Goal: Task Accomplishment & Management: Use online tool/utility

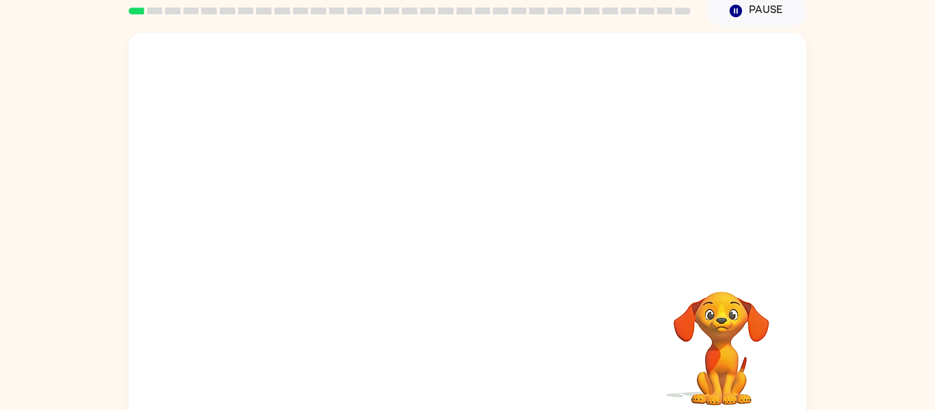
scroll to position [71, 0]
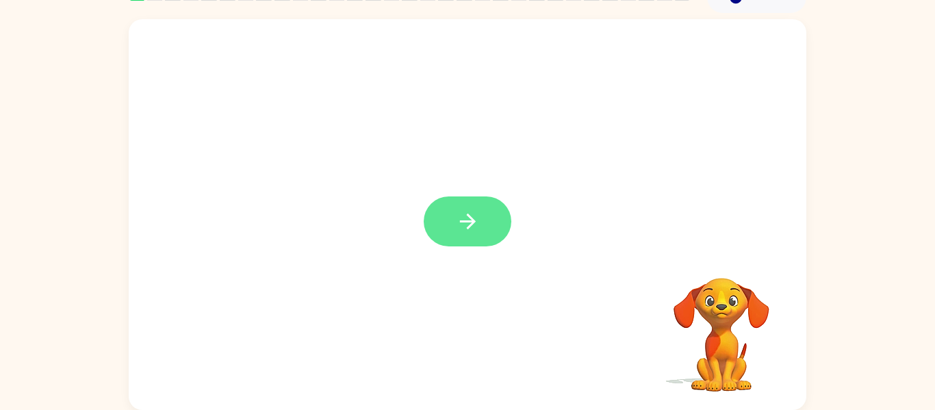
click at [474, 208] on button "button" at bounding box center [468, 221] width 88 height 50
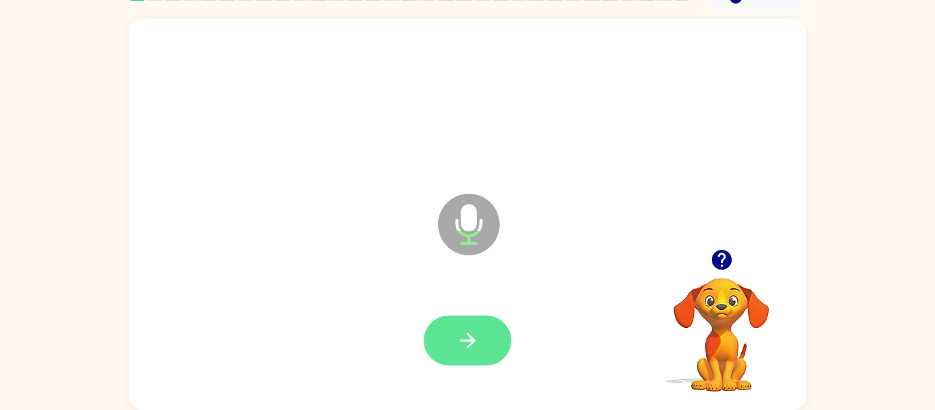
click at [458, 335] on icon "button" at bounding box center [468, 341] width 24 height 24
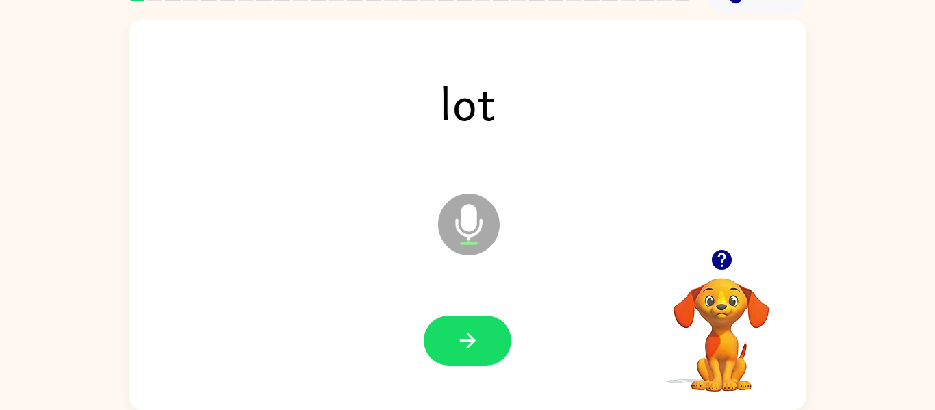
click at [718, 269] on icon "button" at bounding box center [722, 260] width 24 height 24
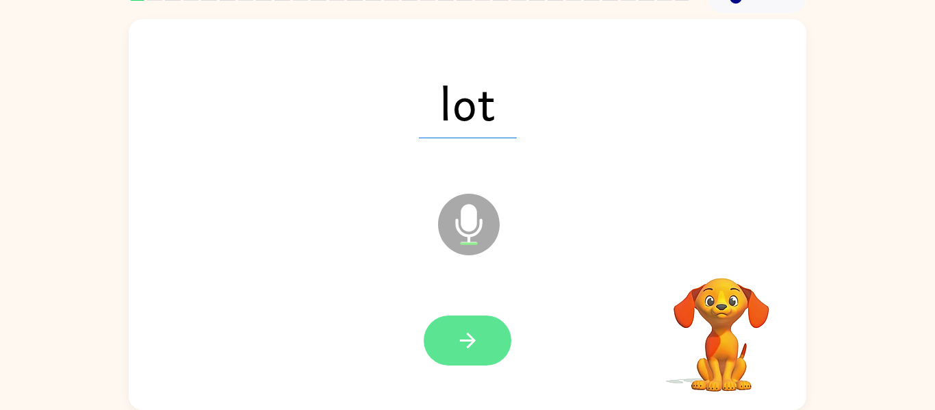
click at [444, 330] on button "button" at bounding box center [468, 341] width 88 height 50
click at [467, 334] on icon "button" at bounding box center [467, 341] width 16 height 16
click at [476, 325] on button "button" at bounding box center [468, 341] width 88 height 50
click at [474, 335] on icon "button" at bounding box center [468, 341] width 24 height 24
click at [444, 348] on button "button" at bounding box center [468, 341] width 88 height 50
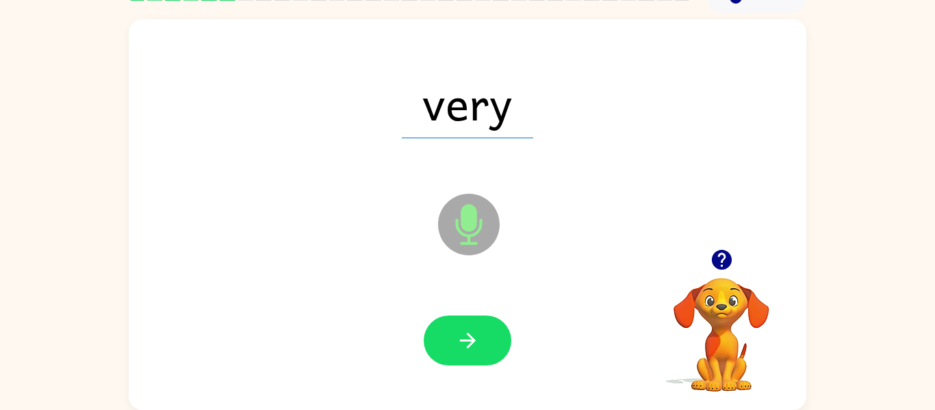
click at [444, 348] on button "button" at bounding box center [468, 341] width 88 height 50
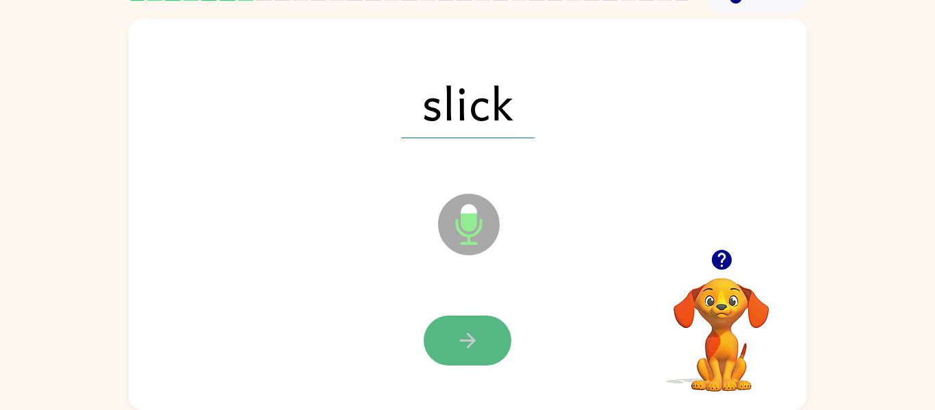
click at [442, 353] on button "button" at bounding box center [468, 341] width 88 height 50
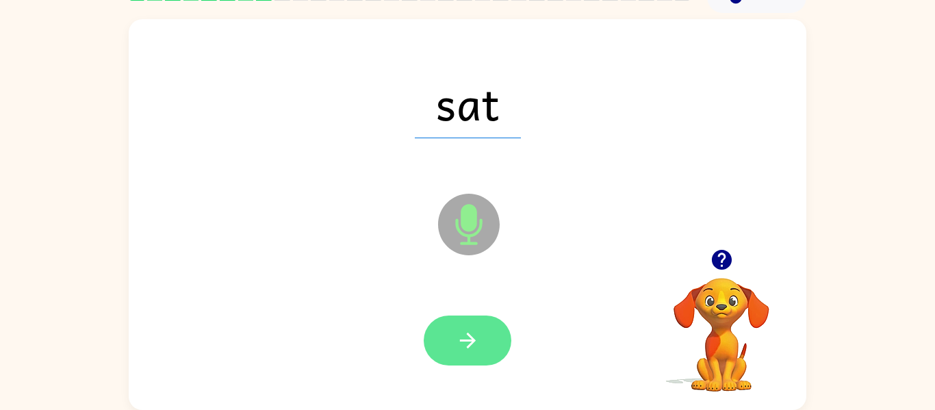
click at [446, 346] on button "button" at bounding box center [468, 341] width 88 height 50
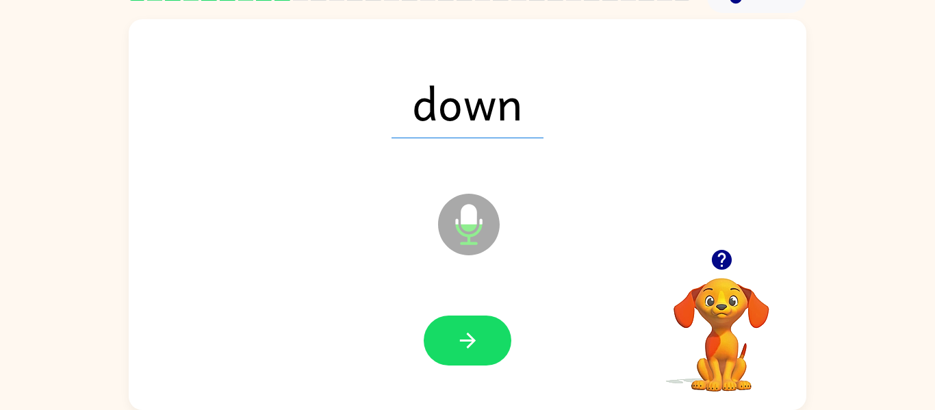
click at [446, 346] on button "button" at bounding box center [468, 341] width 88 height 50
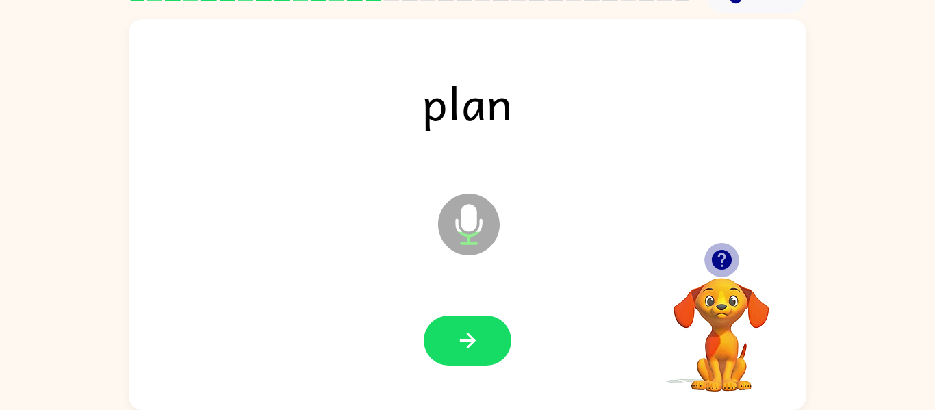
click at [720, 257] on icon "button" at bounding box center [721, 260] width 20 height 20
click at [719, 261] on icon "button" at bounding box center [721, 260] width 20 height 20
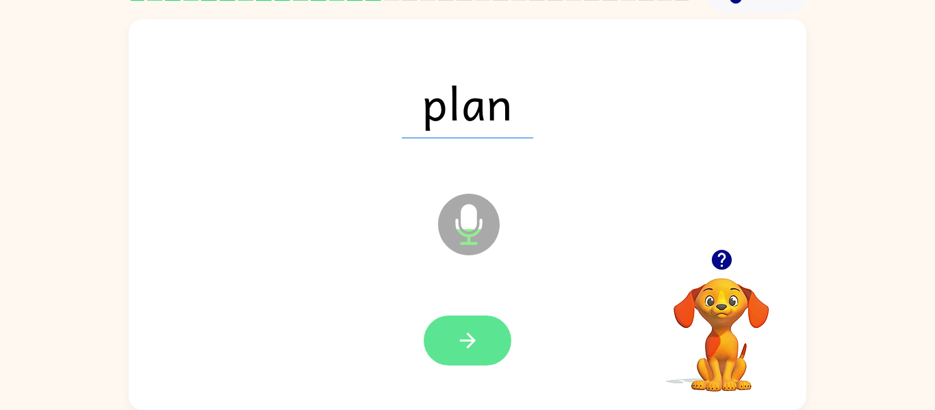
click at [503, 348] on button "button" at bounding box center [468, 341] width 88 height 50
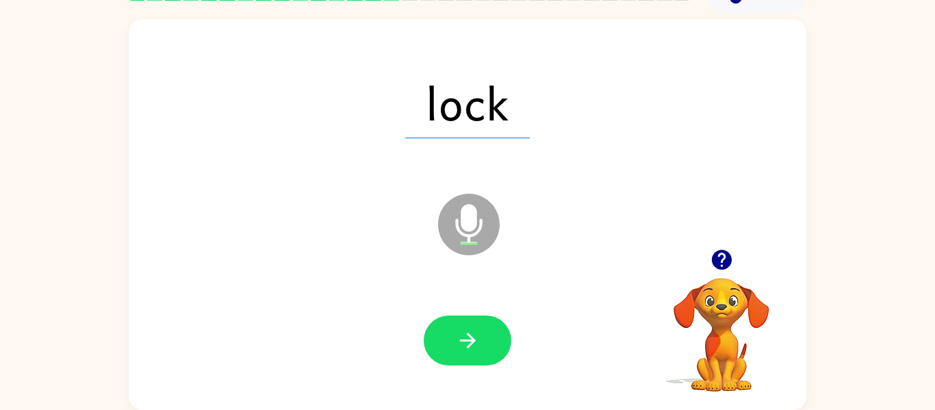
click at [503, 348] on button "button" at bounding box center [468, 341] width 88 height 50
click at [465, 333] on icon "button" at bounding box center [468, 341] width 24 height 24
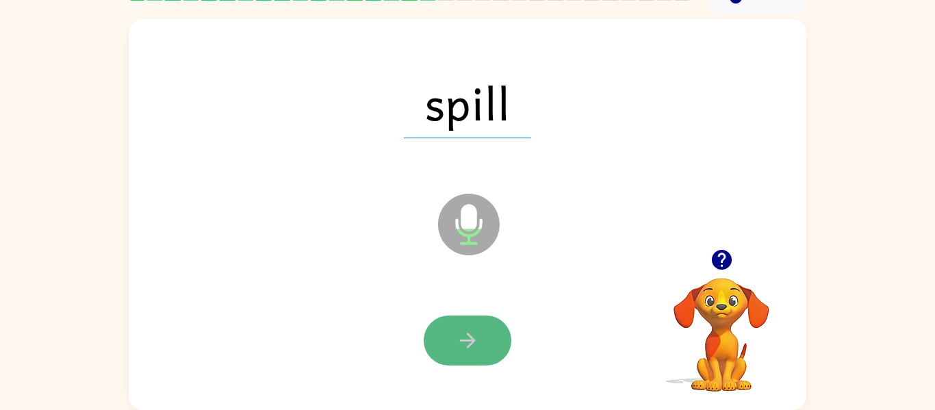
click at [445, 346] on button "button" at bounding box center [468, 341] width 88 height 50
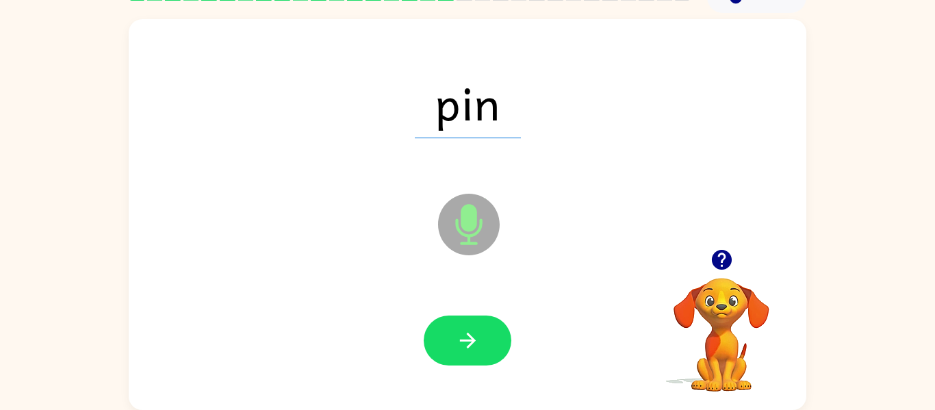
click at [466, 338] on icon "button" at bounding box center [468, 341] width 24 height 24
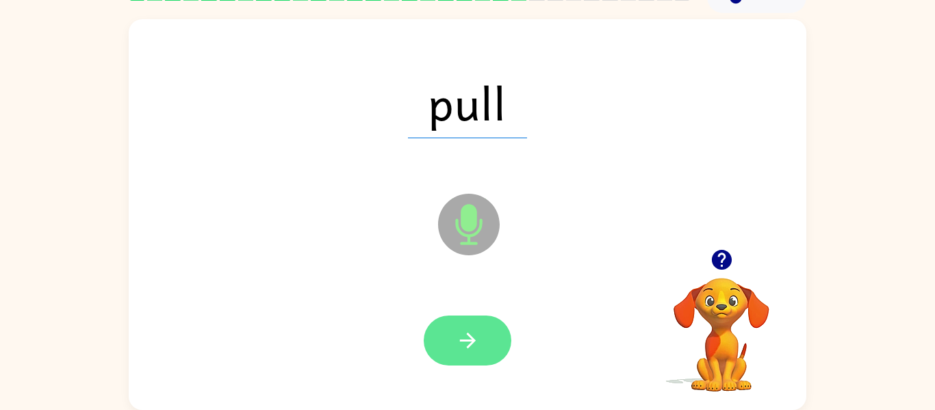
click at [465, 332] on icon "button" at bounding box center [468, 341] width 24 height 24
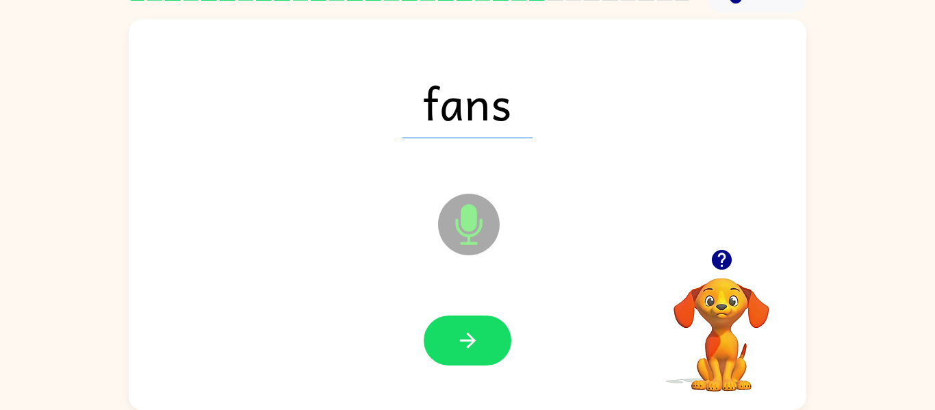
click at [465, 332] on icon "button" at bounding box center [468, 341] width 24 height 24
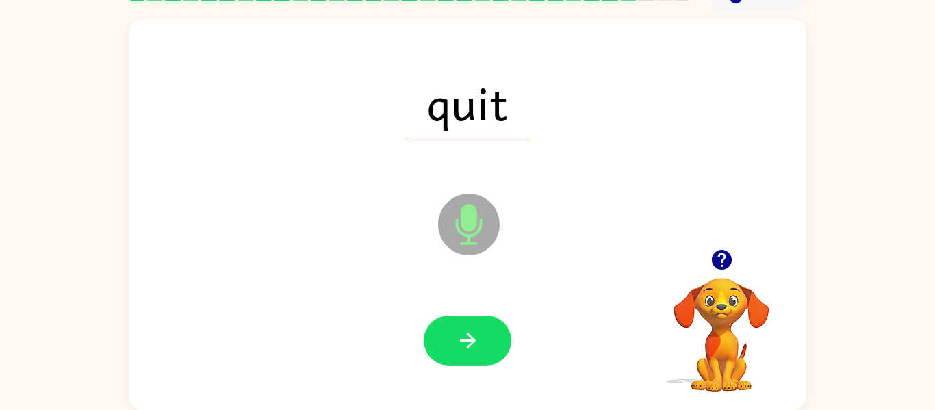
click at [465, 332] on icon "button" at bounding box center [468, 341] width 24 height 24
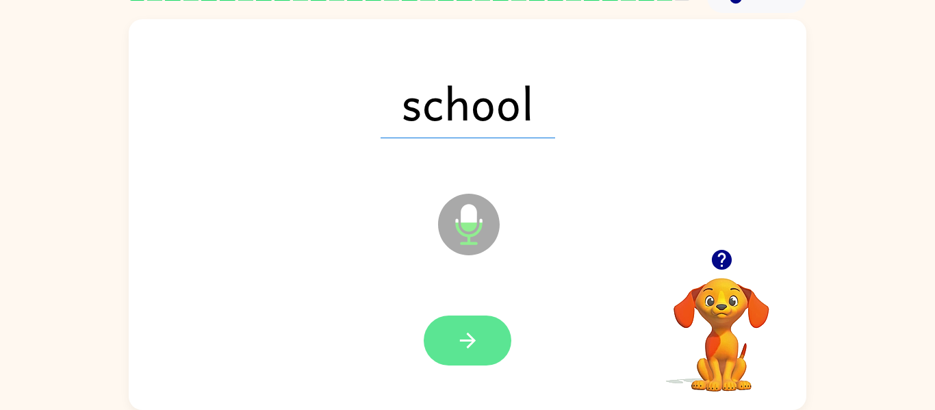
click at [470, 329] on icon "button" at bounding box center [468, 341] width 24 height 24
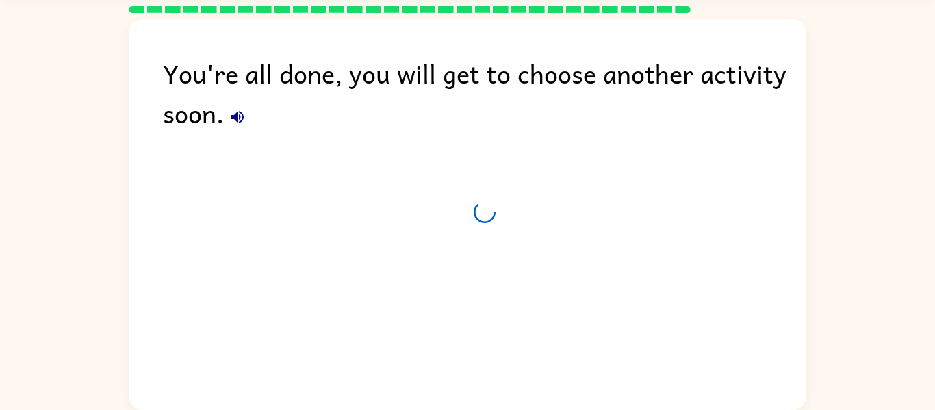
scroll to position [47, 0]
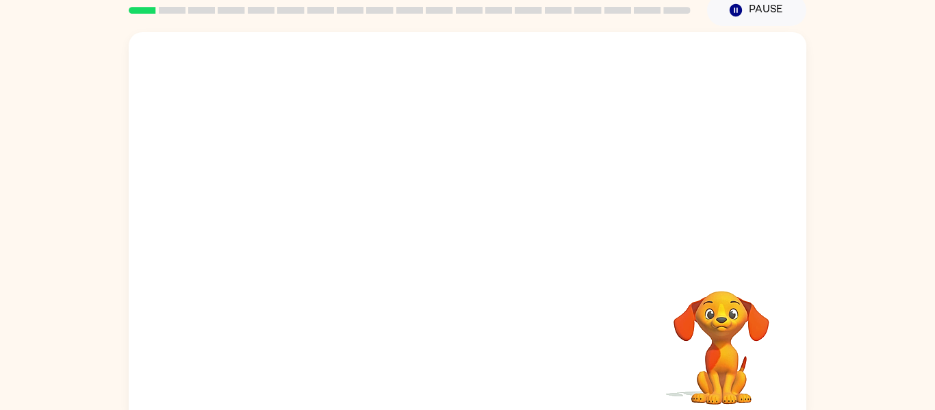
scroll to position [71, 0]
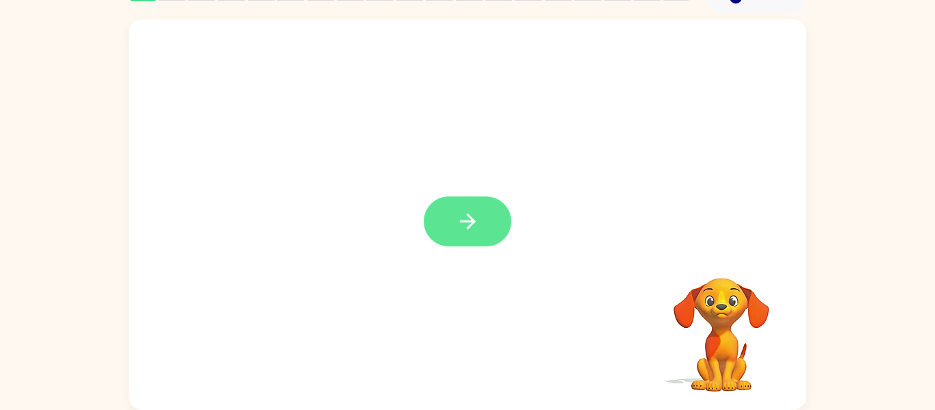
click at [484, 238] on button "button" at bounding box center [468, 221] width 88 height 50
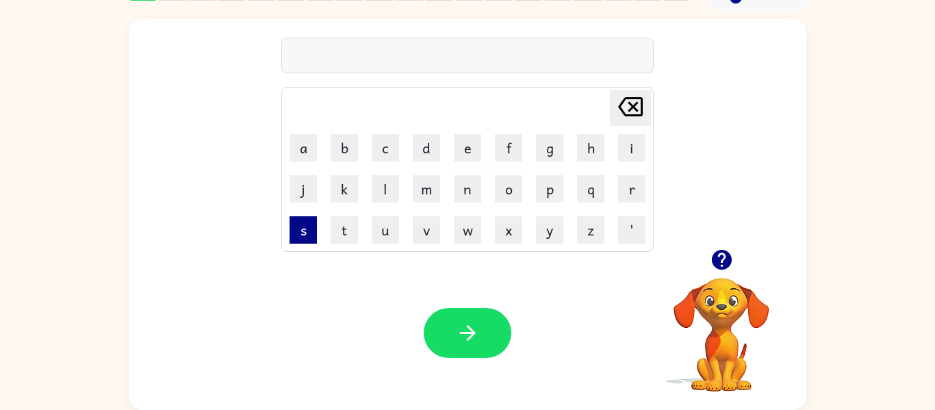
click at [299, 238] on button "s" at bounding box center [303, 229] width 27 height 27
click at [431, 151] on button "d" at bounding box center [426, 147] width 27 height 27
click at [493, 183] on td "o" at bounding box center [509, 189] width 40 height 40
click at [502, 184] on button "o" at bounding box center [508, 188] width 27 height 27
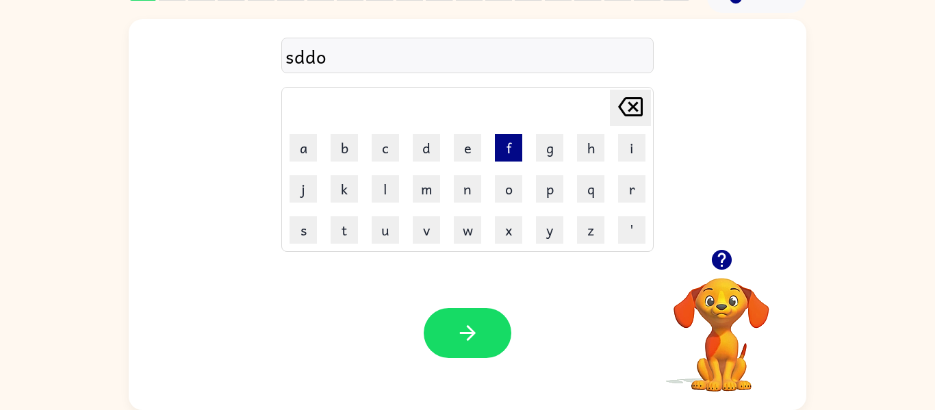
click at [505, 149] on button "f" at bounding box center [508, 147] width 27 height 27
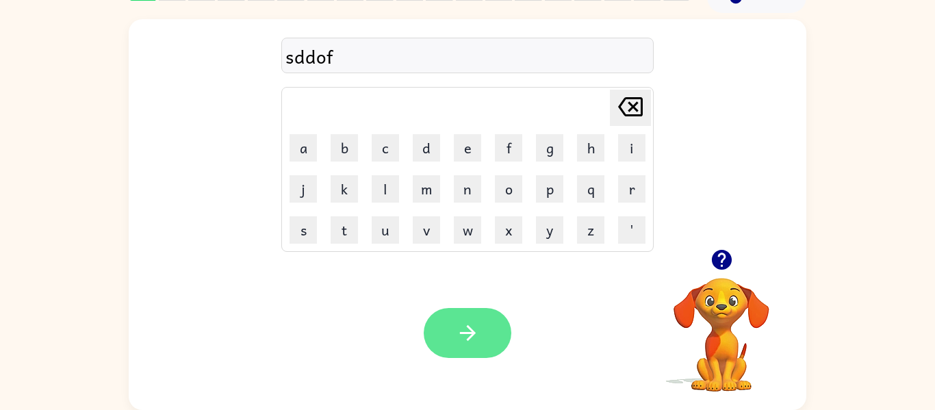
click at [480, 314] on button "button" at bounding box center [468, 333] width 88 height 50
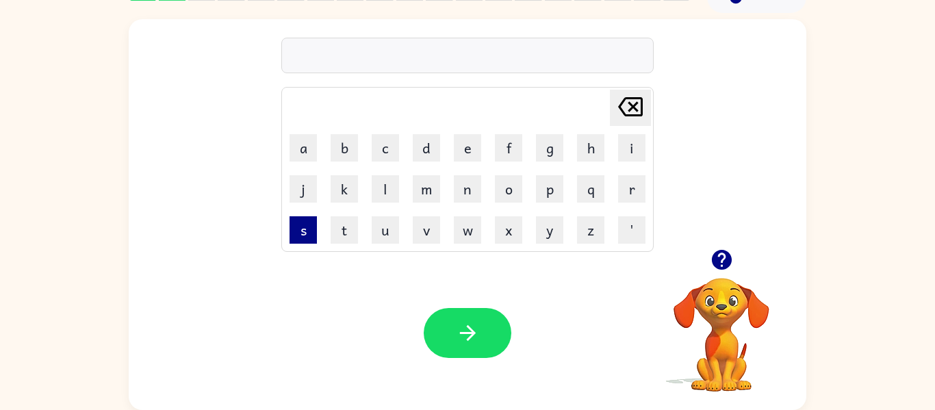
click at [304, 235] on button "s" at bounding box center [303, 229] width 27 height 27
click at [303, 238] on button "s" at bounding box center [303, 229] width 27 height 27
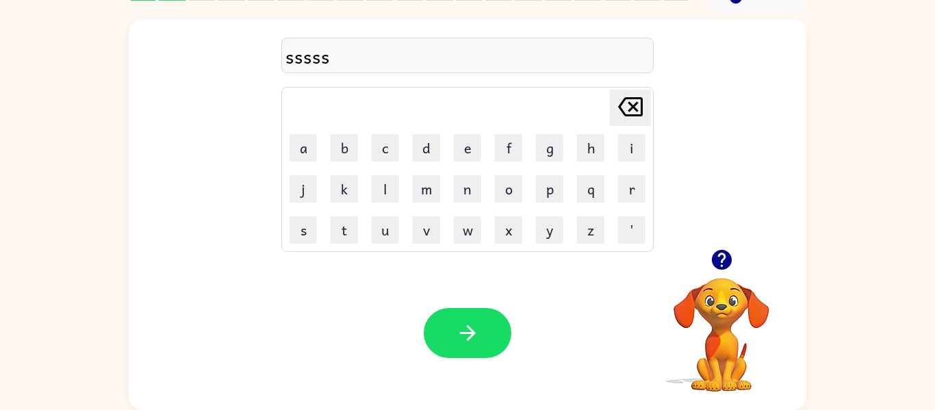
click at [637, 97] on icon at bounding box center [630, 106] width 25 height 19
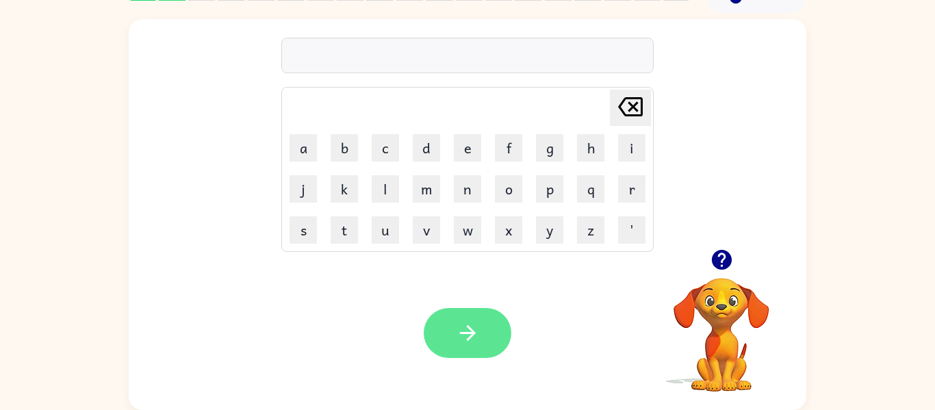
click at [478, 338] on icon "button" at bounding box center [468, 333] width 24 height 24
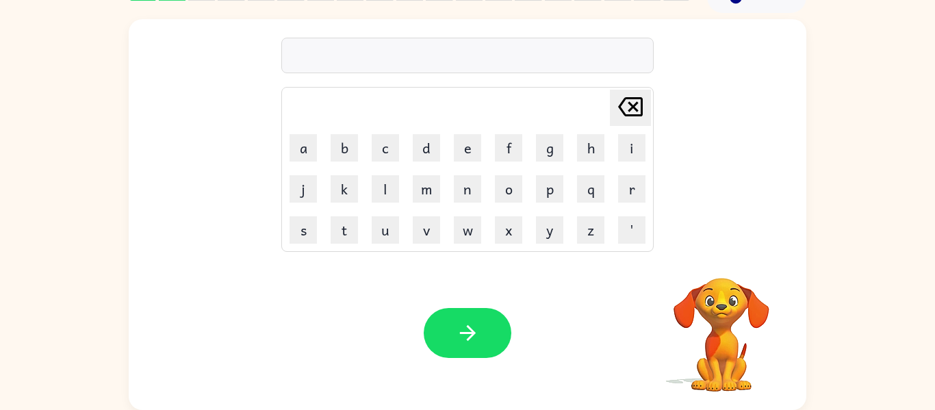
click at [478, 338] on icon "button" at bounding box center [468, 333] width 24 height 24
click at [478, 338] on div at bounding box center [468, 333] width 88 height 50
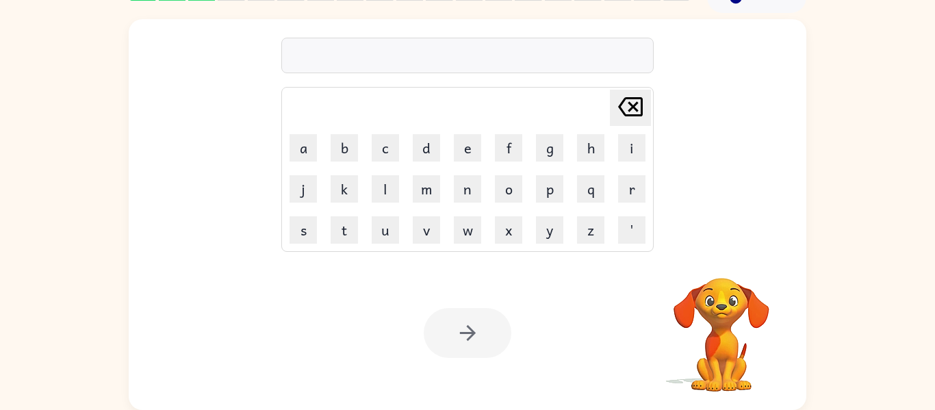
click at [478, 338] on div at bounding box center [468, 333] width 88 height 50
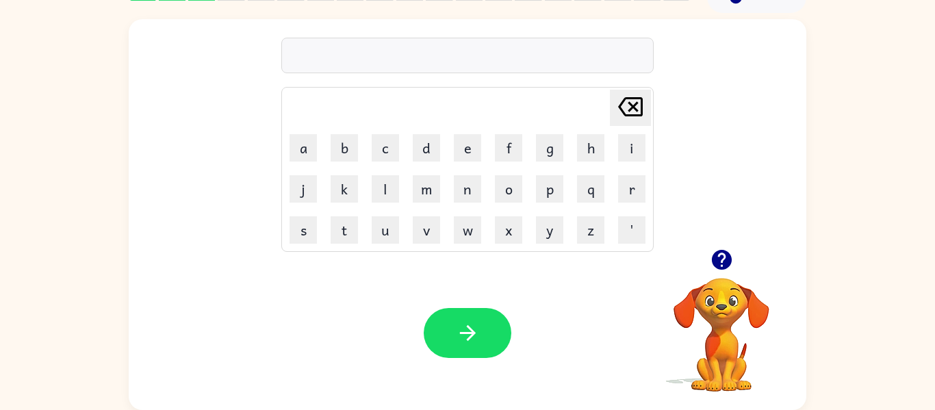
click at [478, 338] on icon "button" at bounding box center [468, 333] width 24 height 24
click at [308, 227] on button "s" at bounding box center [303, 229] width 27 height 27
click at [624, 149] on button "i" at bounding box center [631, 147] width 27 height 27
click at [630, 153] on button "i" at bounding box center [631, 147] width 27 height 27
click at [629, 106] on icon "Delete Delete last character input" at bounding box center [630, 106] width 33 height 33
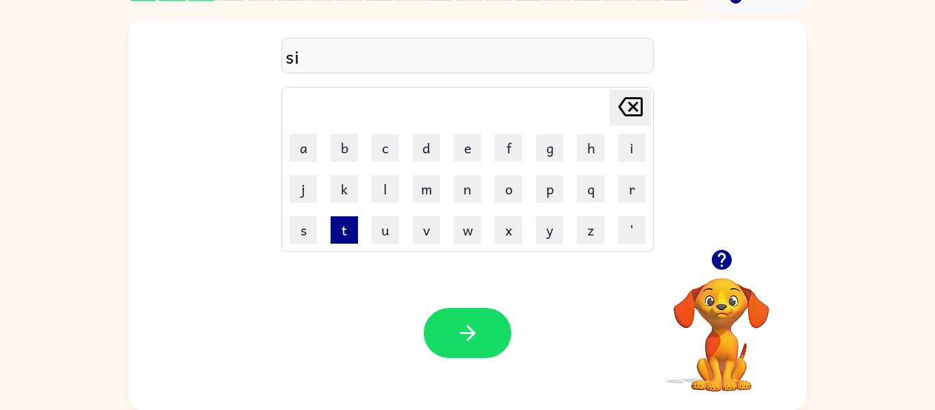
click at [339, 228] on button "t" at bounding box center [344, 229] width 27 height 27
click at [301, 228] on button "s" at bounding box center [303, 229] width 27 height 27
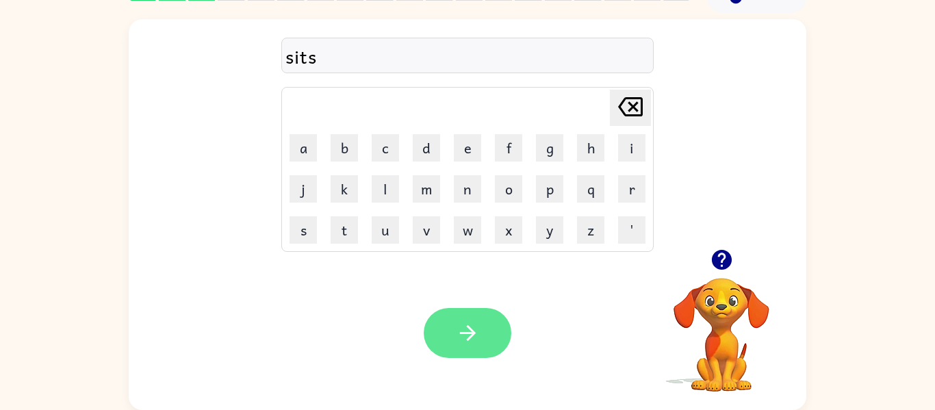
click at [488, 331] on button "button" at bounding box center [468, 333] width 88 height 50
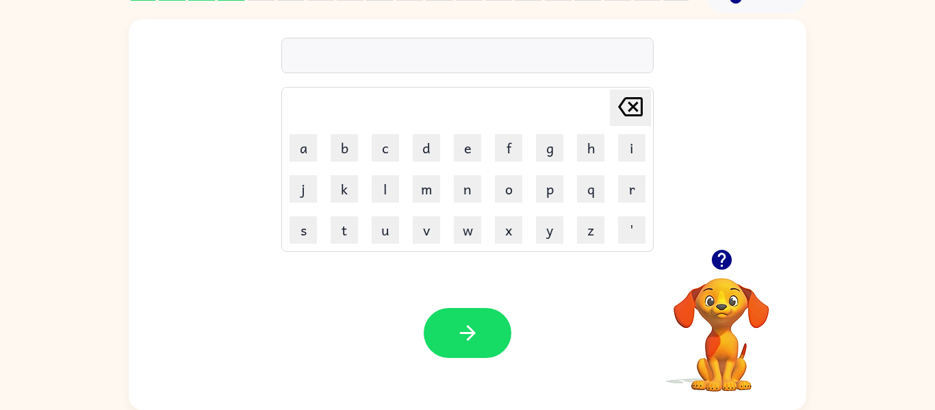
click at [570, 101] on td "Delete Delete last character input" at bounding box center [467, 108] width 368 height 38
click at [510, 165] on td "f" at bounding box center [509, 148] width 40 height 40
click at [509, 150] on button "f" at bounding box center [508, 147] width 27 height 27
click at [307, 154] on button "a" at bounding box center [303, 147] width 27 height 27
click at [300, 220] on button "s" at bounding box center [303, 229] width 27 height 27
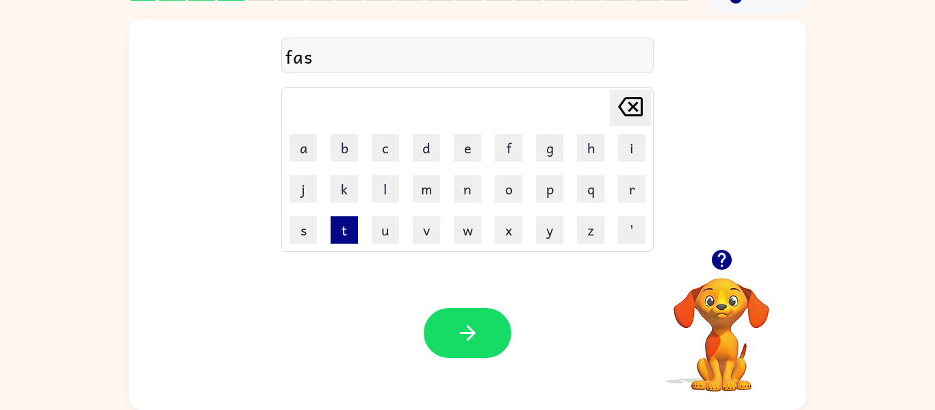
click at [333, 225] on button "t" at bounding box center [344, 229] width 27 height 27
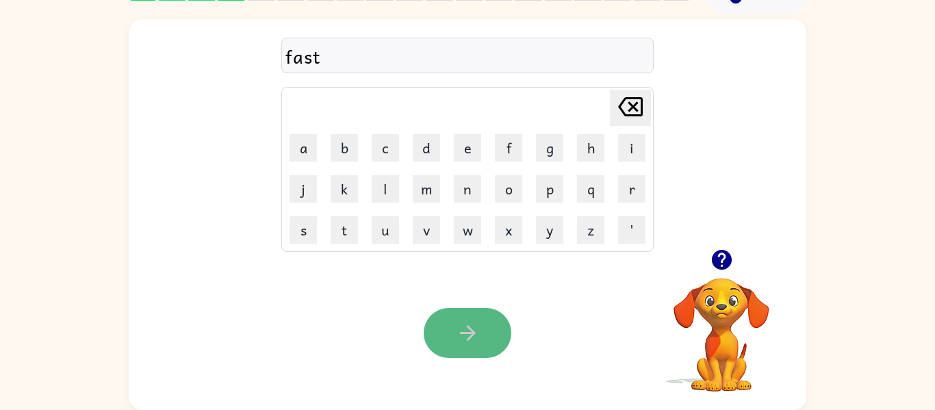
click at [478, 342] on icon "button" at bounding box center [468, 333] width 24 height 24
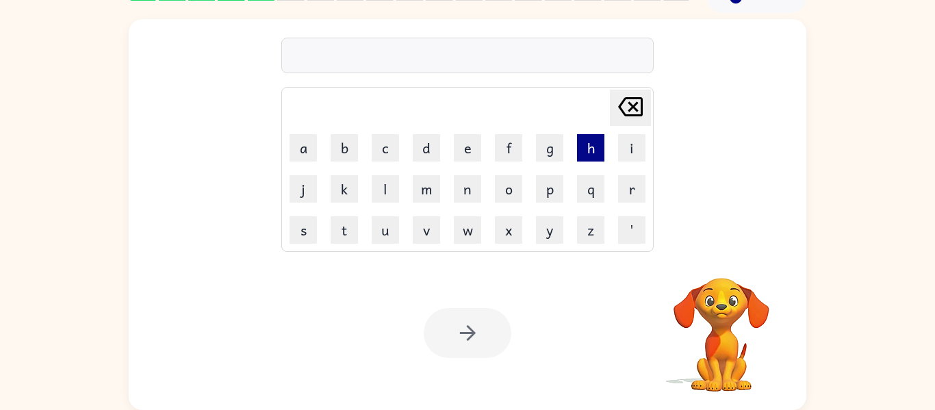
click at [587, 139] on button "h" at bounding box center [590, 147] width 27 height 27
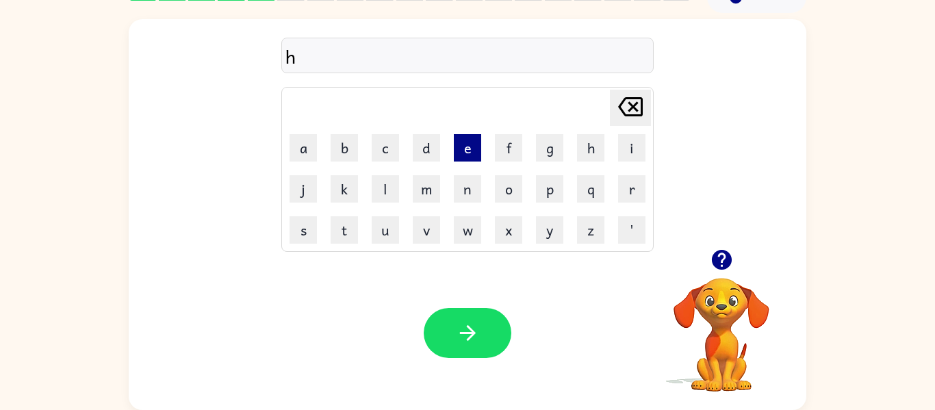
click at [464, 142] on button "e" at bounding box center [467, 147] width 27 height 27
click at [476, 188] on button "n" at bounding box center [467, 188] width 27 height 27
click at [476, 192] on button "n" at bounding box center [467, 188] width 27 height 27
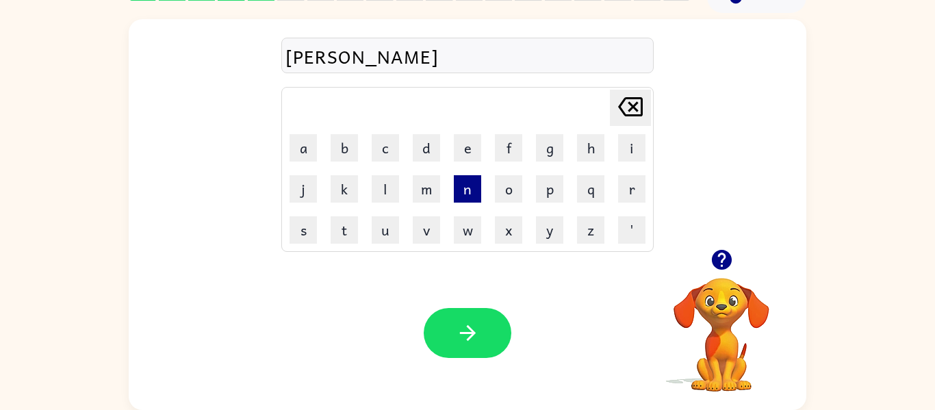
click at [474, 193] on button "n" at bounding box center [467, 188] width 27 height 27
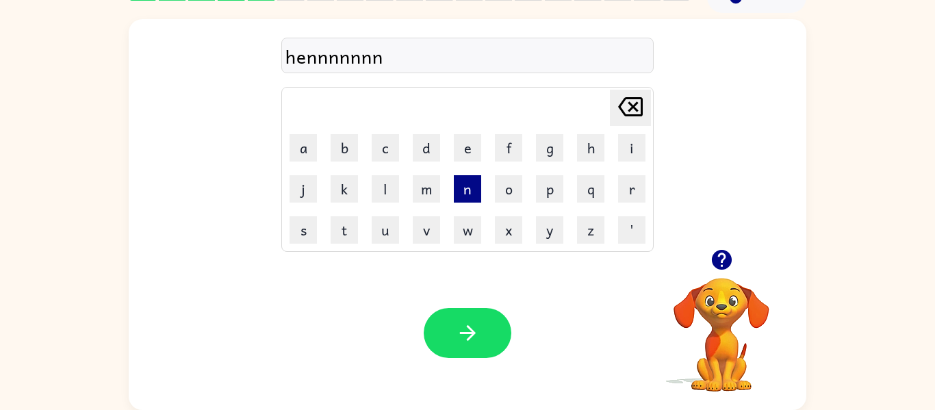
click at [474, 193] on button "n" at bounding box center [467, 188] width 27 height 27
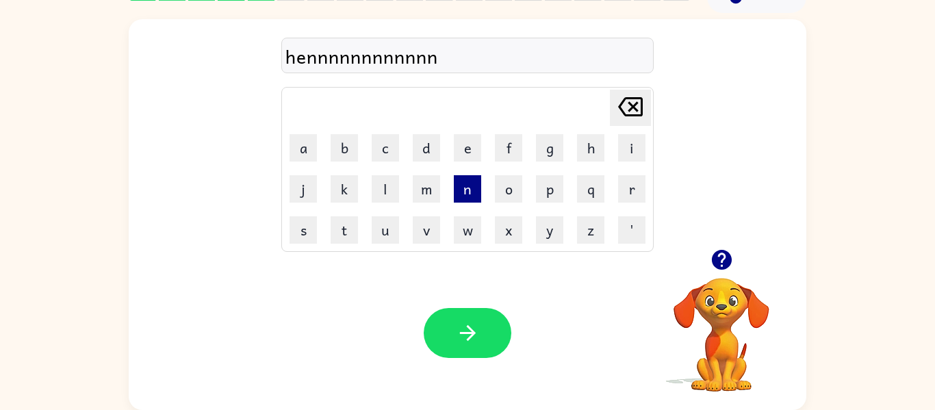
click at [474, 193] on button "n" at bounding box center [467, 188] width 27 height 27
click at [621, 102] on icon "Delete Delete last character input" at bounding box center [630, 106] width 33 height 33
click at [621, 103] on icon at bounding box center [630, 106] width 25 height 19
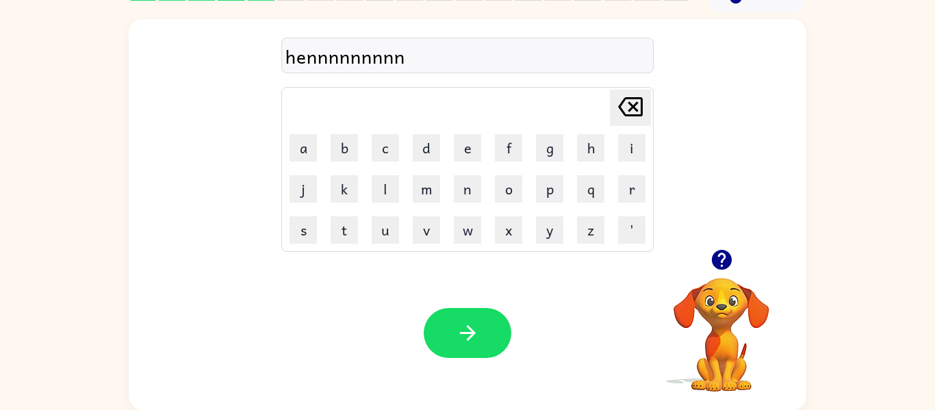
click at [621, 103] on icon at bounding box center [630, 106] width 25 height 19
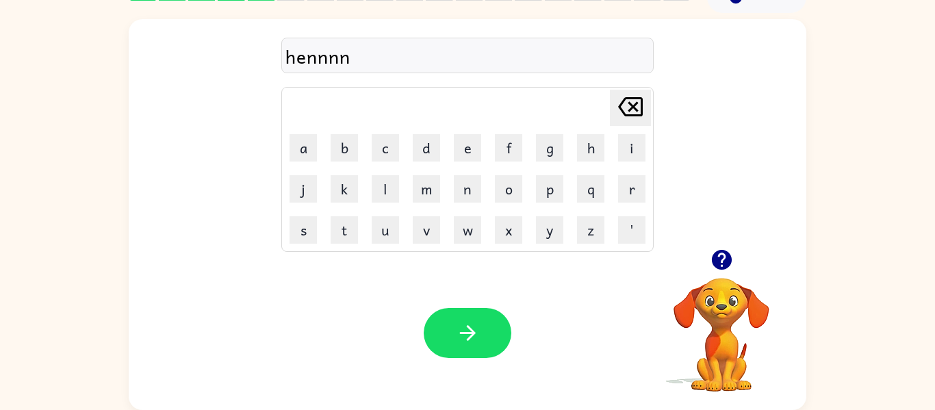
click at [621, 103] on icon at bounding box center [630, 106] width 25 height 19
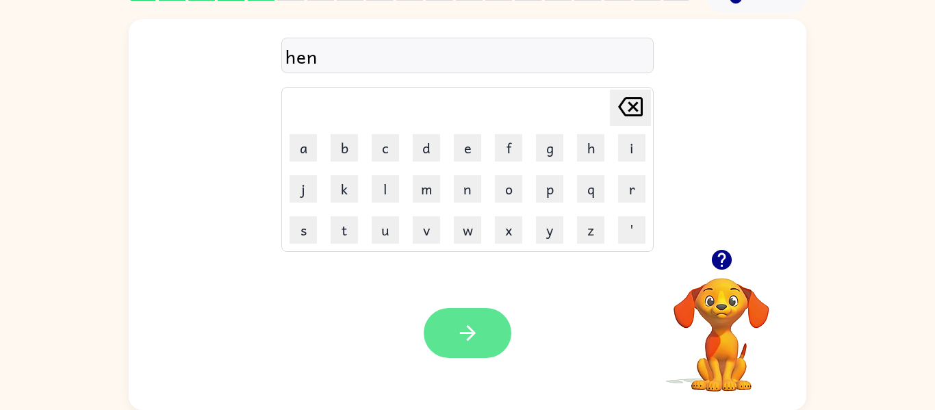
click at [459, 331] on icon "button" at bounding box center [468, 333] width 24 height 24
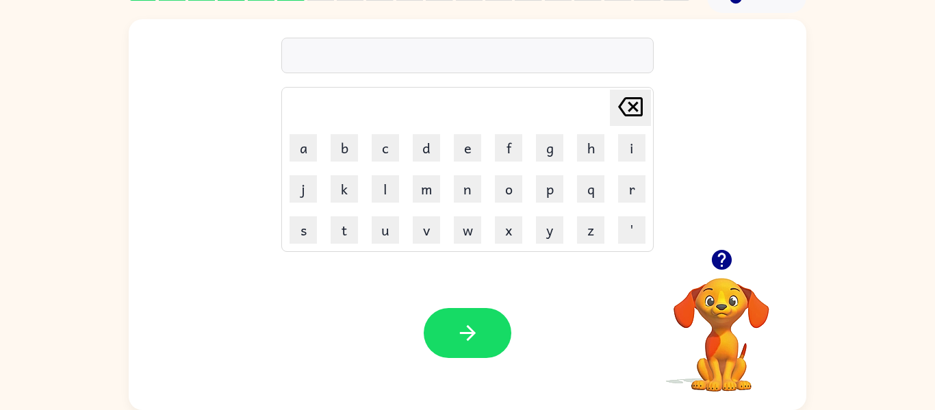
click at [724, 265] on icon "button" at bounding box center [721, 260] width 20 height 20
click at [589, 240] on button "z" at bounding box center [590, 229] width 27 height 27
click at [638, 153] on button "i" at bounding box center [631, 147] width 27 height 27
click at [544, 195] on button "p" at bounding box center [549, 188] width 27 height 27
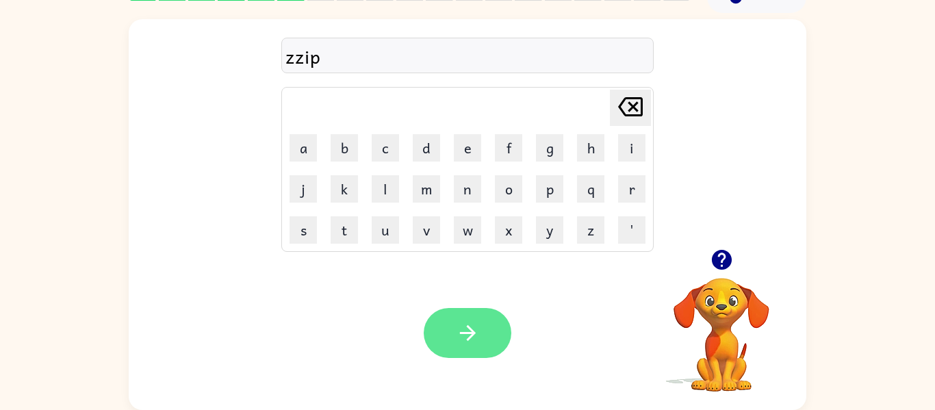
click at [475, 329] on icon "button" at bounding box center [468, 333] width 24 height 24
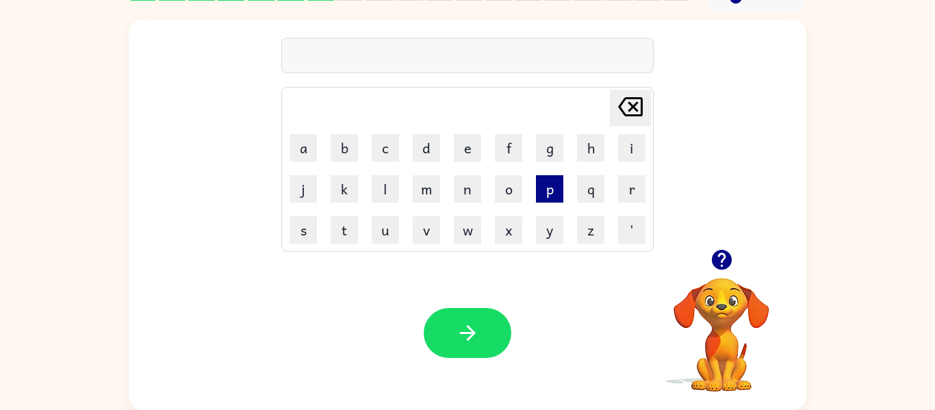
click at [552, 190] on button "p" at bounding box center [549, 188] width 27 height 27
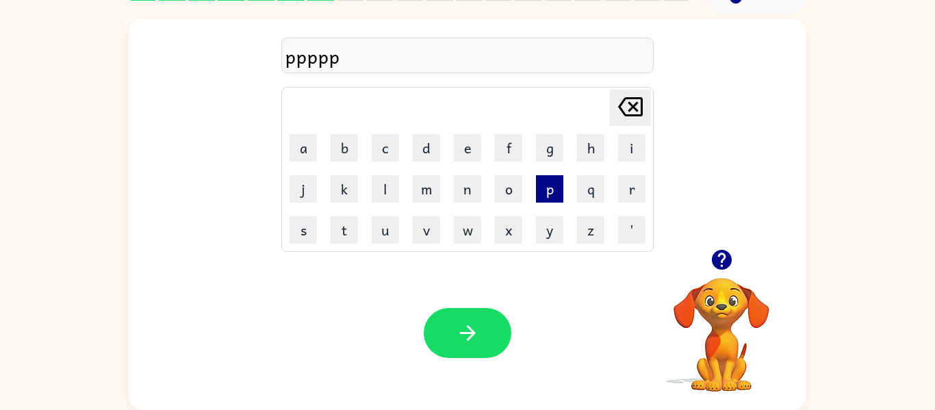
click at [552, 190] on button "p" at bounding box center [549, 188] width 27 height 27
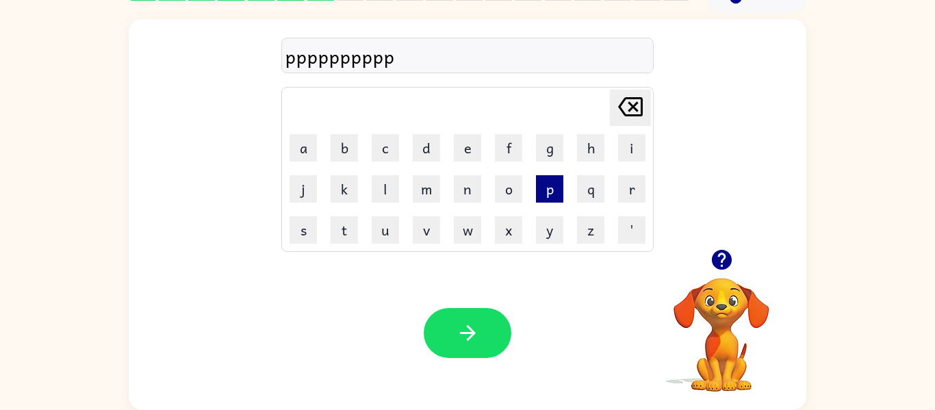
click at [552, 190] on button "p" at bounding box center [549, 188] width 27 height 27
click at [551, 190] on button "p" at bounding box center [549, 188] width 27 height 27
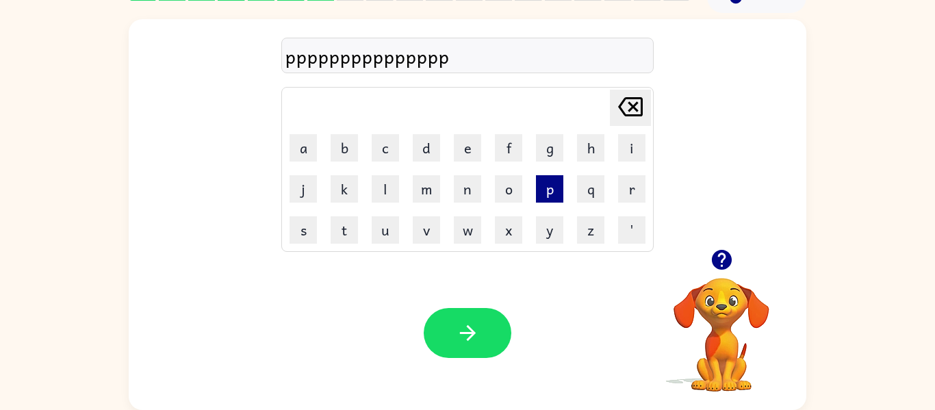
click at [551, 190] on button "p" at bounding box center [549, 188] width 27 height 27
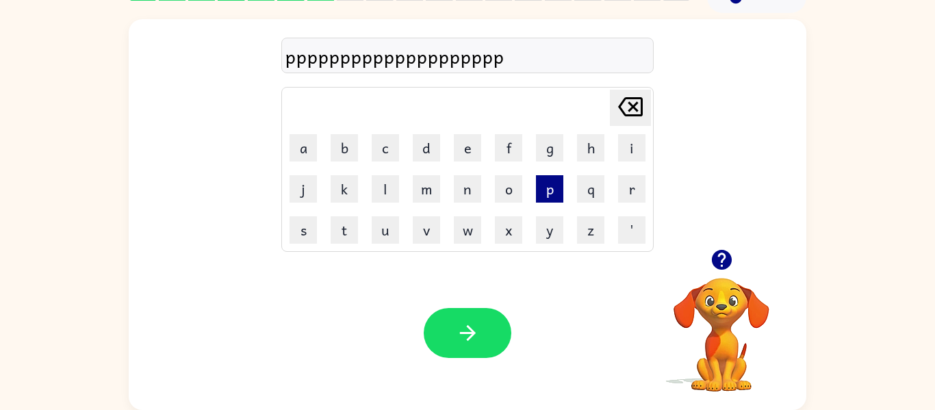
click at [551, 190] on button "p" at bounding box center [549, 188] width 27 height 27
click at [551, 189] on button "p" at bounding box center [549, 188] width 27 height 27
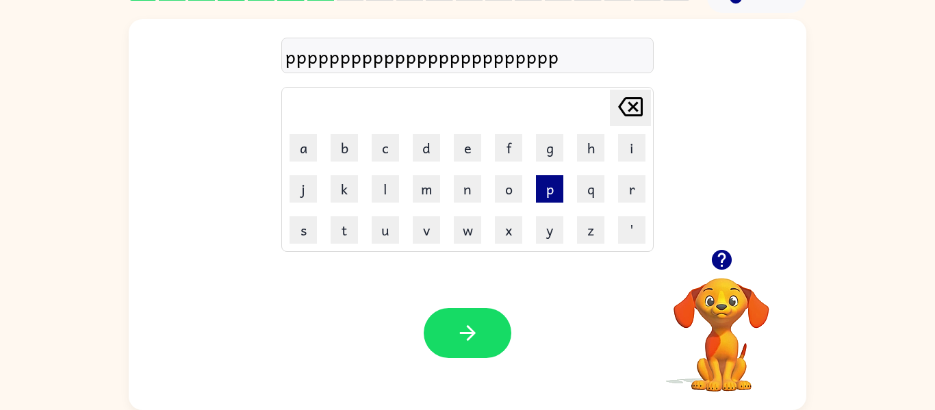
click at [551, 189] on button "p" at bounding box center [549, 188] width 27 height 27
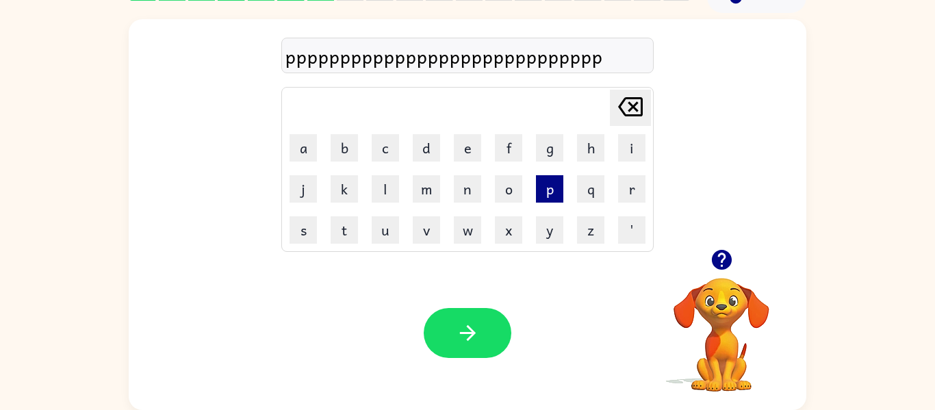
click at [551, 189] on button "p" at bounding box center [549, 188] width 27 height 27
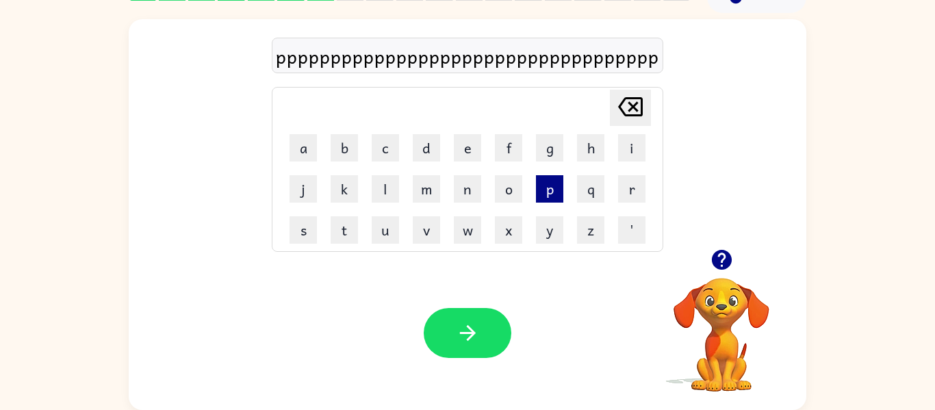
click at [551, 189] on button "p" at bounding box center [549, 188] width 27 height 27
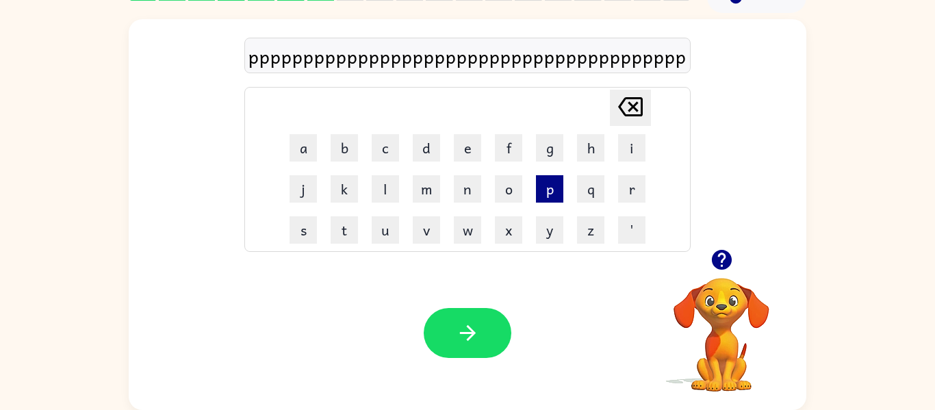
click at [551, 189] on button "p" at bounding box center [549, 188] width 27 height 27
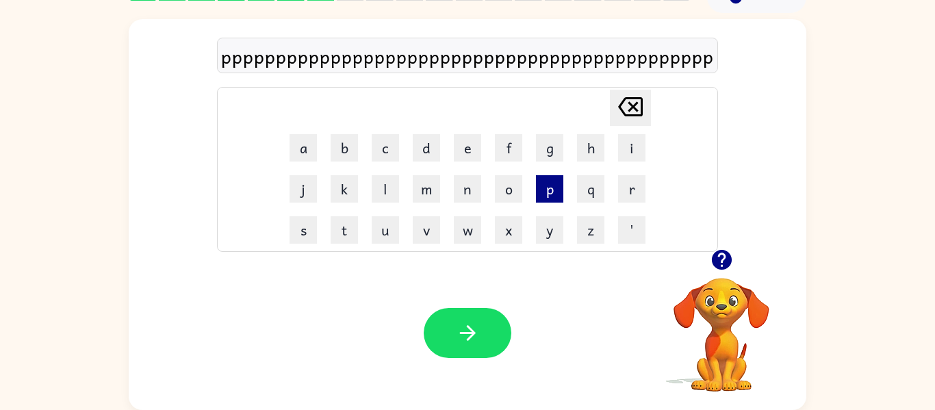
click at [551, 189] on button "p" at bounding box center [549, 188] width 27 height 27
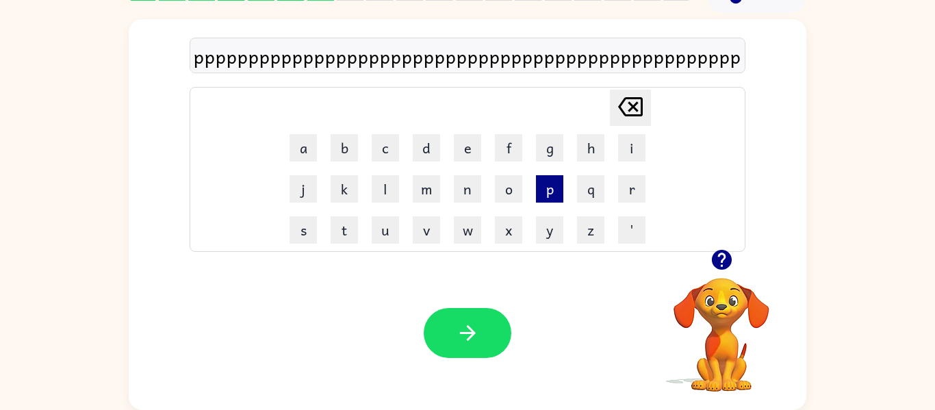
click at [551, 189] on button "p" at bounding box center [549, 188] width 27 height 27
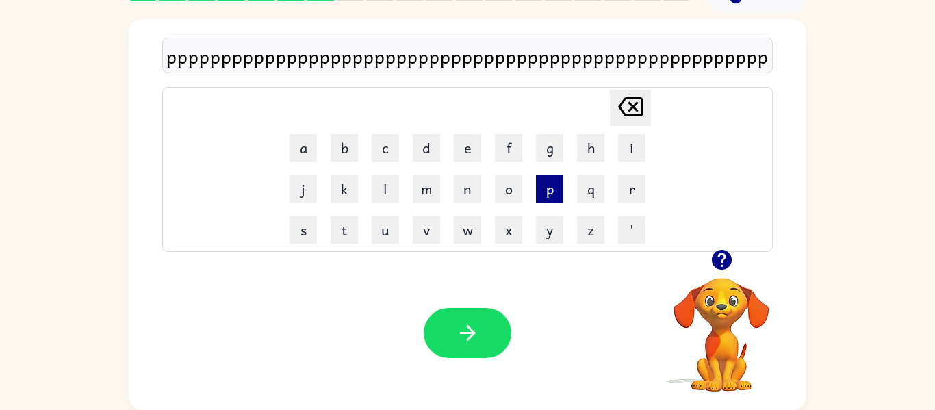
click at [551, 189] on button "p" at bounding box center [549, 188] width 27 height 27
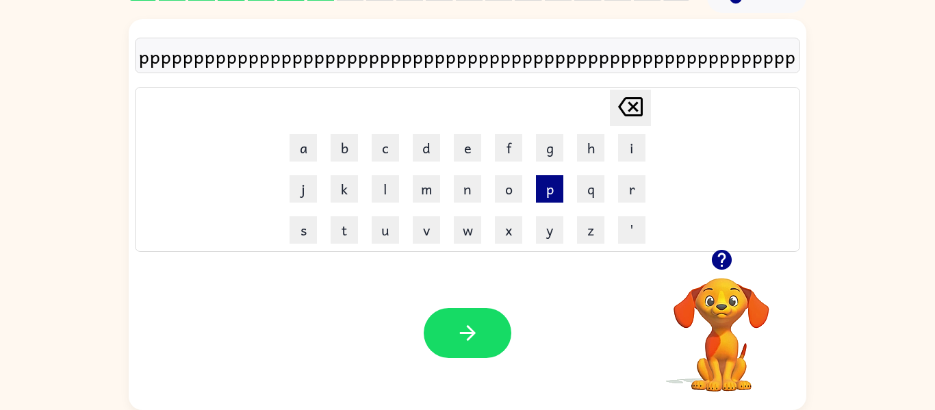
click at [551, 189] on button "p" at bounding box center [549, 188] width 27 height 27
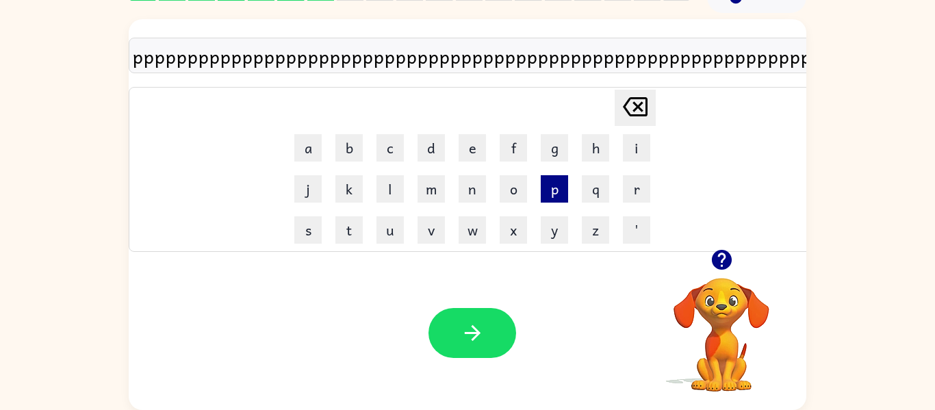
click at [551, 189] on button "p" at bounding box center [554, 188] width 27 height 27
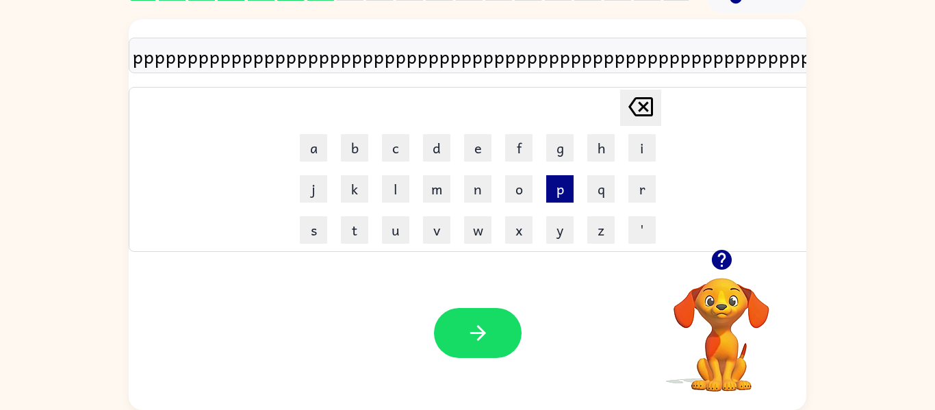
click at [551, 189] on button "p" at bounding box center [559, 188] width 27 height 27
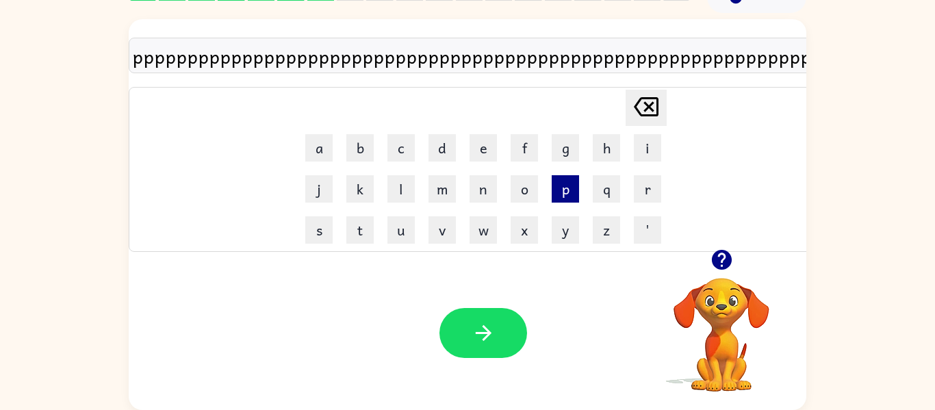
click at [552, 189] on button "p" at bounding box center [565, 188] width 27 height 27
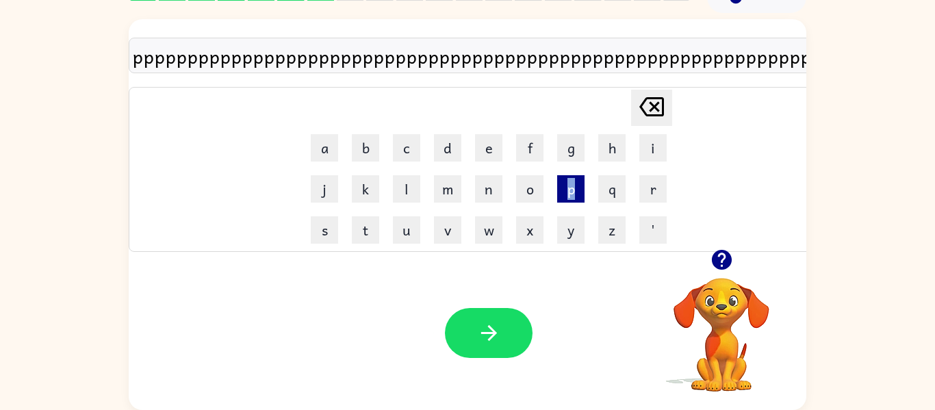
click at [551, 189] on td "p" at bounding box center [571, 189] width 40 height 40
click at [656, 97] on icon at bounding box center [651, 106] width 25 height 19
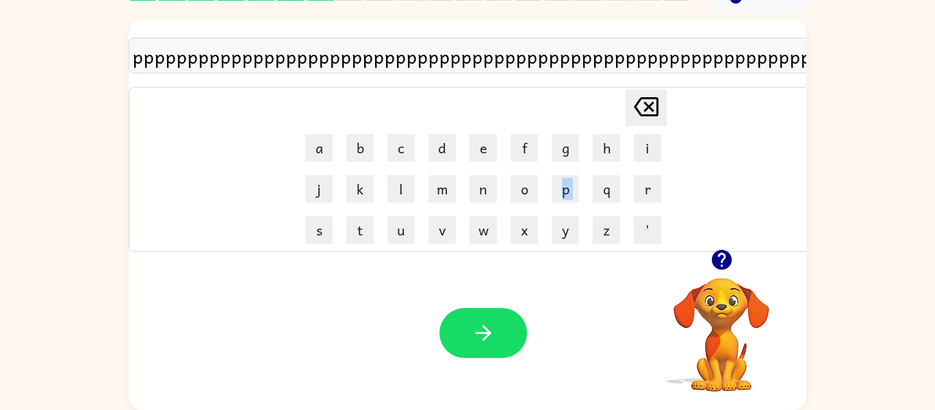
click at [656, 97] on icon "Delete Delete last character input" at bounding box center [646, 106] width 33 height 33
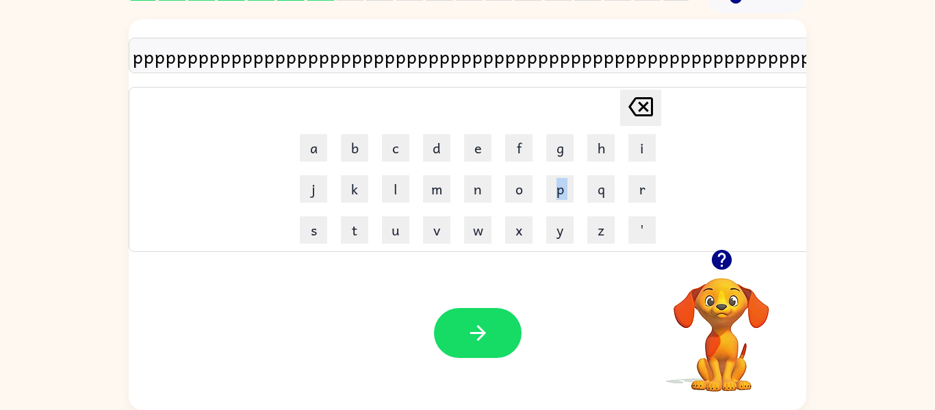
click at [656, 97] on button "Delete Delete last character input" at bounding box center [640, 108] width 41 height 36
click at [656, 97] on div "Delete Delete last character input a b c d e f g h i j k l m n o p q r s t u v …" at bounding box center [478, 169] width 698 height 165
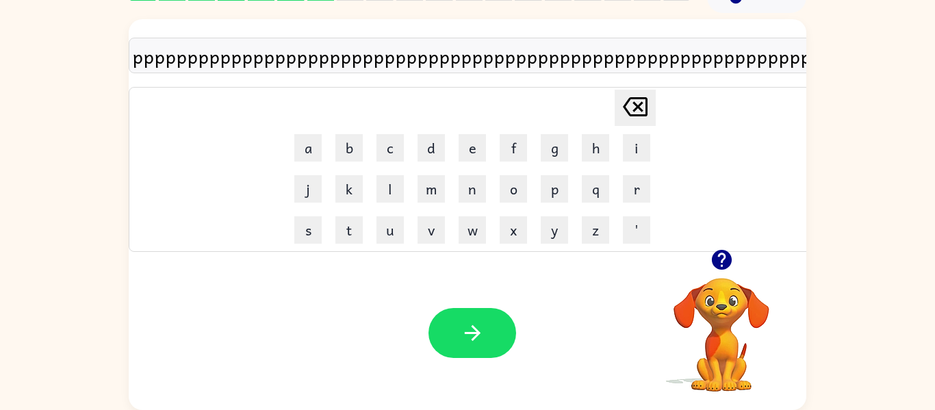
click at [635, 103] on icon "Delete Delete last character input" at bounding box center [635, 106] width 33 height 33
click at [635, 103] on icon at bounding box center [635, 106] width 25 height 19
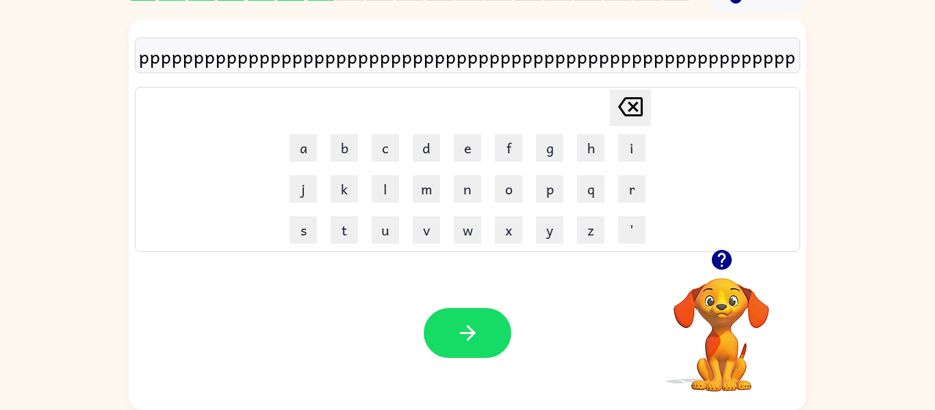
click at [635, 103] on icon at bounding box center [630, 106] width 25 height 19
click at [635, 105] on icon at bounding box center [630, 106] width 25 height 19
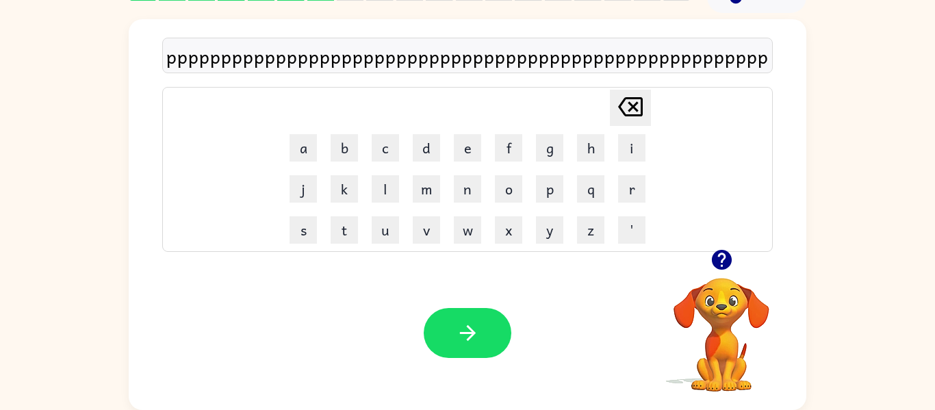
click at [635, 105] on icon at bounding box center [630, 106] width 25 height 19
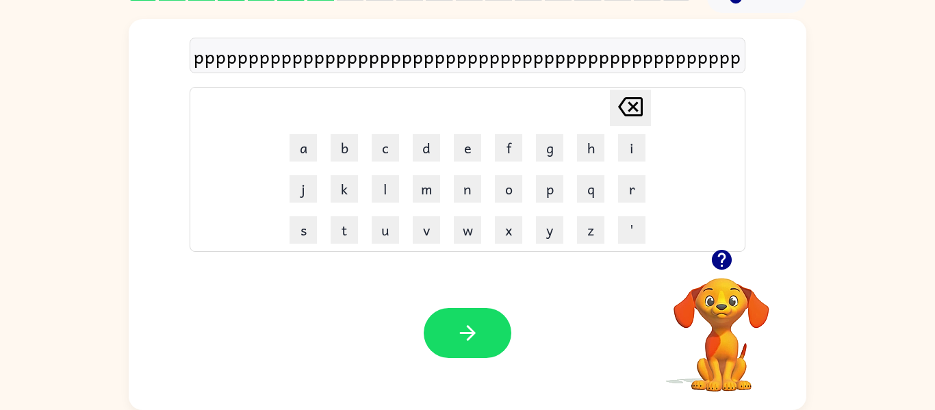
click at [635, 105] on icon at bounding box center [630, 106] width 25 height 19
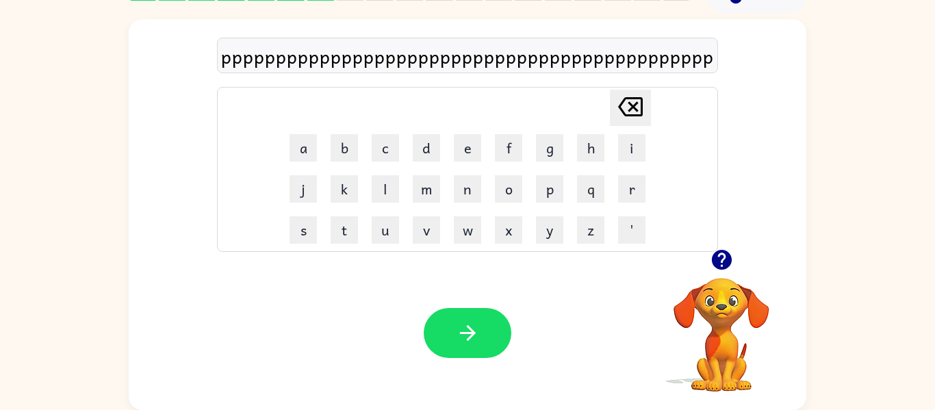
click at [635, 105] on icon at bounding box center [630, 106] width 25 height 19
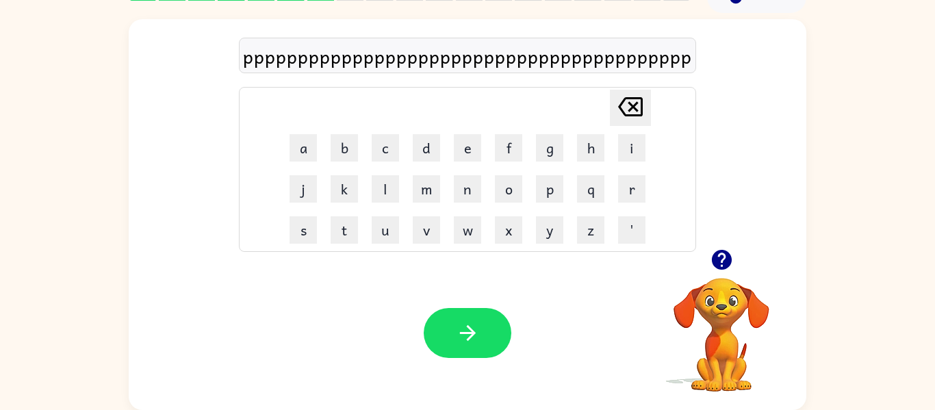
click at [635, 105] on icon at bounding box center [630, 106] width 25 height 19
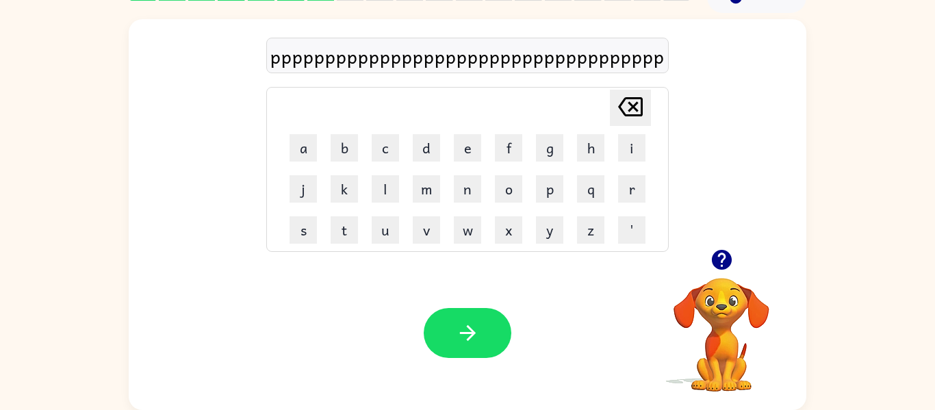
click at [635, 105] on icon at bounding box center [630, 106] width 25 height 19
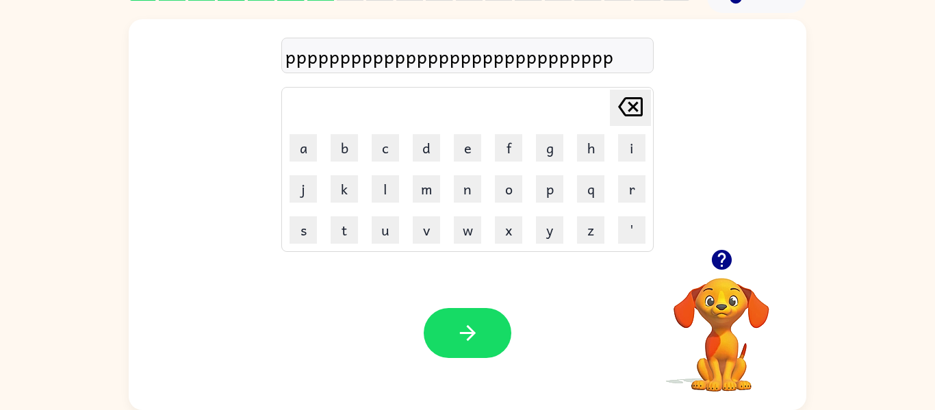
click at [635, 105] on icon at bounding box center [630, 106] width 25 height 19
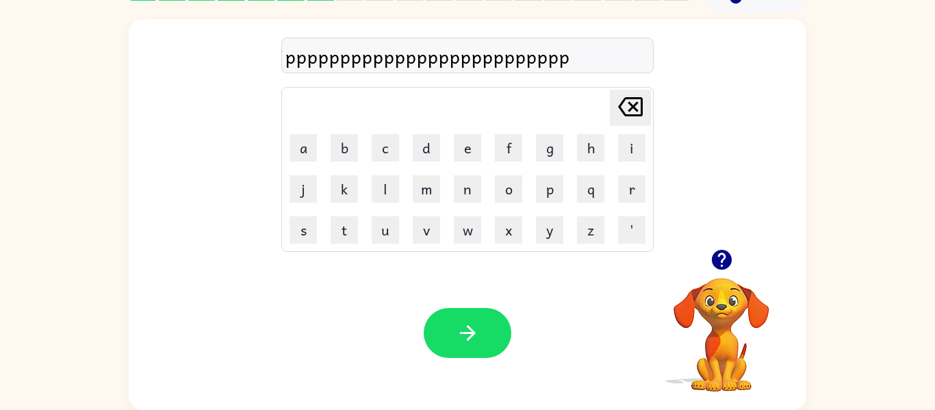
click at [635, 105] on icon at bounding box center [630, 106] width 25 height 19
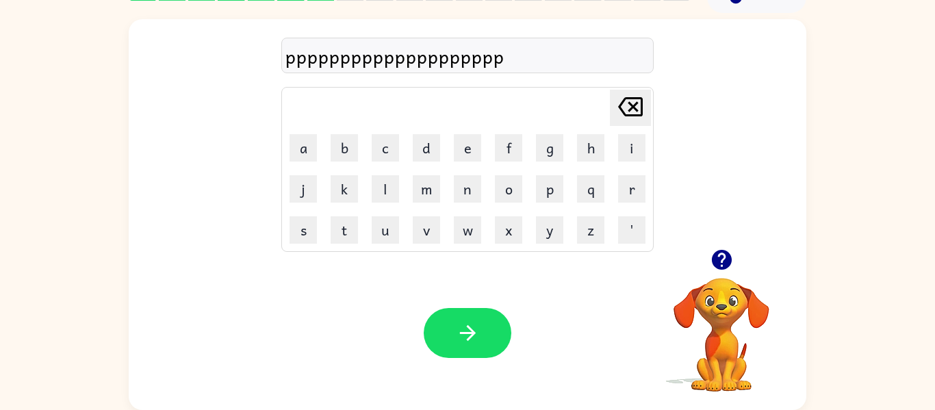
click at [635, 105] on icon at bounding box center [630, 106] width 25 height 19
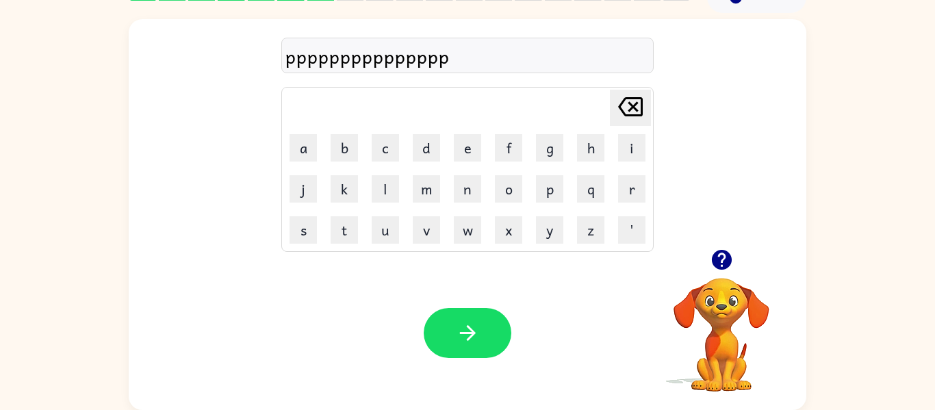
click at [635, 105] on icon at bounding box center [630, 106] width 25 height 19
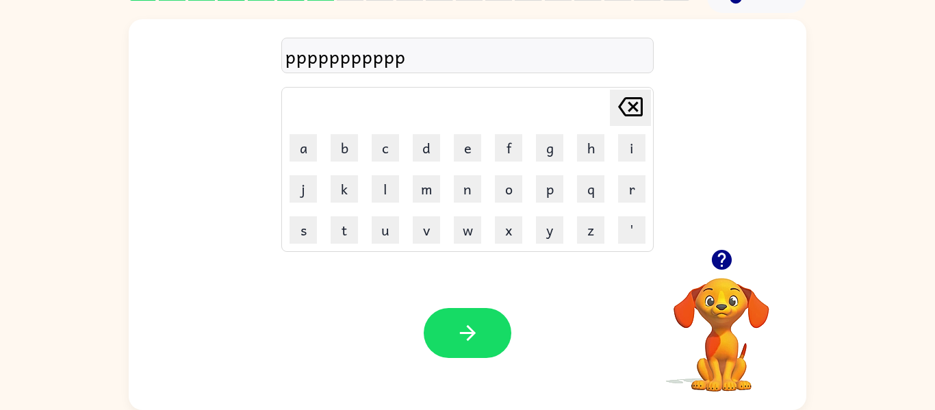
click at [635, 105] on icon at bounding box center [630, 106] width 25 height 19
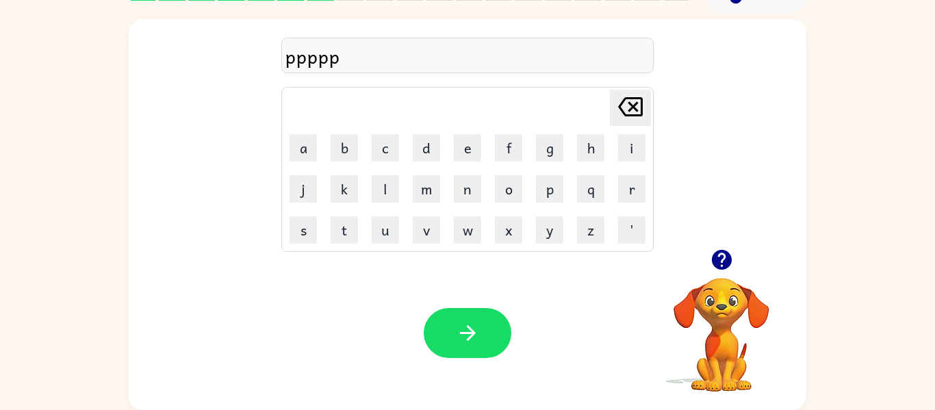
click at [635, 105] on icon at bounding box center [630, 106] width 25 height 19
click at [301, 146] on button "a" at bounding box center [303, 147] width 27 height 27
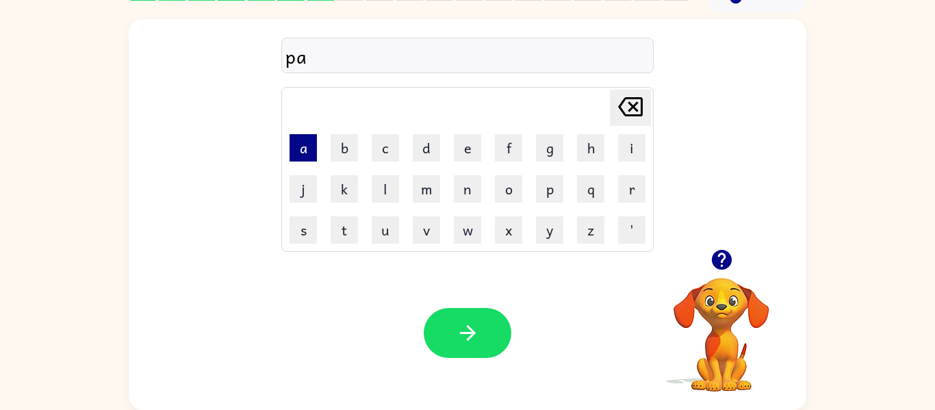
click at [301, 146] on button "a" at bounding box center [303, 147] width 27 height 27
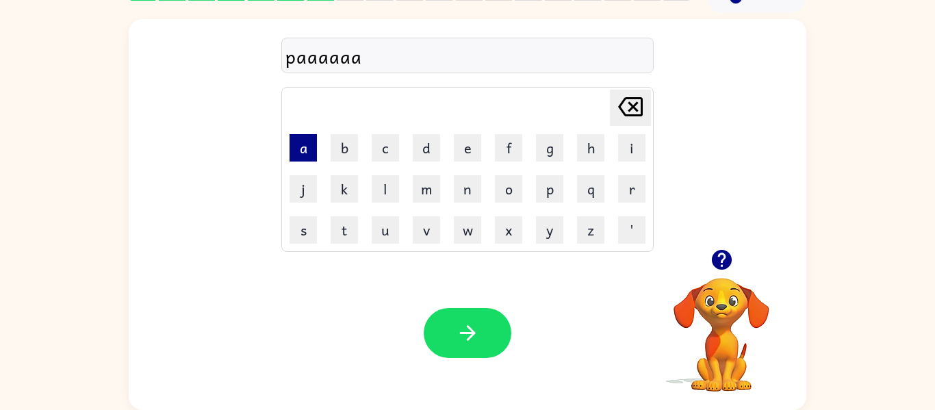
click at [301, 146] on button "a" at bounding box center [303, 147] width 27 height 27
click at [639, 110] on icon "Delete Delete last character input" at bounding box center [630, 106] width 33 height 33
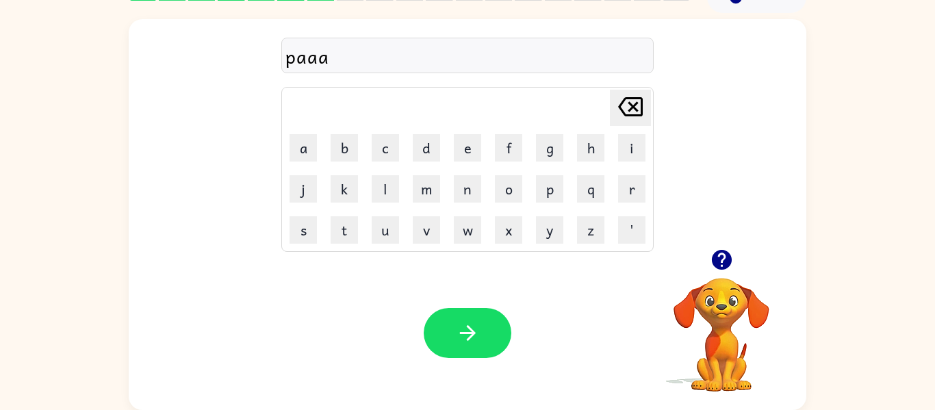
click at [639, 110] on icon "Delete Delete last character input" at bounding box center [630, 106] width 33 height 33
click at [385, 183] on button "l" at bounding box center [385, 188] width 27 height 27
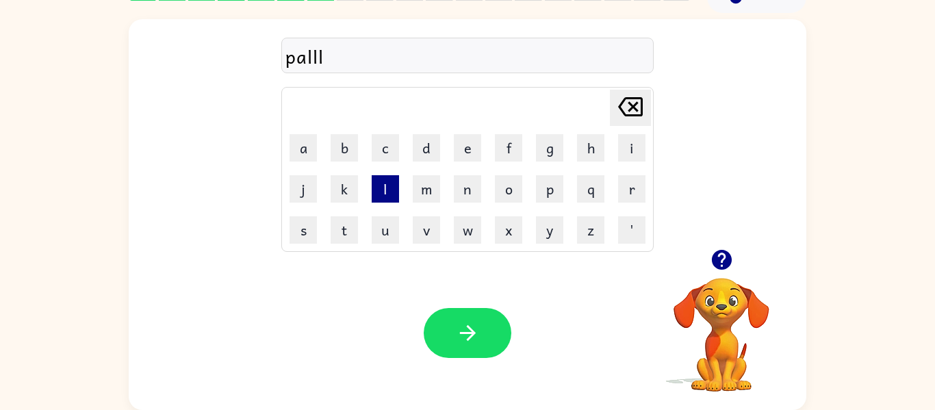
click at [385, 183] on button "l" at bounding box center [385, 188] width 27 height 27
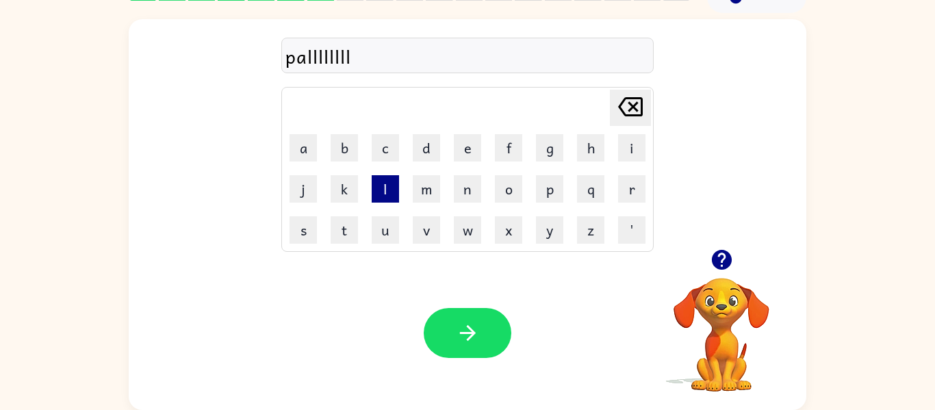
click at [383, 187] on button "l" at bounding box center [385, 188] width 27 height 27
click at [383, 188] on button "l" at bounding box center [385, 188] width 27 height 27
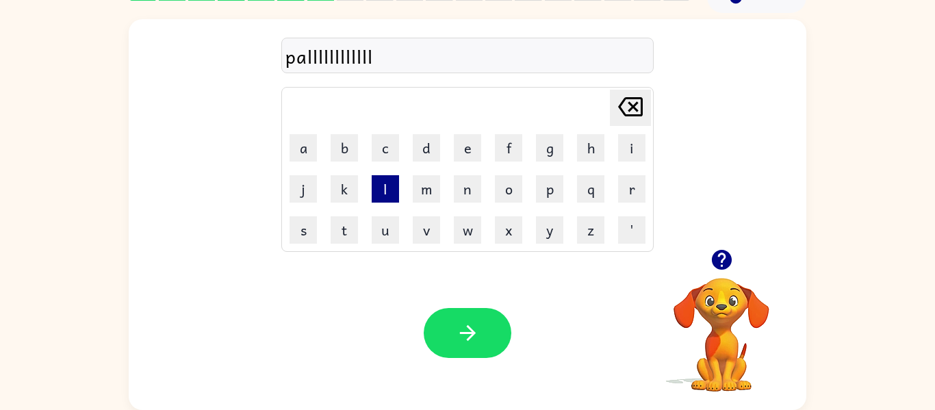
click at [383, 188] on button "l" at bounding box center [385, 188] width 27 height 27
click at [630, 110] on icon at bounding box center [630, 106] width 25 height 19
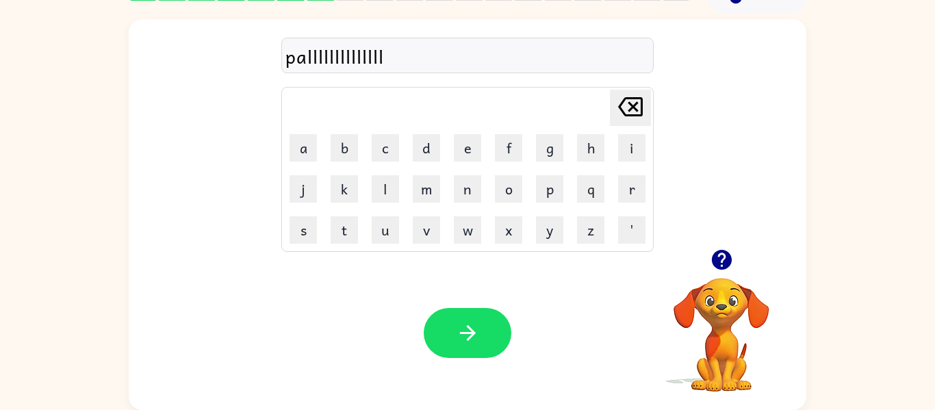
click at [630, 110] on icon at bounding box center [630, 106] width 25 height 19
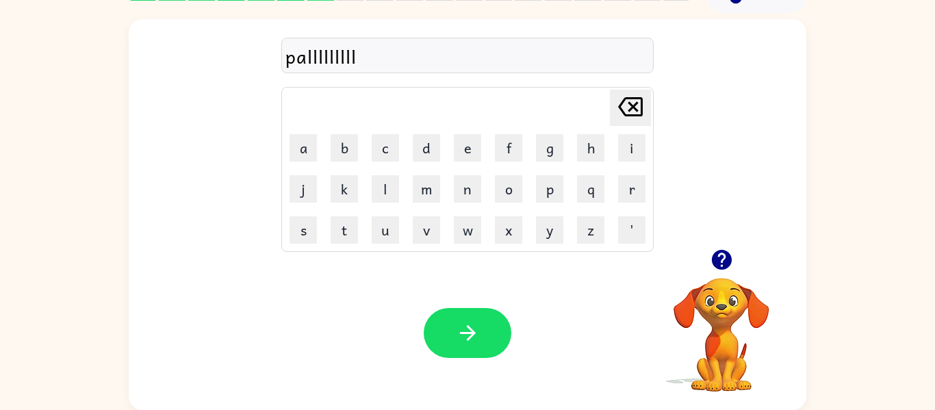
click at [630, 110] on icon at bounding box center [630, 106] width 25 height 19
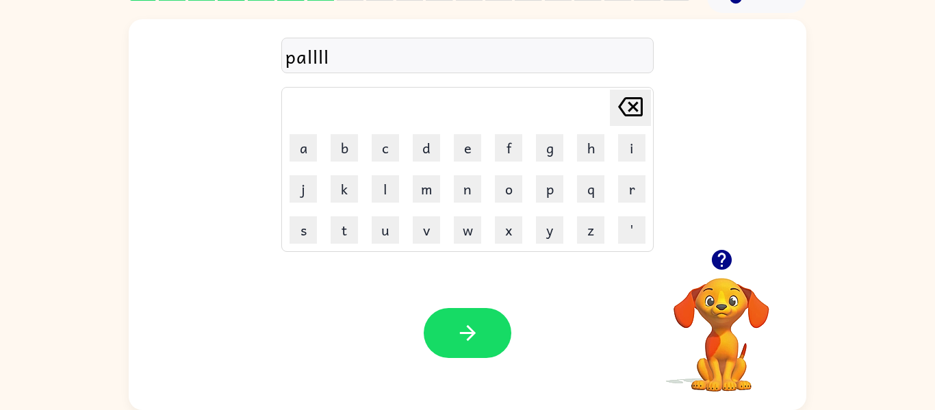
click at [630, 110] on icon at bounding box center [630, 106] width 25 height 19
click at [448, 320] on button "button" at bounding box center [468, 333] width 88 height 50
click at [344, 144] on button "b" at bounding box center [344, 147] width 27 height 27
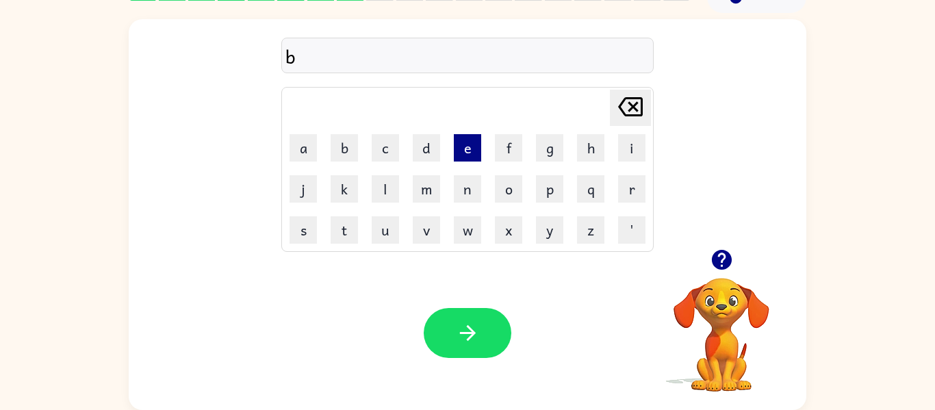
click at [461, 142] on button "e" at bounding box center [467, 147] width 27 height 27
click at [543, 143] on button "g" at bounding box center [549, 147] width 27 height 27
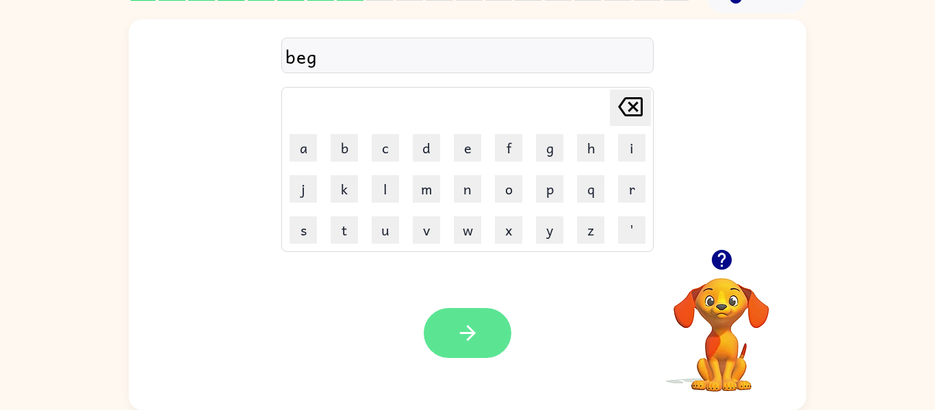
click at [451, 329] on button "button" at bounding box center [468, 333] width 88 height 50
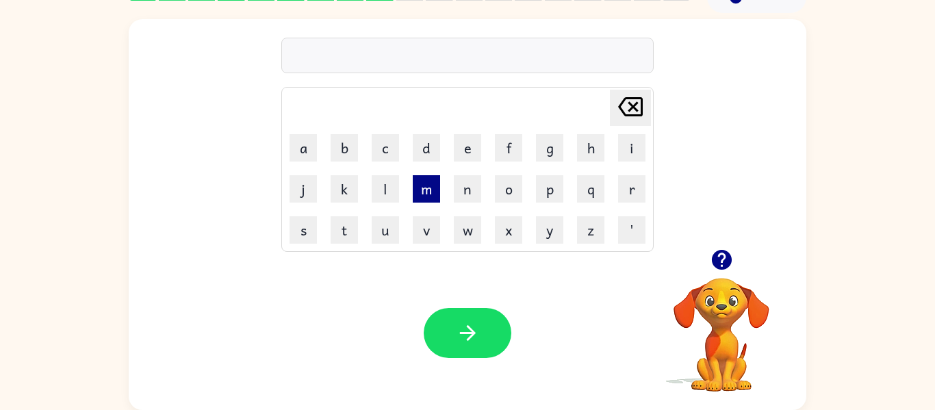
click at [427, 192] on button "m" at bounding box center [426, 188] width 27 height 27
click at [306, 151] on button "a" at bounding box center [303, 147] width 27 height 27
click at [350, 226] on button "t" at bounding box center [344, 229] width 27 height 27
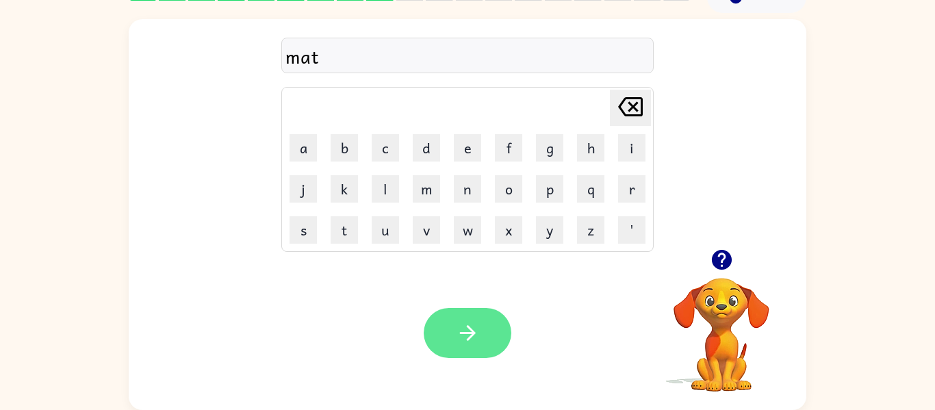
click at [462, 320] on button "button" at bounding box center [468, 333] width 88 height 50
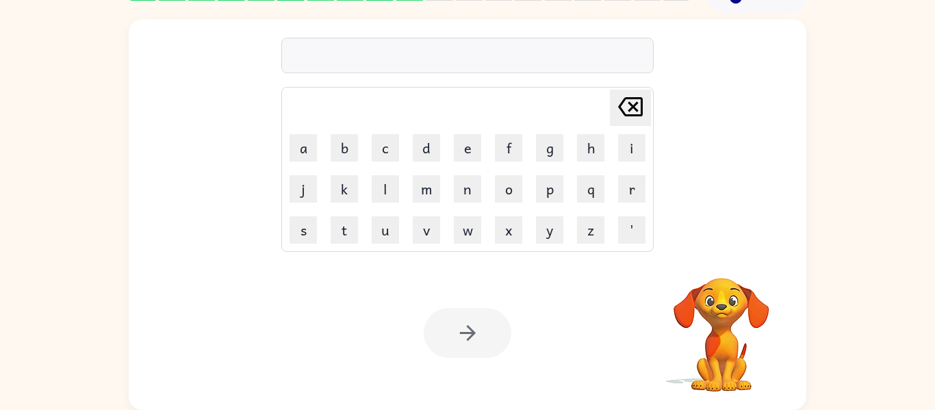
click at [474, 327] on div at bounding box center [468, 333] width 88 height 50
click at [474, 327] on icon "button" at bounding box center [468, 333] width 24 height 24
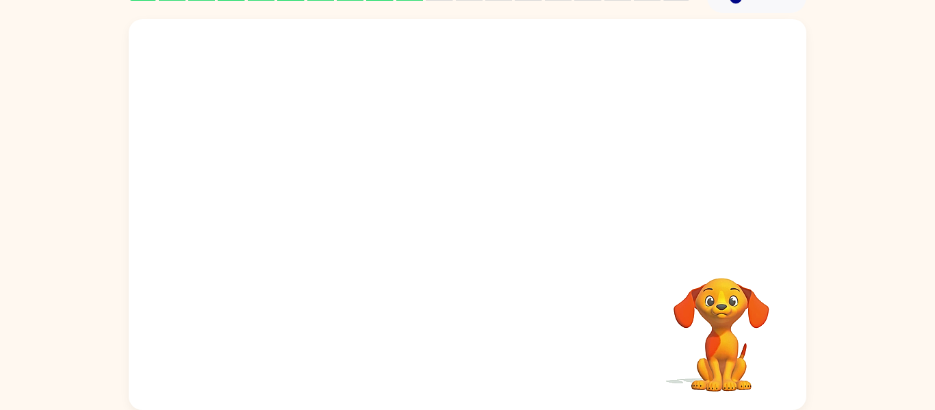
click at [474, 327] on div "Your browser must support playing .mp4 files to use Literably. Please try using…" at bounding box center [468, 214] width 678 height 391
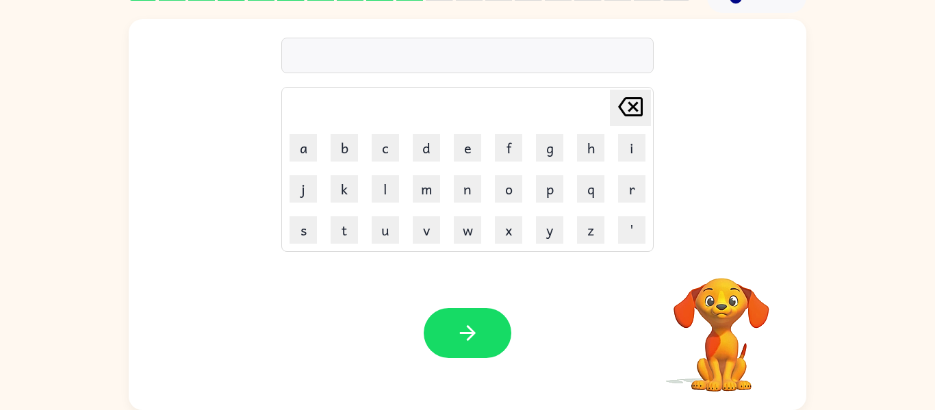
click at [474, 327] on icon "button" at bounding box center [468, 333] width 24 height 24
click at [303, 234] on button "s" at bounding box center [303, 229] width 27 height 27
click at [630, 144] on button "i" at bounding box center [631, 147] width 27 height 27
click at [502, 224] on button "x" at bounding box center [508, 229] width 27 height 27
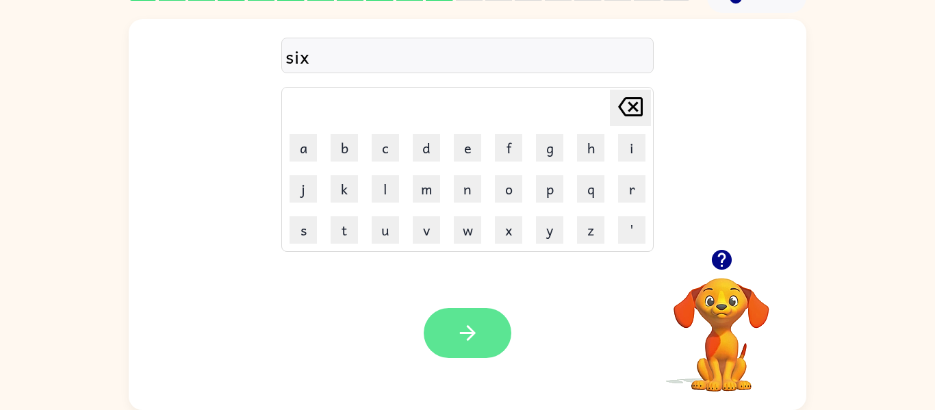
click at [483, 314] on button "button" at bounding box center [468, 333] width 88 height 50
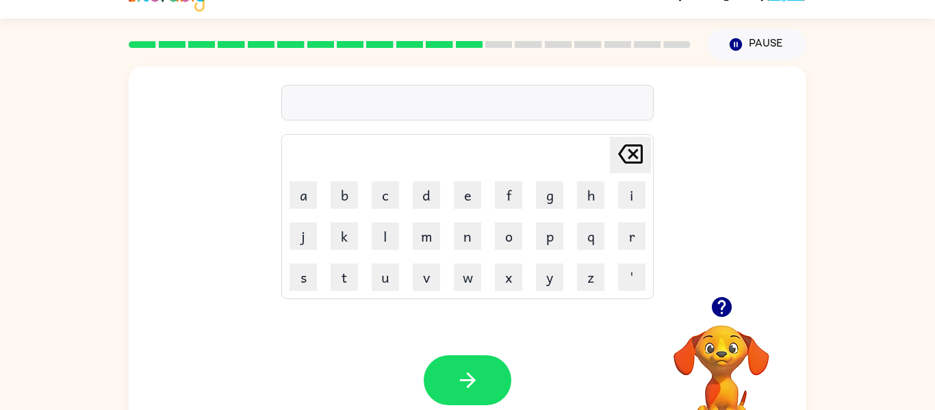
scroll to position [16, 0]
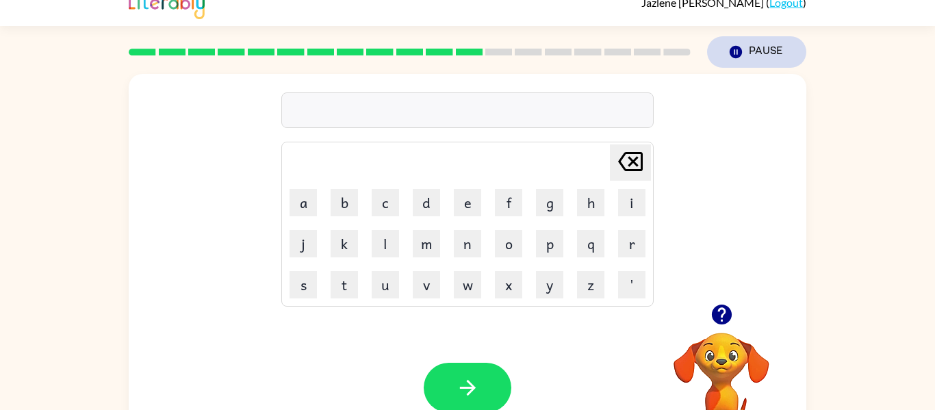
click at [729, 44] on icon "Pause" at bounding box center [735, 51] width 15 height 15
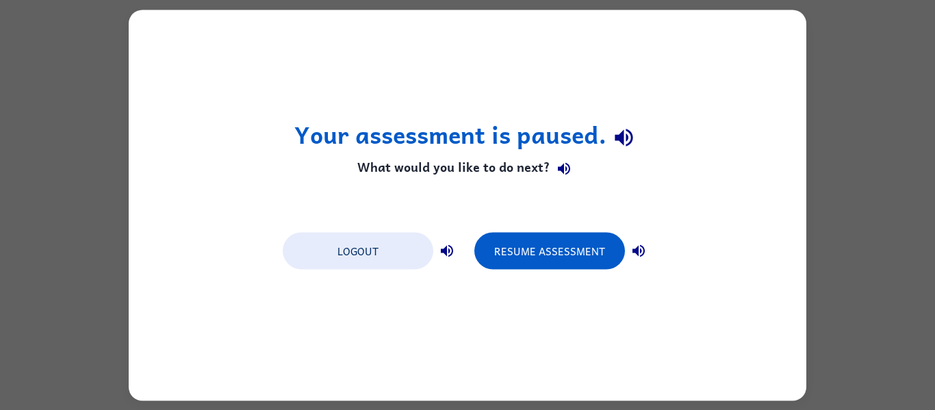
scroll to position [0, 0]
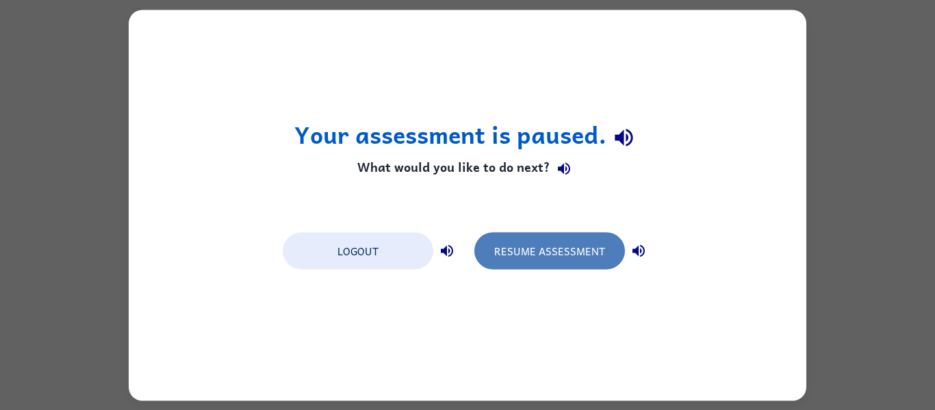
click at [588, 251] on button "Resume Assessment" at bounding box center [549, 250] width 151 height 37
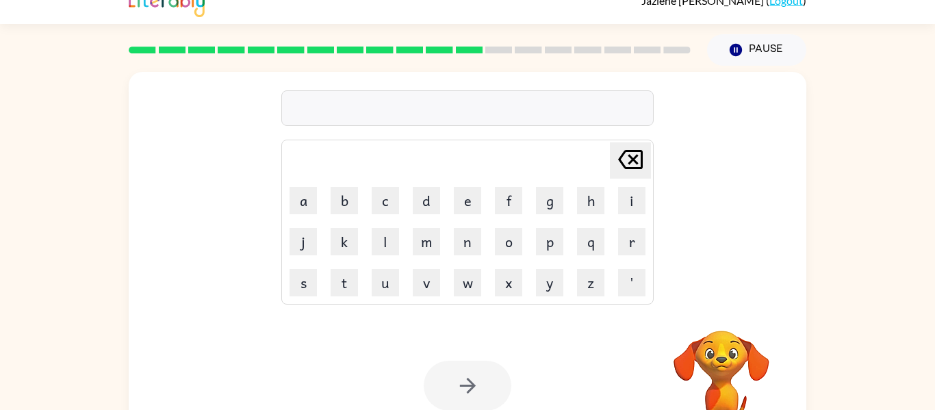
scroll to position [16, 0]
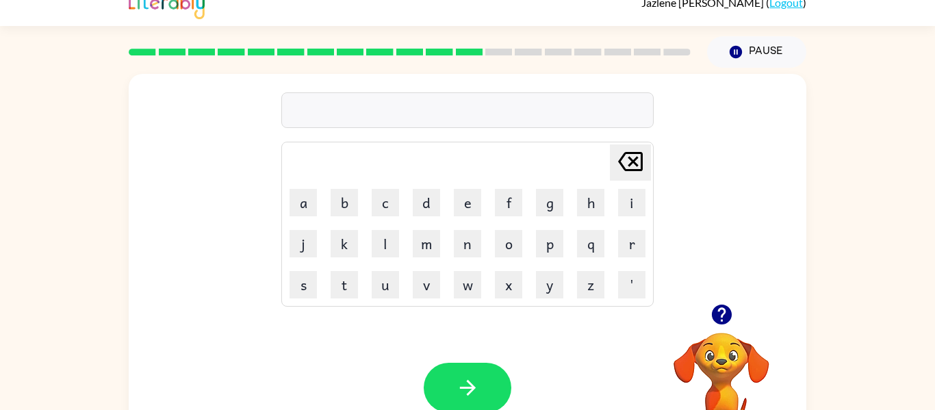
click at [501, 49] on icon at bounding box center [498, 52] width 27 height 7
click at [473, 50] on rect at bounding box center [469, 52] width 27 height 7
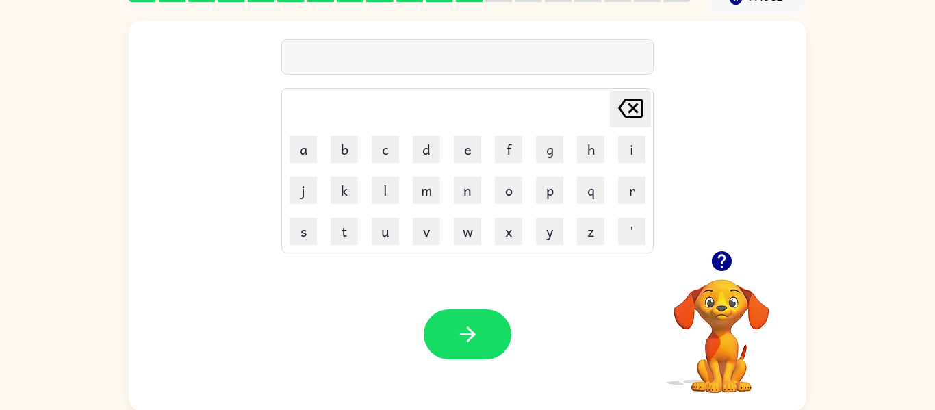
scroll to position [71, 0]
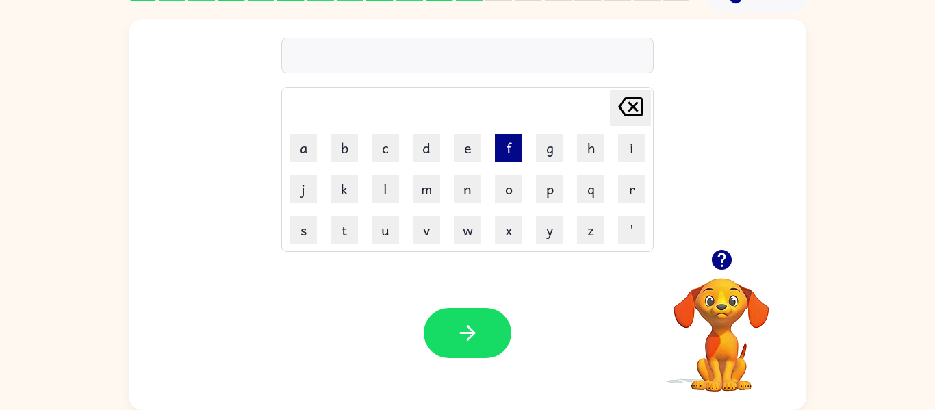
click at [496, 136] on button "f" at bounding box center [508, 147] width 27 height 27
click at [465, 144] on button "e" at bounding box center [467, 147] width 27 height 27
click at [437, 148] on button "d" at bounding box center [426, 147] width 27 height 27
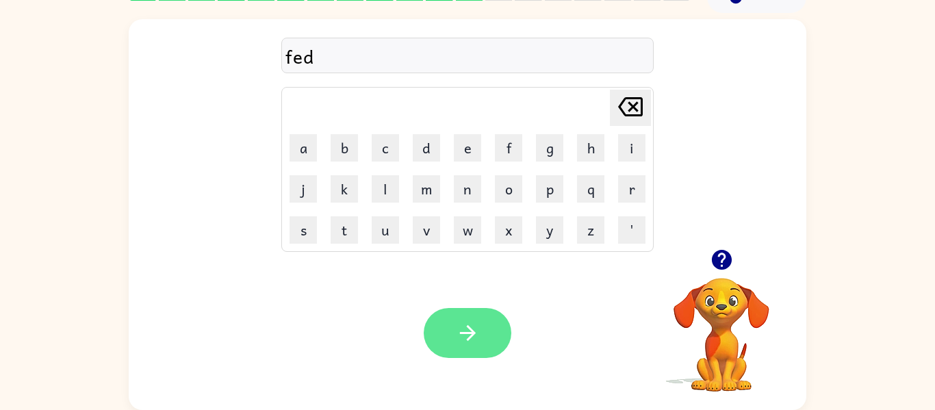
click at [470, 342] on icon "button" at bounding box center [468, 333] width 24 height 24
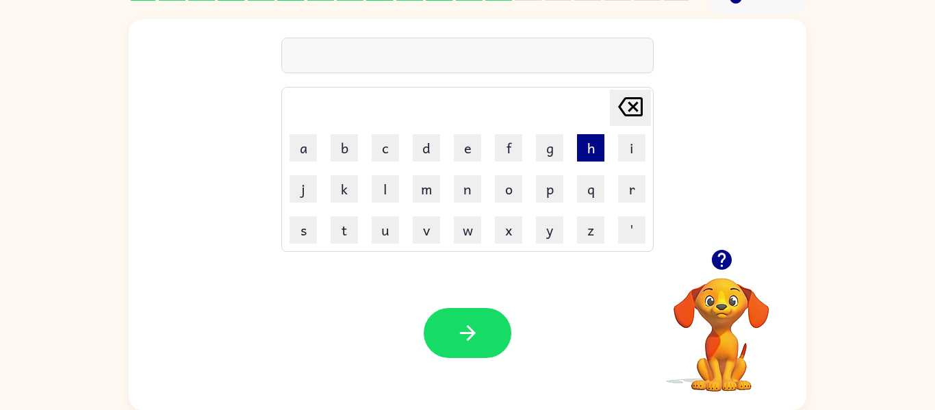
click at [591, 140] on button "h" at bounding box center [590, 147] width 27 height 27
click at [507, 197] on button "o" at bounding box center [508, 188] width 27 height 27
click at [549, 143] on button "g" at bounding box center [549, 147] width 27 height 27
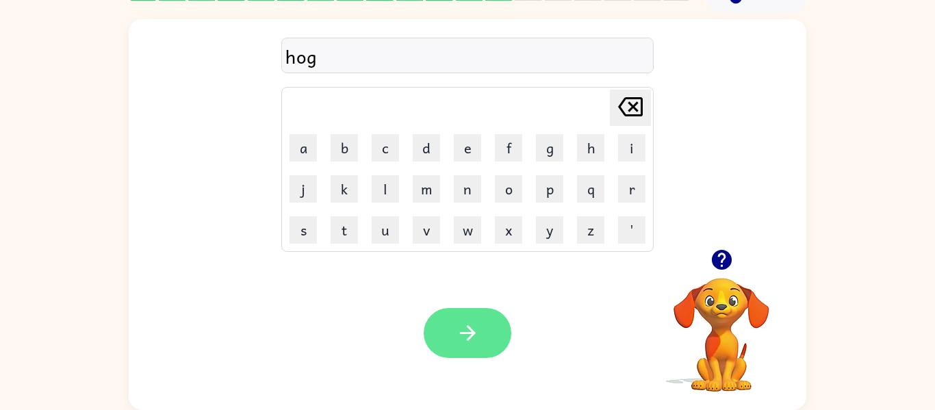
click at [456, 339] on icon "button" at bounding box center [468, 333] width 24 height 24
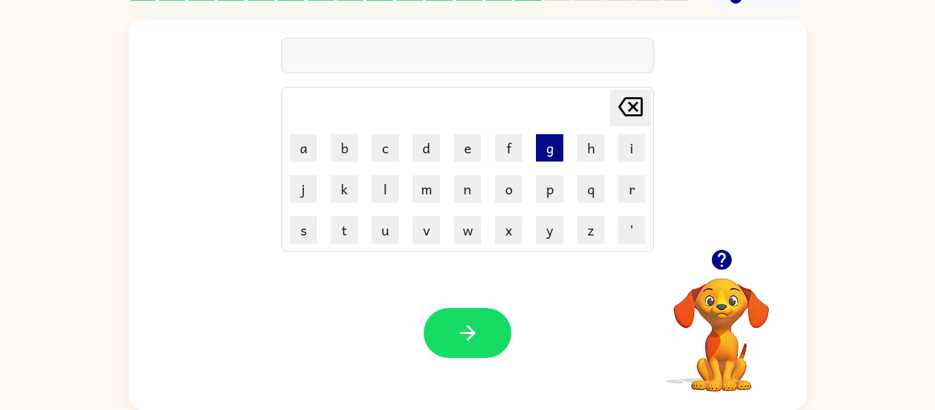
click at [556, 138] on button "g" at bounding box center [549, 147] width 27 height 27
click at [511, 197] on button "o" at bounding box center [508, 188] width 27 height 27
click at [335, 227] on button "t" at bounding box center [344, 229] width 27 height 27
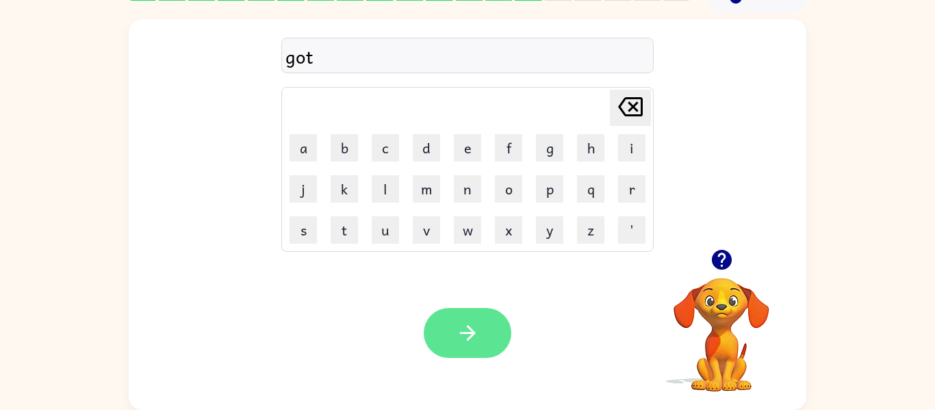
click at [468, 328] on icon "button" at bounding box center [468, 333] width 24 height 24
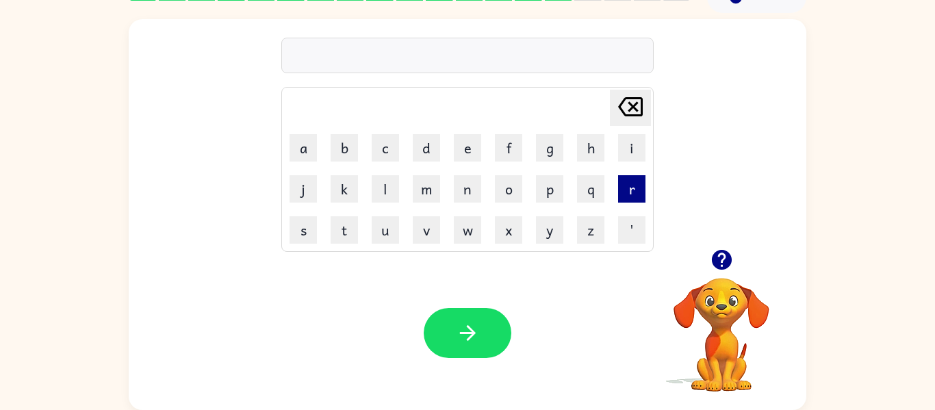
click at [625, 191] on button "r" at bounding box center [631, 188] width 27 height 27
click at [615, 149] on td "i" at bounding box center [632, 148] width 40 height 40
click at [630, 149] on button "i" at bounding box center [631, 147] width 27 height 27
click at [630, 148] on button "i" at bounding box center [631, 147] width 27 height 27
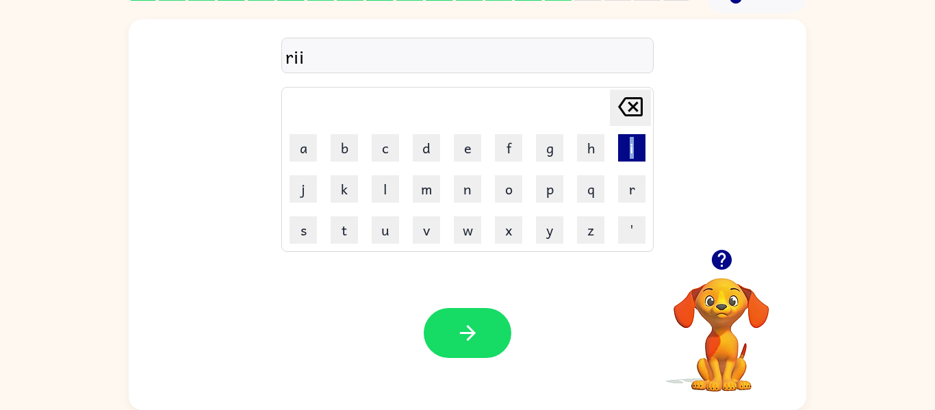
click at [630, 149] on button "i" at bounding box center [631, 147] width 27 height 27
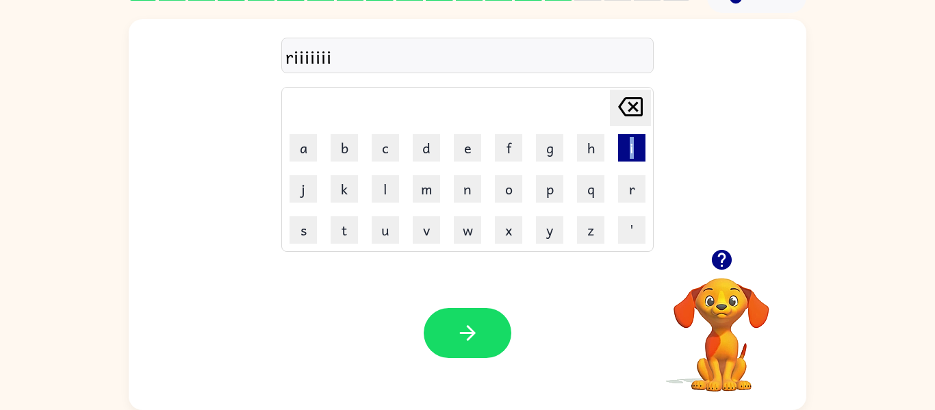
click at [630, 149] on button "i" at bounding box center [631, 147] width 27 height 27
click at [626, 144] on button "i" at bounding box center [631, 147] width 27 height 27
click at [631, 144] on button "i" at bounding box center [631, 147] width 27 height 27
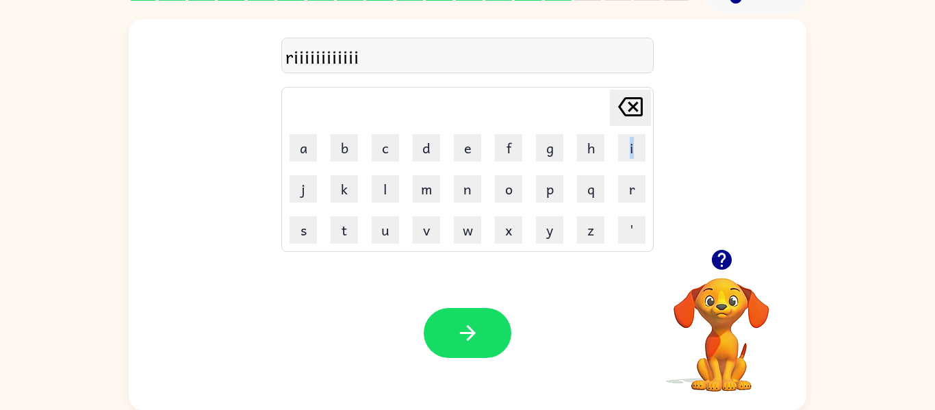
scroll to position [33, 0]
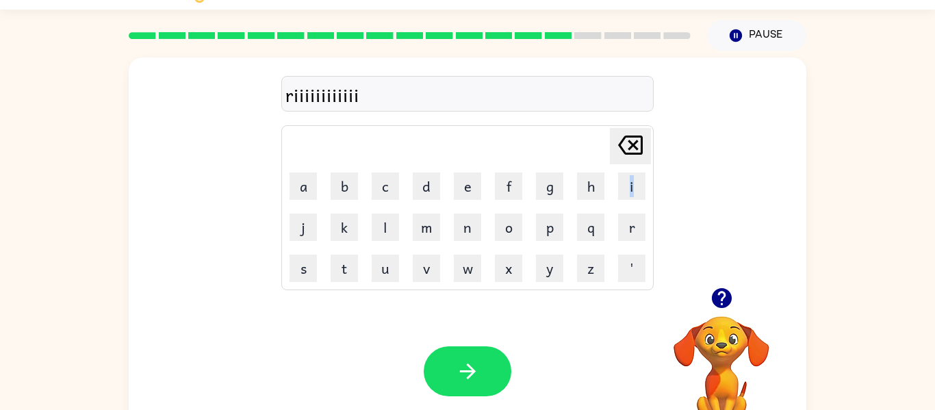
click at [637, 140] on icon at bounding box center [630, 145] width 25 height 19
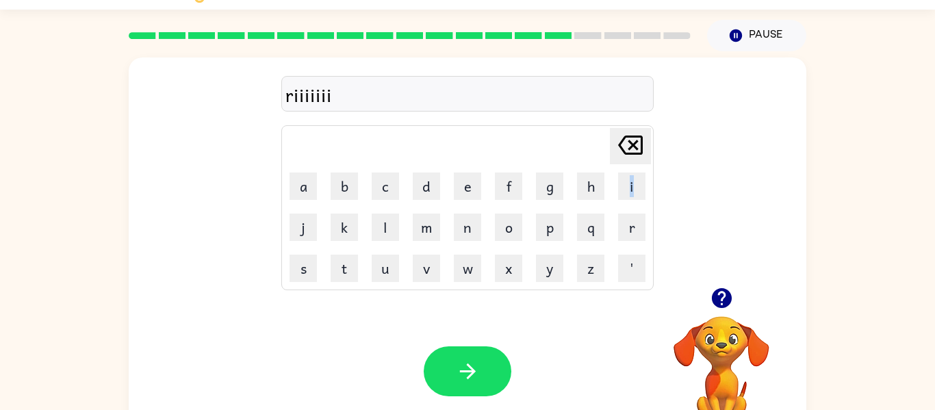
click at [637, 140] on icon at bounding box center [630, 145] width 25 height 19
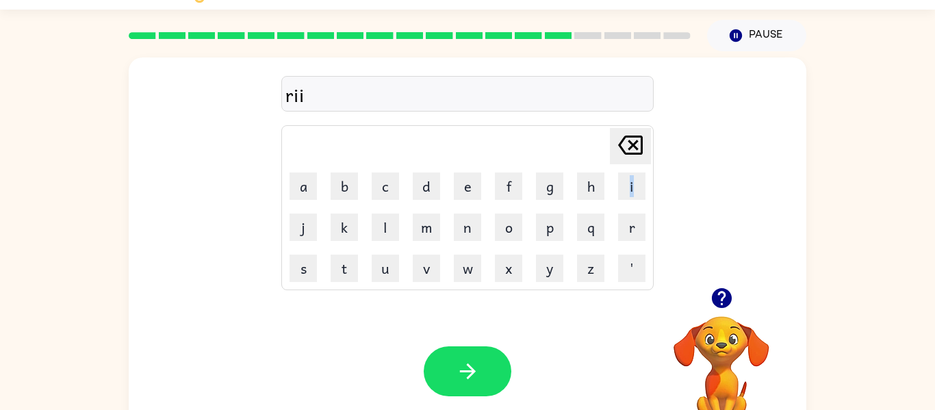
click at [637, 140] on icon at bounding box center [630, 145] width 25 height 19
click at [482, 376] on button "button" at bounding box center [468, 371] width 88 height 50
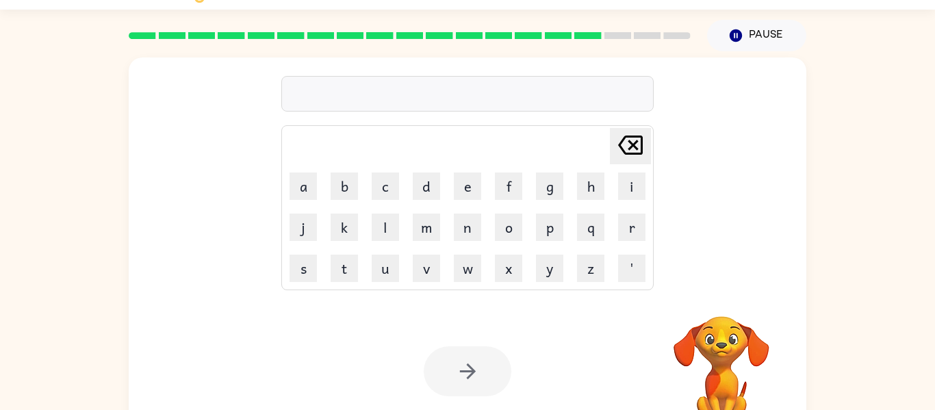
click at [455, 381] on div at bounding box center [468, 371] width 88 height 50
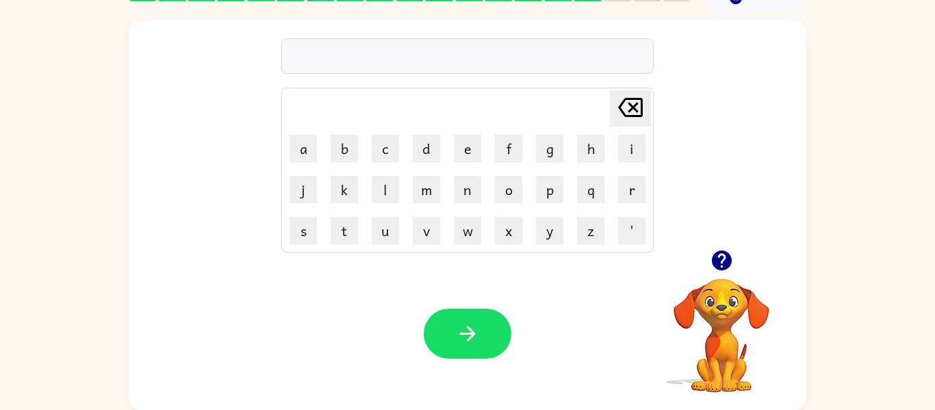
scroll to position [71, 0]
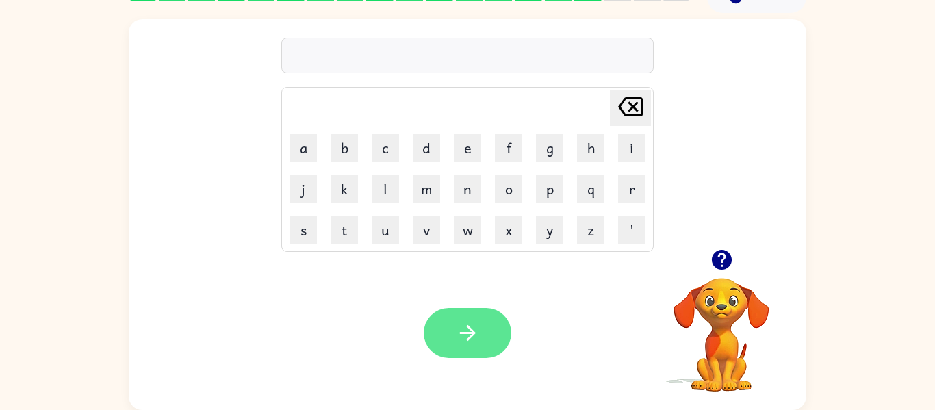
click at [468, 342] on icon "button" at bounding box center [468, 333] width 24 height 24
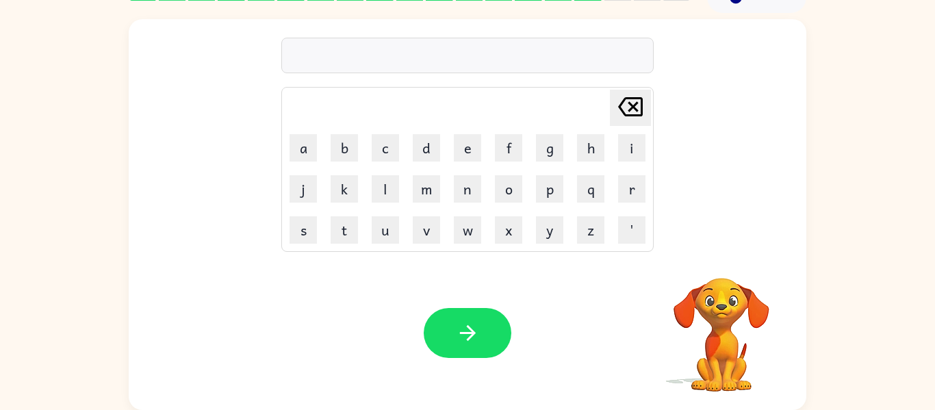
click at [468, 342] on icon "button" at bounding box center [468, 333] width 24 height 24
click at [468, 342] on div at bounding box center [468, 333] width 88 height 50
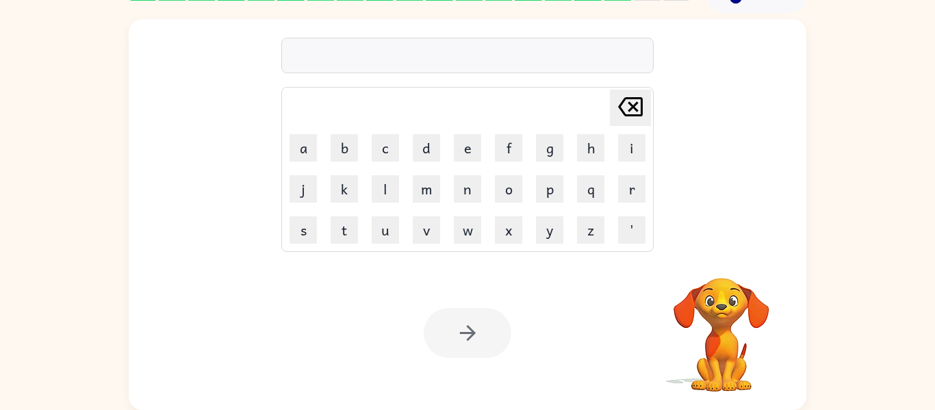
click at [468, 342] on div at bounding box center [468, 333] width 88 height 50
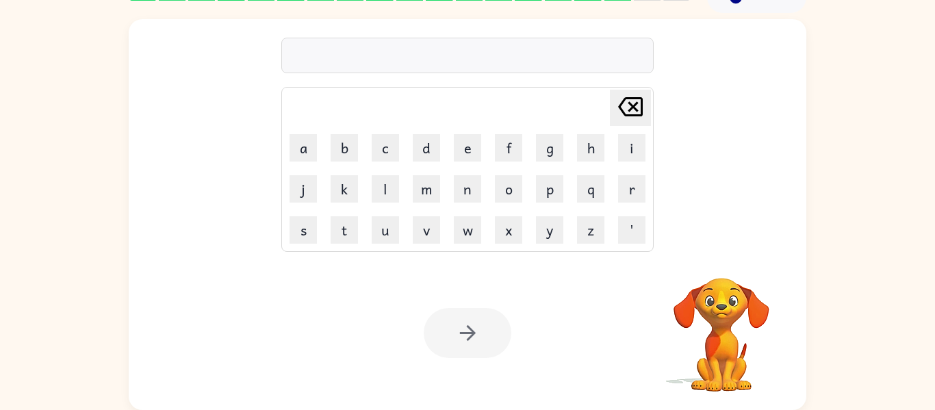
click at [468, 342] on div at bounding box center [468, 333] width 88 height 50
click at [468, 342] on icon "button" at bounding box center [468, 333] width 24 height 24
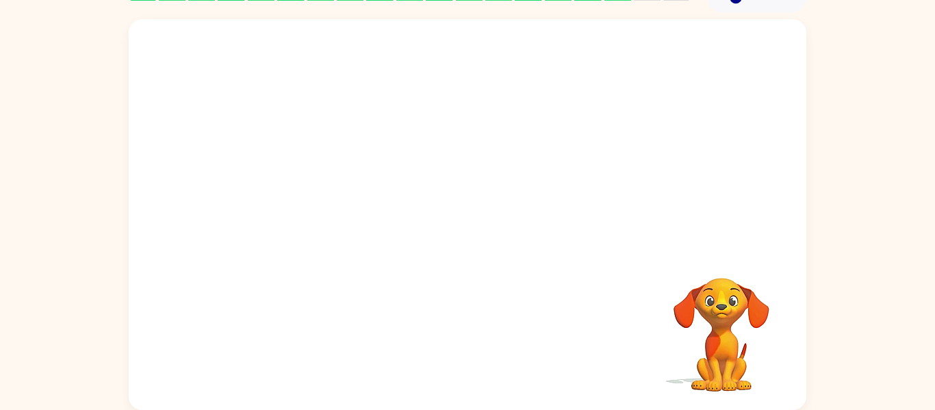
click at [468, 342] on div "Your browser must support playing .mp4 files to use Literably. Please try using…" at bounding box center [468, 214] width 678 height 391
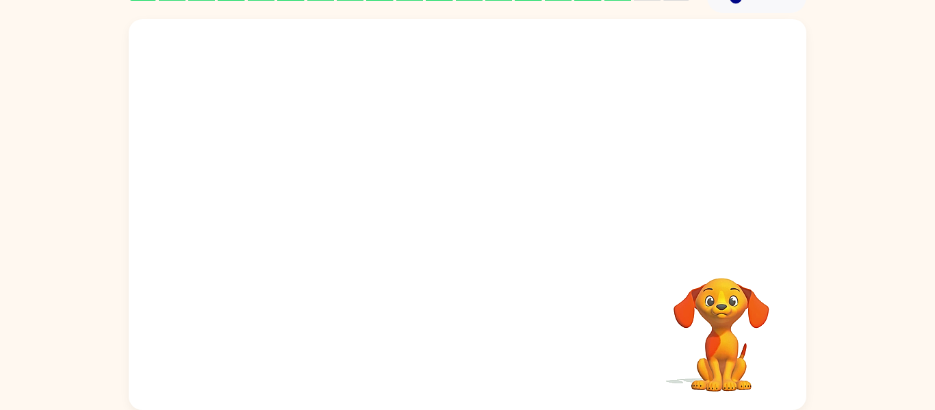
click at [468, 342] on div "Your browser must support playing .mp4 files to use Literably. Please try using…" at bounding box center [468, 214] width 678 height 391
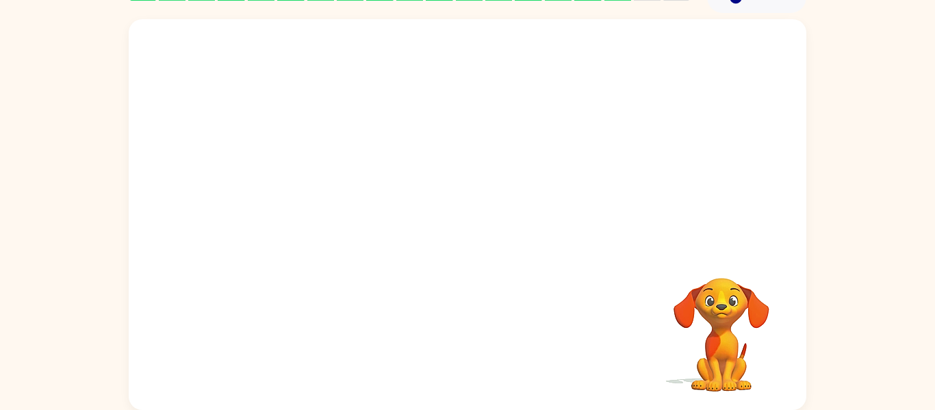
click at [468, 342] on div "Your browser must support playing .mp4 files to use Literably. Please try using…" at bounding box center [468, 214] width 678 height 391
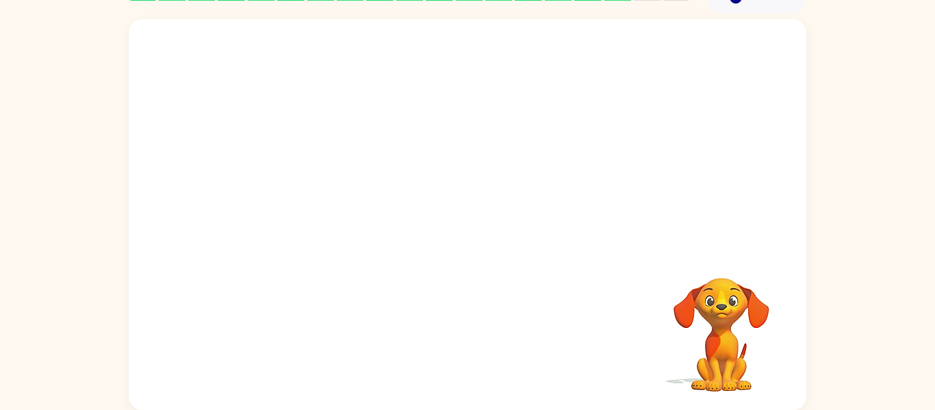
click at [468, 342] on div "Your browser must support playing .mp4 files to use Literably. Please try using…" at bounding box center [468, 214] width 678 height 391
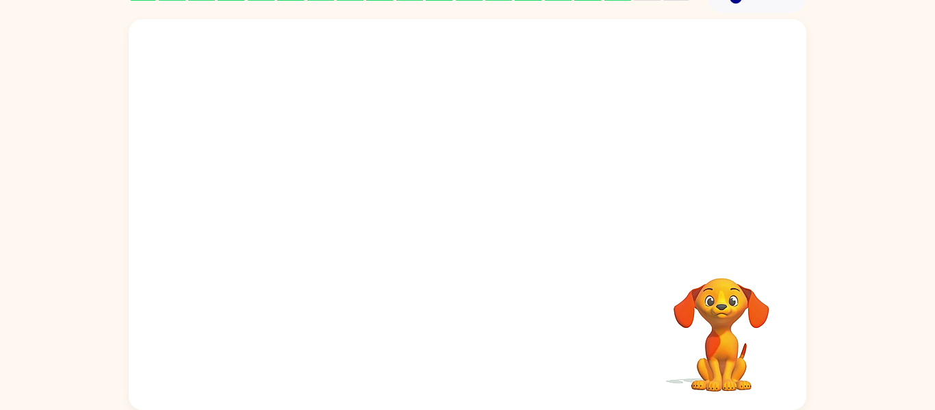
click at [468, 342] on div "Your browser must support playing .mp4 files to use Literably. Please try using…" at bounding box center [468, 214] width 678 height 391
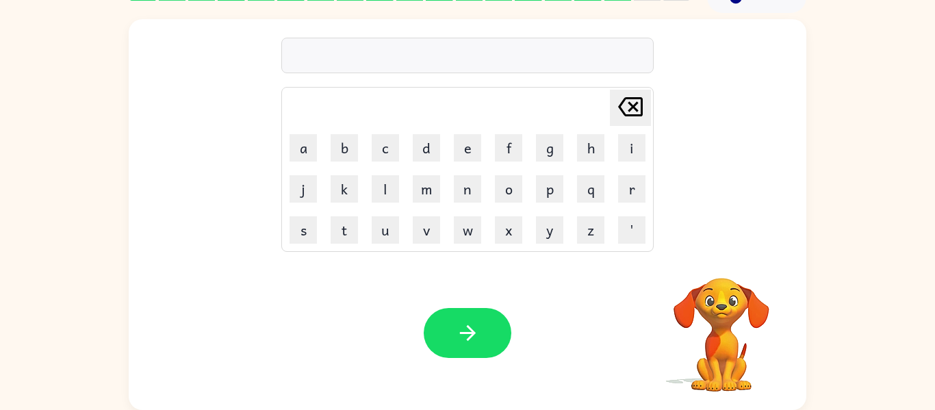
click at [468, 342] on icon "button" at bounding box center [468, 333] width 24 height 24
click at [468, 342] on div at bounding box center [468, 333] width 88 height 50
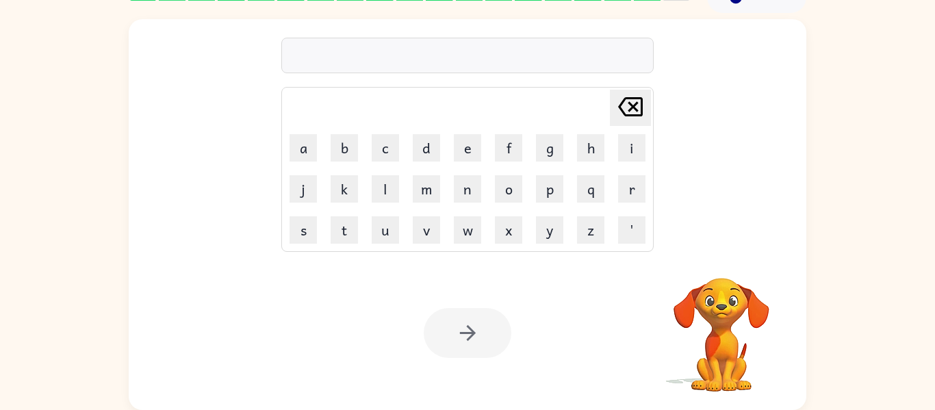
click at [468, 342] on div at bounding box center [468, 333] width 88 height 50
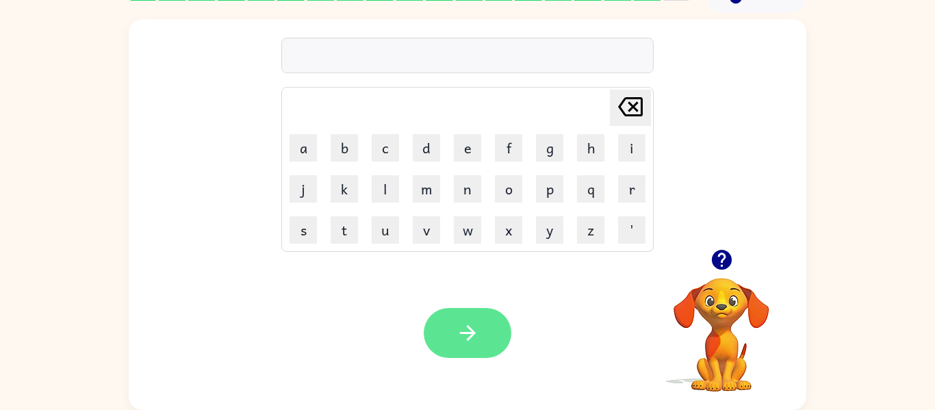
click at [470, 328] on icon "button" at bounding box center [467, 333] width 16 height 16
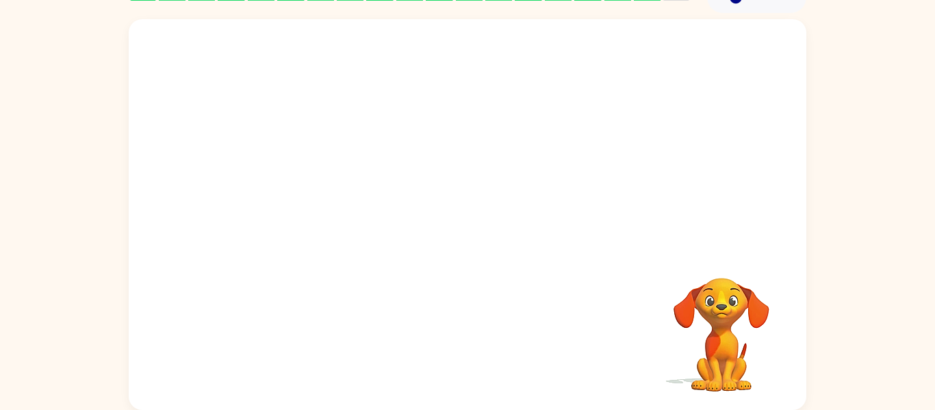
scroll to position [47, 0]
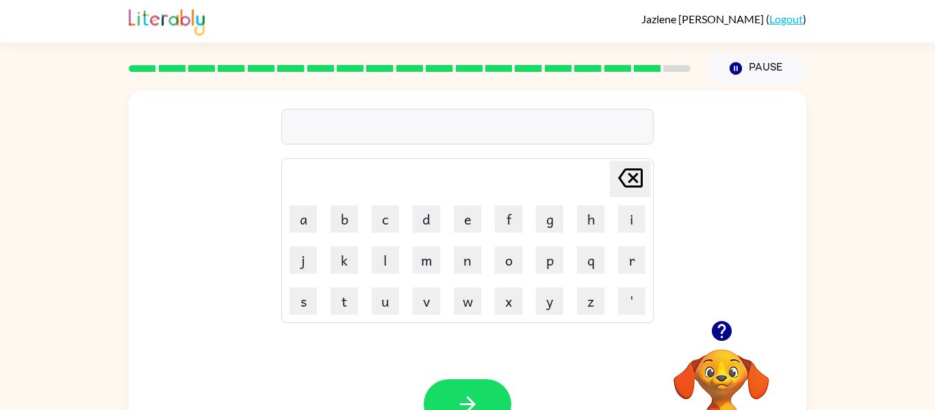
click at [403, 211] on td "c" at bounding box center [386, 219] width 40 height 40
click at [477, 395] on icon "button" at bounding box center [468, 404] width 24 height 24
click at [489, 398] on button "button" at bounding box center [468, 404] width 88 height 50
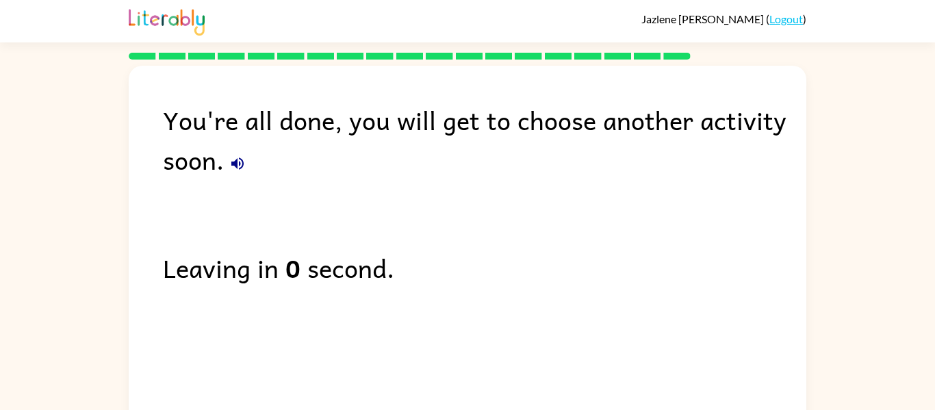
click at [289, 279] on b "0" at bounding box center [292, 268] width 15 height 40
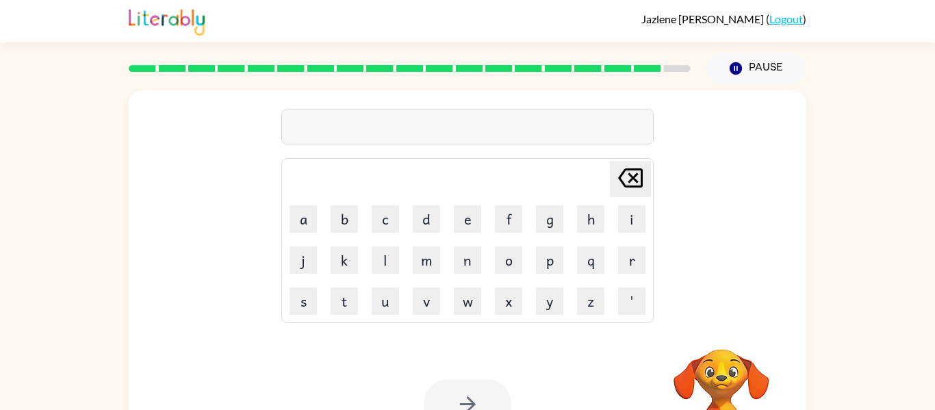
click at [791, 8] on div "Jazlene Varela ( Logout )" at bounding box center [468, 21] width 678 height 42
click at [740, 21] on span "Jazlene Varela" at bounding box center [703, 18] width 125 height 13
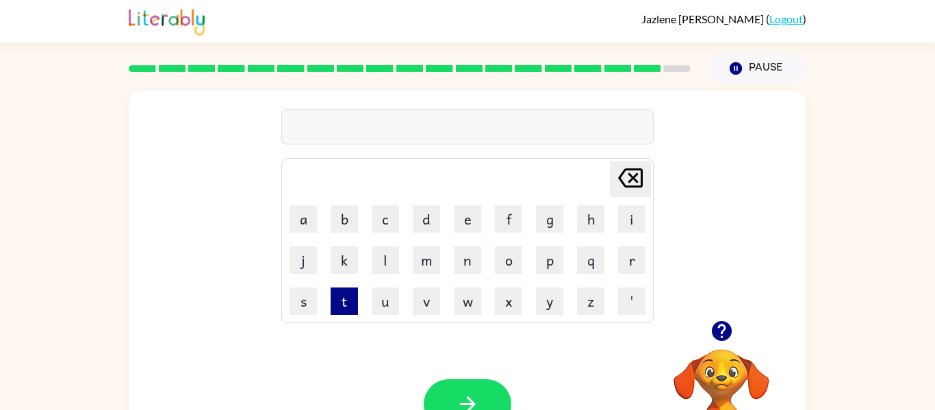
click at [336, 299] on button "t" at bounding box center [344, 300] width 27 height 27
click at [516, 261] on button "o" at bounding box center [508, 259] width 27 height 27
click at [547, 263] on button "p" at bounding box center [549, 259] width 27 height 27
click at [445, 392] on button "button" at bounding box center [468, 404] width 88 height 50
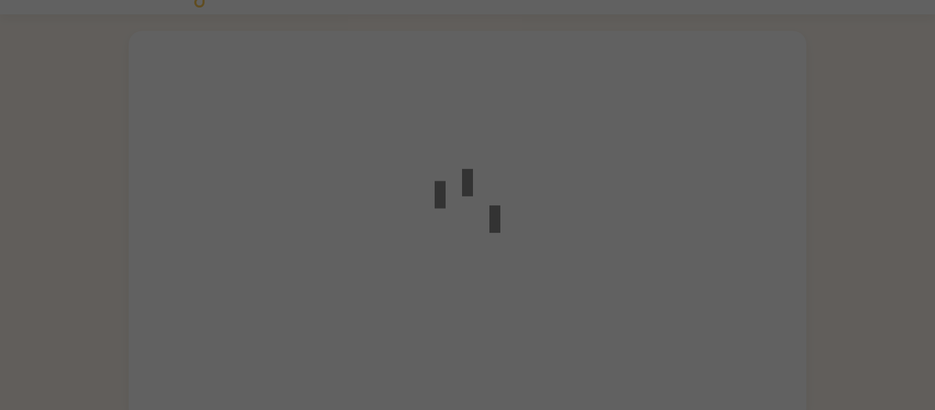
scroll to position [40, 0]
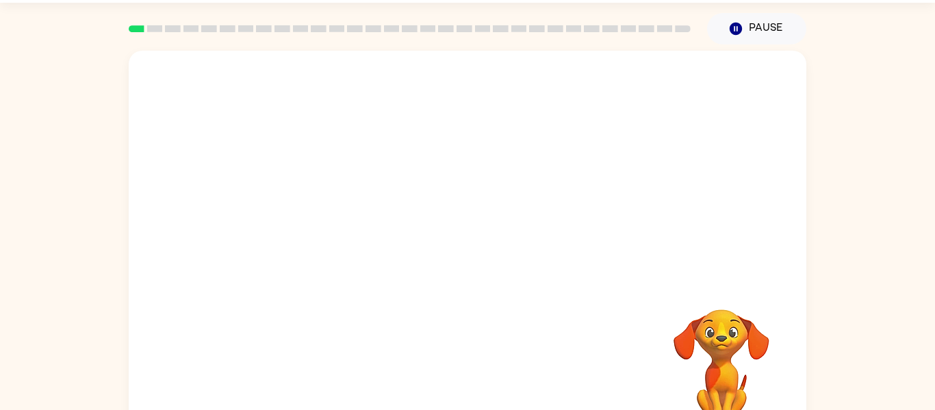
click at [546, 265] on div at bounding box center [468, 166] width 678 height 230
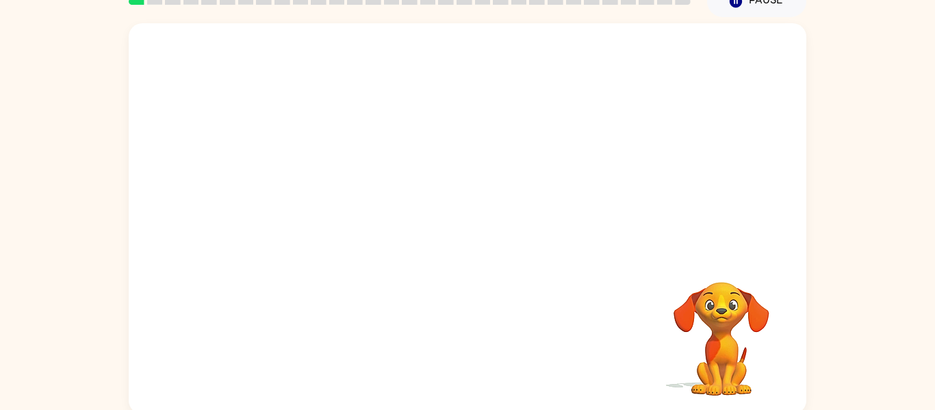
scroll to position [71, 0]
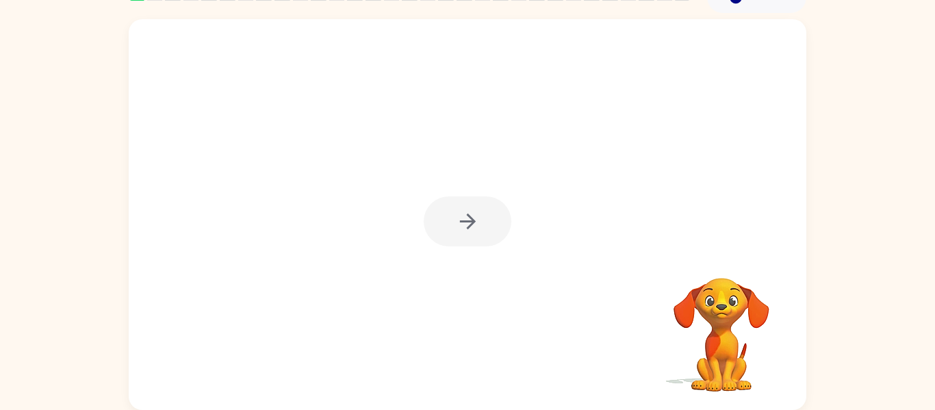
click at [405, 187] on div at bounding box center [468, 214] width 678 height 391
click at [467, 217] on div at bounding box center [468, 221] width 88 height 50
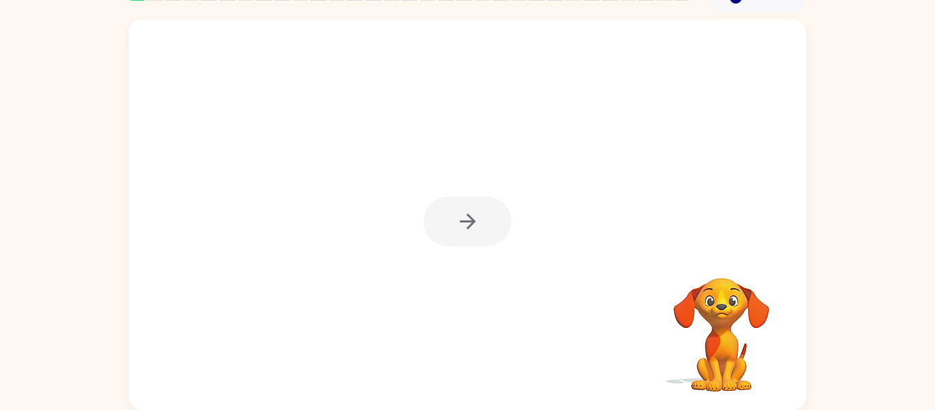
click at [467, 217] on icon "button" at bounding box center [468, 221] width 24 height 24
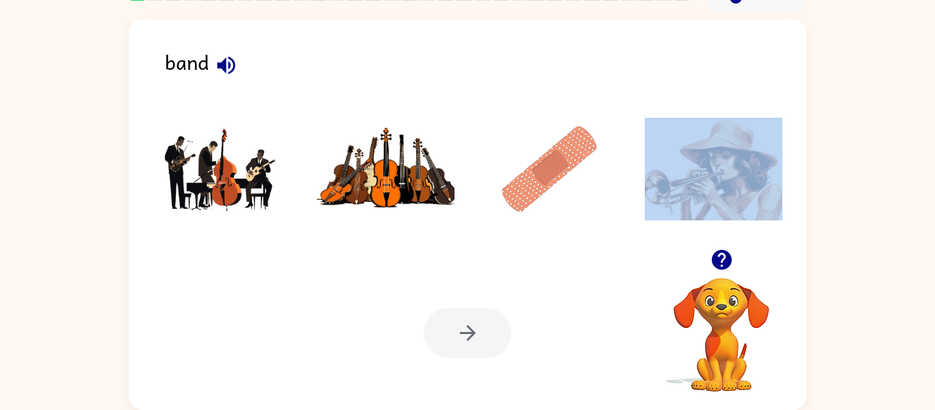
click at [203, 64] on div "band" at bounding box center [485, 68] width 641 height 43
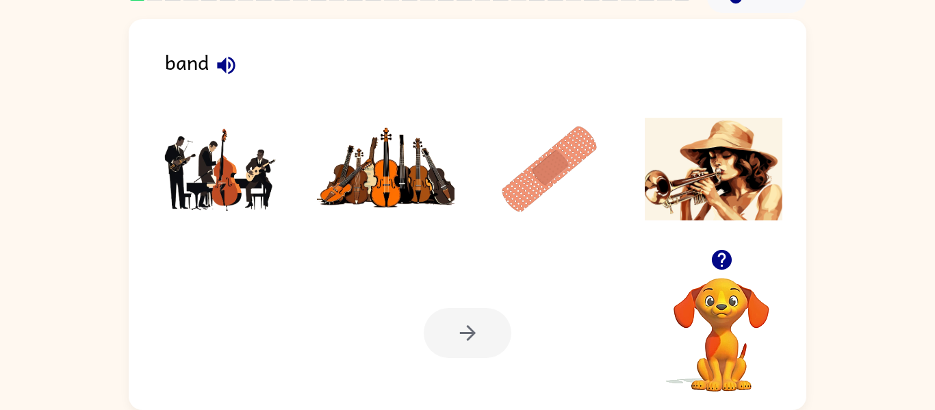
click at [227, 68] on icon "button" at bounding box center [226, 65] width 24 height 24
click at [230, 76] on icon "button" at bounding box center [226, 65] width 24 height 24
click at [565, 168] on img at bounding box center [550, 169] width 138 height 103
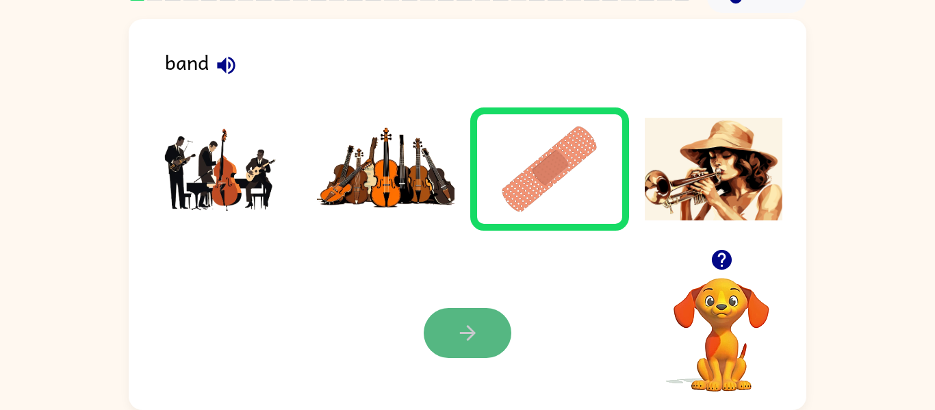
click at [466, 330] on icon "button" at bounding box center [468, 333] width 24 height 24
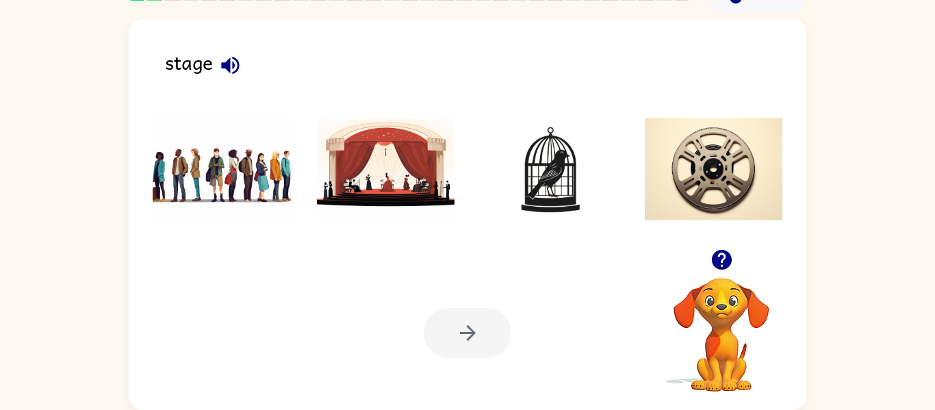
click at [209, 146] on img at bounding box center [222, 169] width 138 height 103
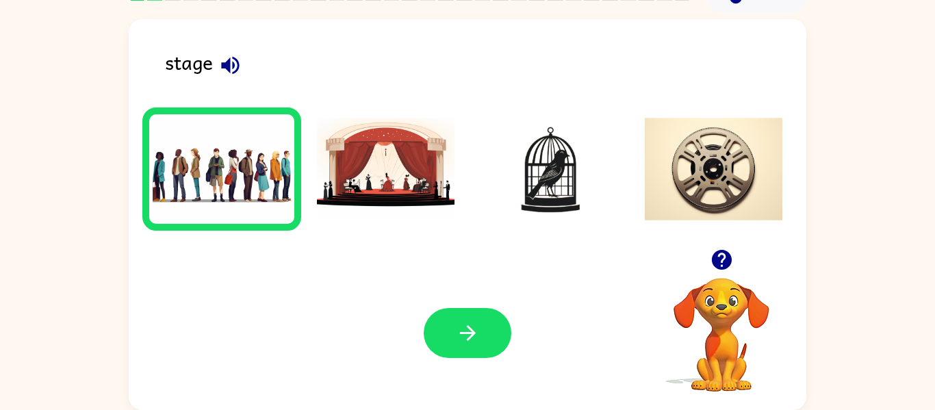
click at [455, 305] on div "Your browser must support playing .mp4 files to use Literably. Please try using…" at bounding box center [468, 333] width 678 height 154
click at [450, 319] on button "button" at bounding box center [468, 333] width 88 height 50
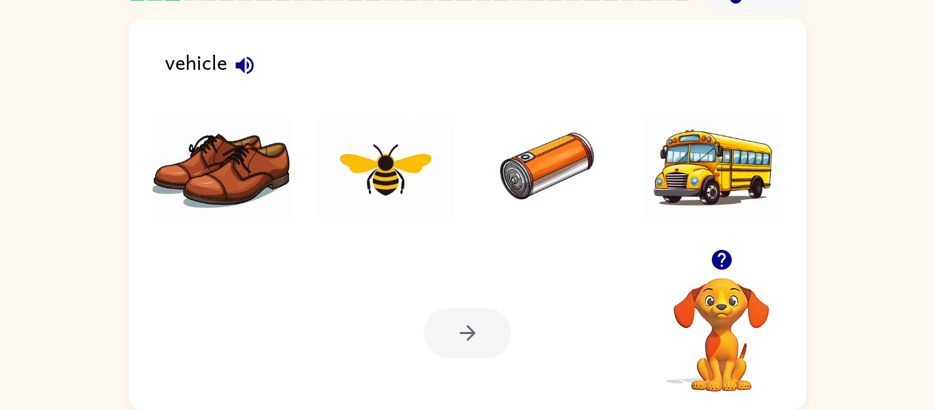
click at [700, 188] on img at bounding box center [714, 169] width 138 height 103
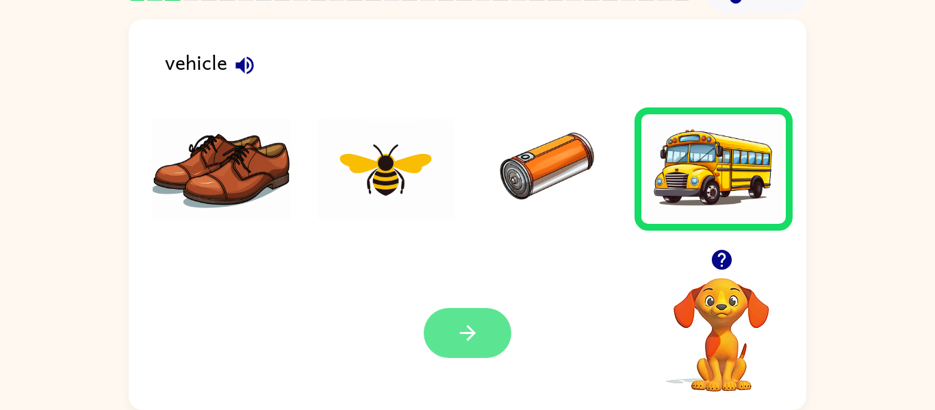
click at [489, 317] on button "button" at bounding box center [468, 333] width 88 height 50
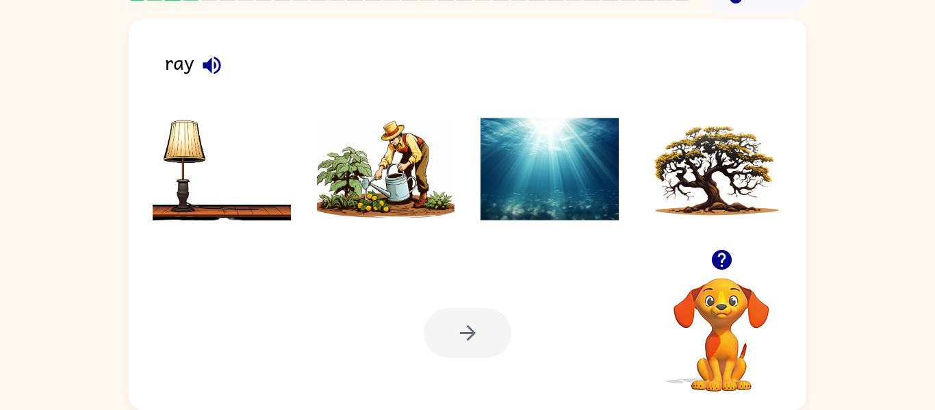
click at [542, 175] on img at bounding box center [550, 169] width 138 height 103
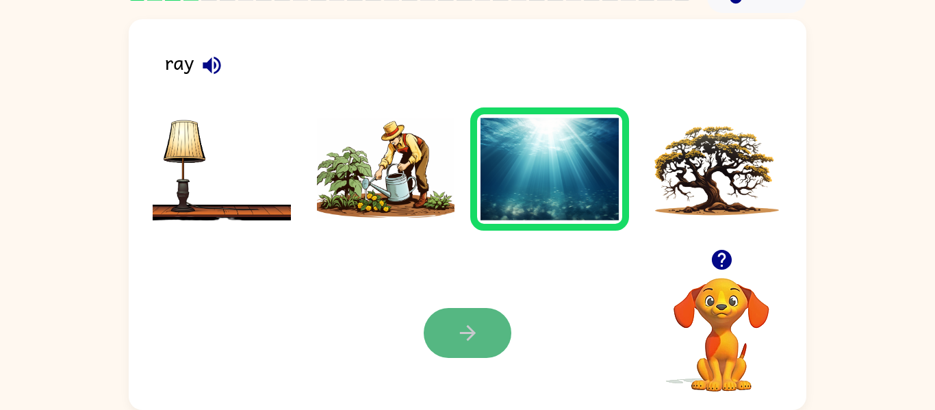
click at [478, 322] on icon "button" at bounding box center [468, 333] width 24 height 24
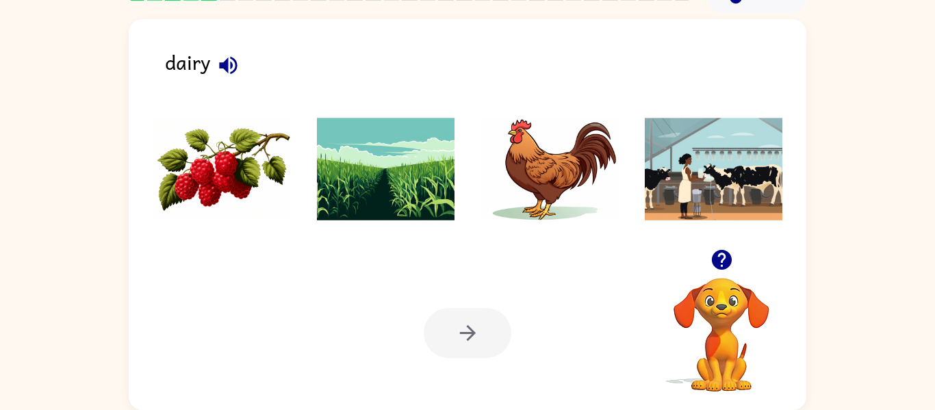
click at [397, 196] on img at bounding box center [386, 169] width 138 height 103
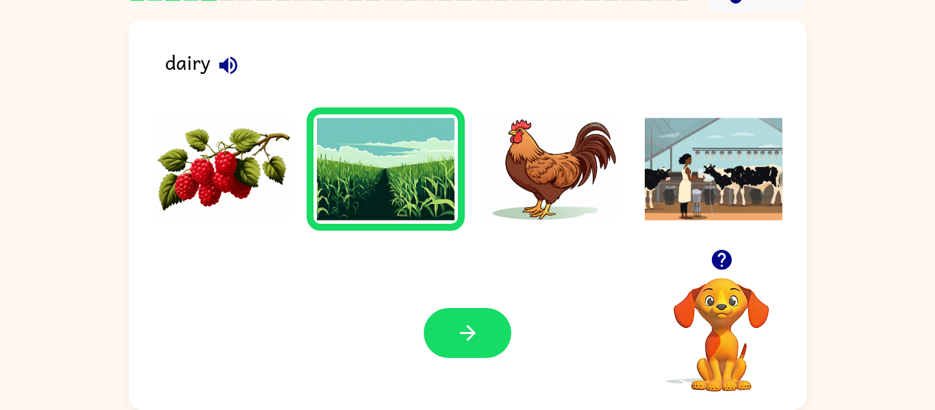
click at [246, 138] on img at bounding box center [222, 169] width 138 height 103
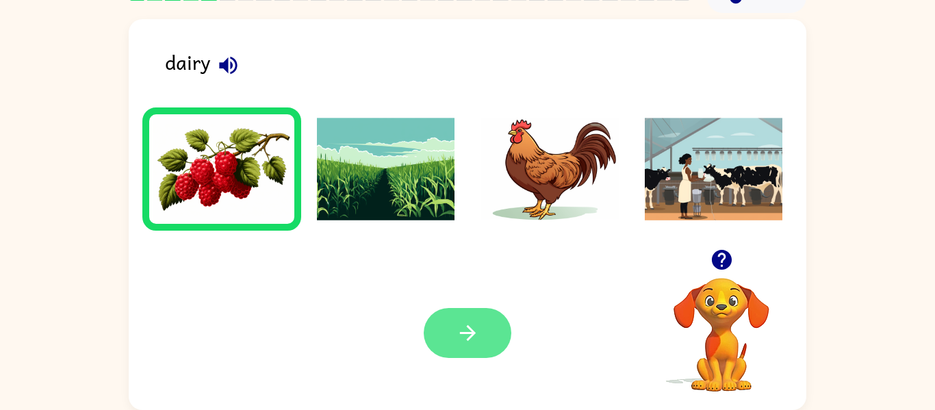
click at [496, 346] on button "button" at bounding box center [468, 333] width 88 height 50
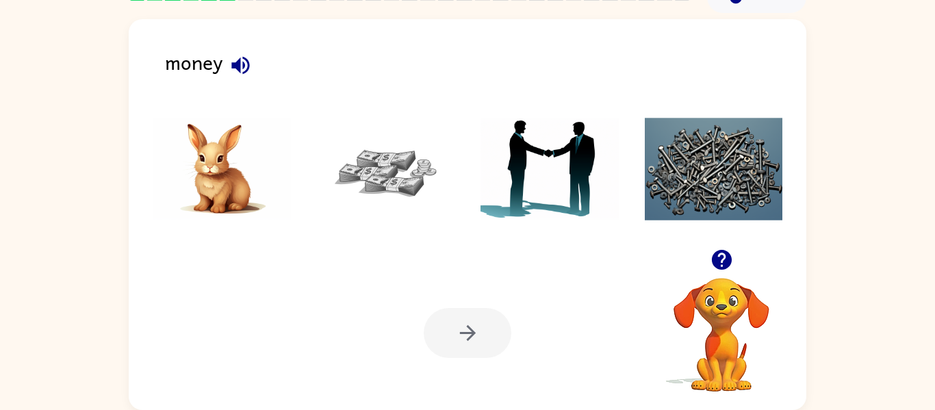
click at [188, 157] on img at bounding box center [222, 169] width 138 height 103
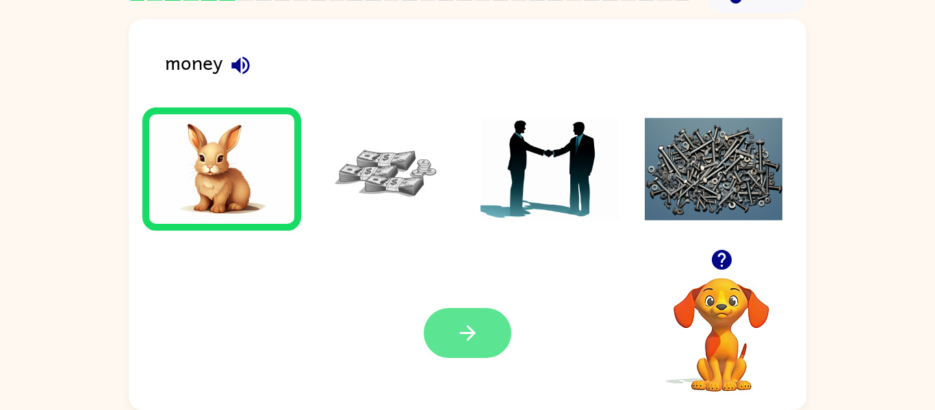
click at [447, 314] on button "button" at bounding box center [468, 333] width 88 height 50
click at [447, 314] on div at bounding box center [468, 333] width 88 height 50
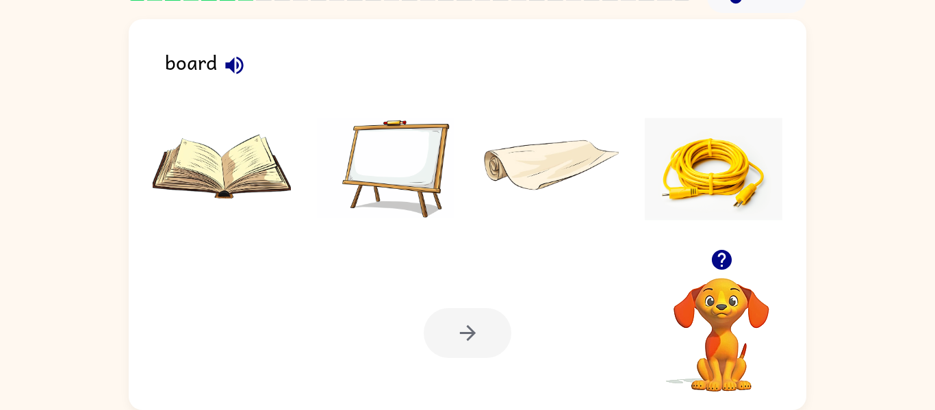
click at [593, 146] on img at bounding box center [550, 169] width 138 height 103
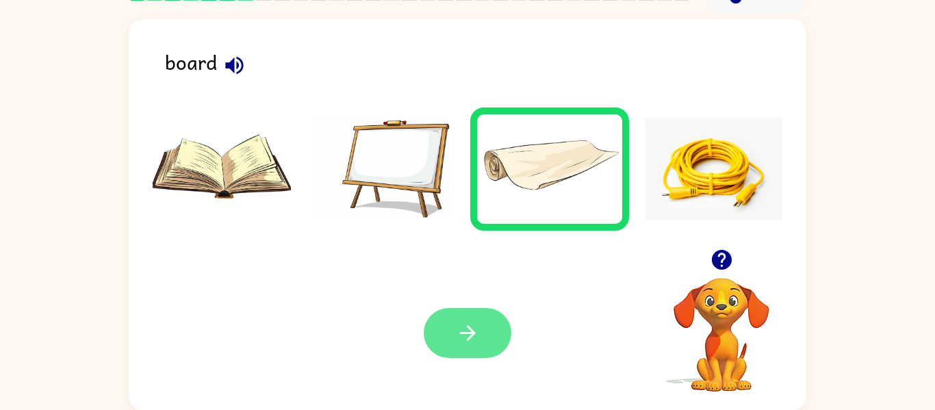
click at [470, 328] on icon "button" at bounding box center [468, 333] width 24 height 24
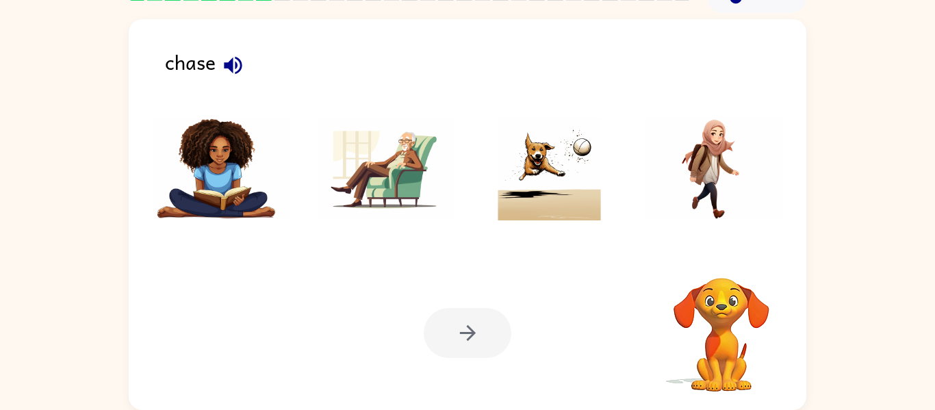
click at [422, 178] on img at bounding box center [386, 169] width 138 height 103
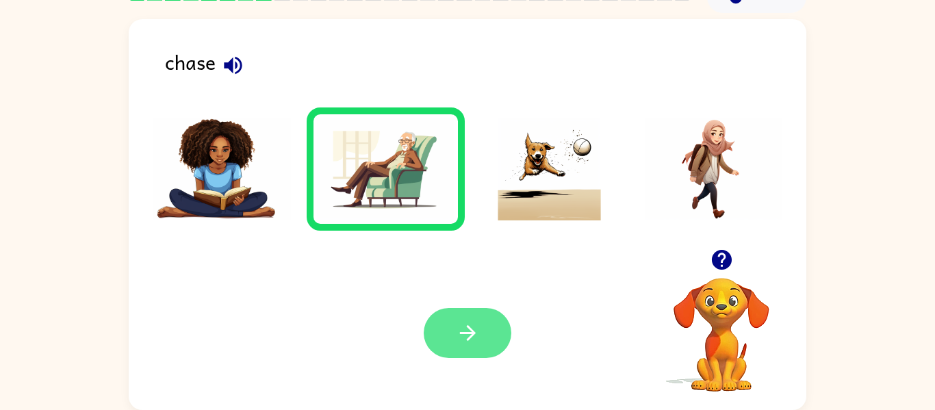
click at [478, 313] on button "button" at bounding box center [468, 333] width 88 height 50
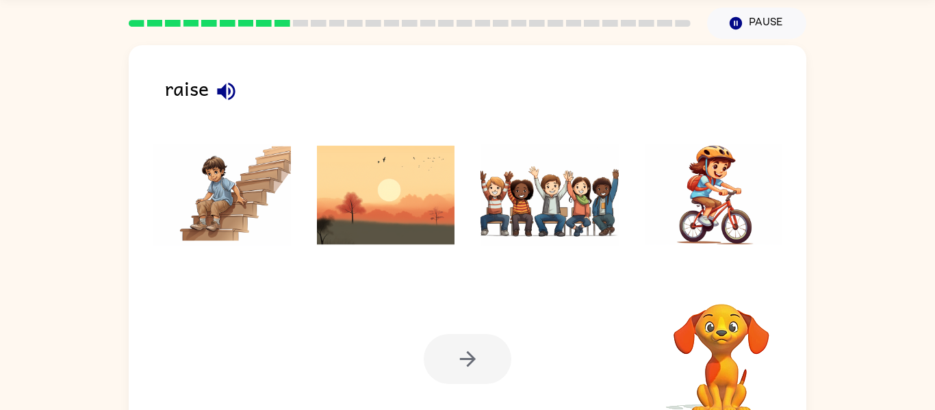
scroll to position [44, 0]
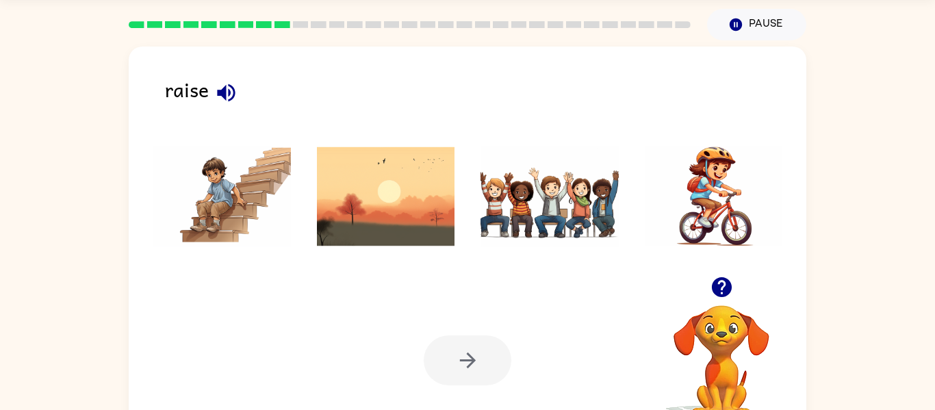
click at [540, 190] on img at bounding box center [550, 196] width 138 height 103
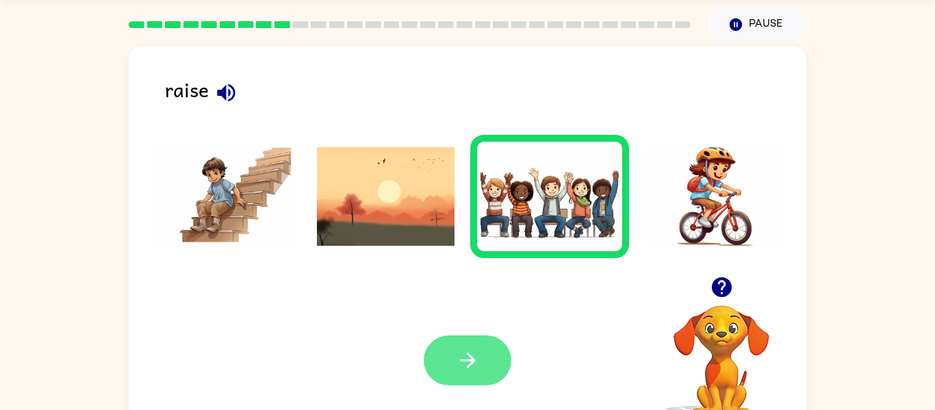
click at [474, 353] on icon "button" at bounding box center [468, 360] width 24 height 24
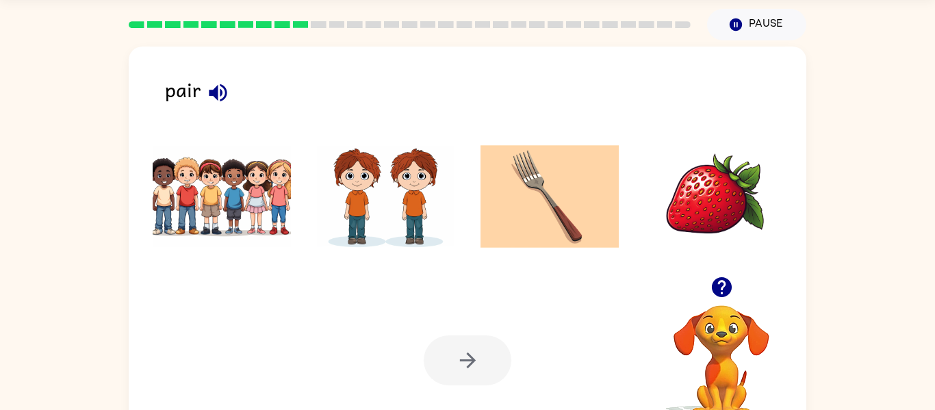
click at [267, 194] on img at bounding box center [222, 196] width 138 height 103
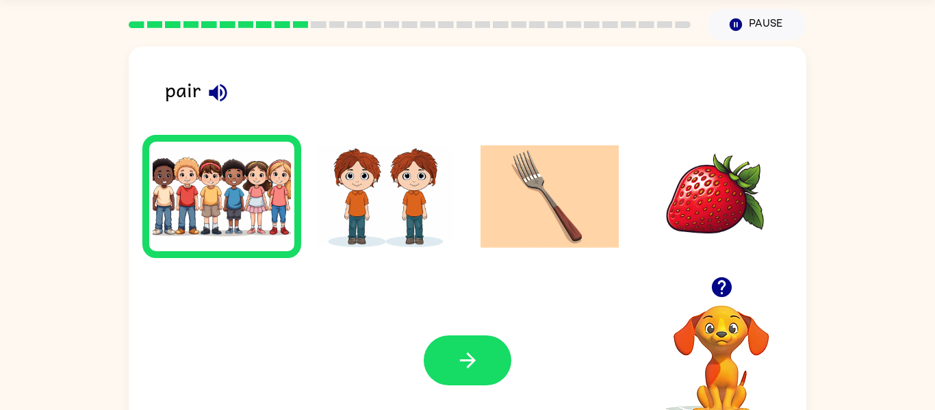
click at [267, 194] on img at bounding box center [222, 196] width 138 height 103
click at [478, 352] on icon "button" at bounding box center [468, 360] width 24 height 24
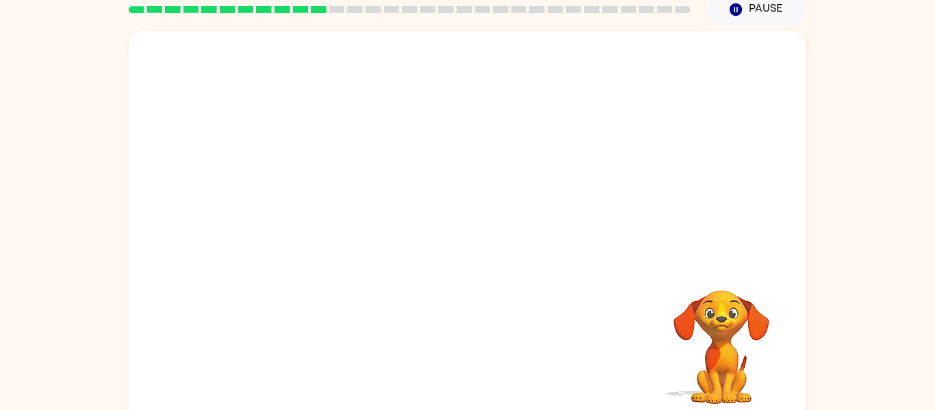
scroll to position [71, 0]
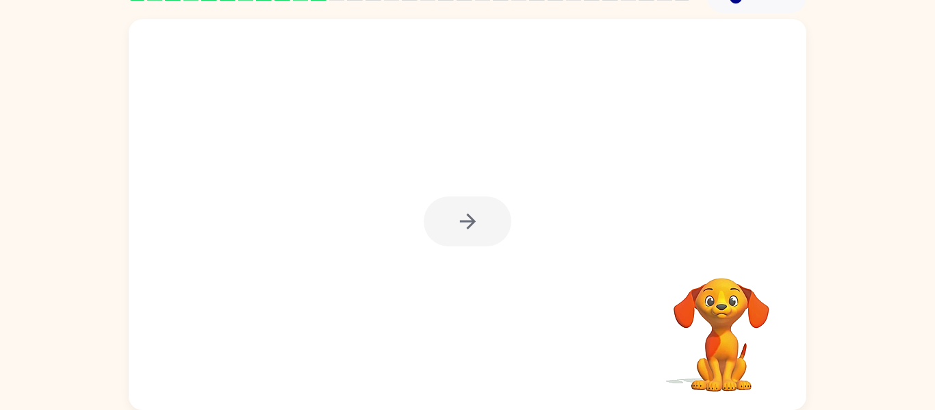
click at [457, 225] on div at bounding box center [468, 221] width 88 height 50
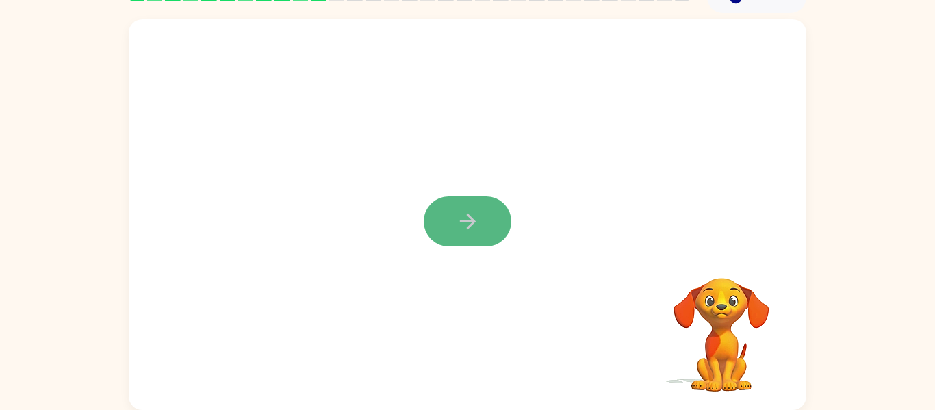
click at [457, 224] on icon "button" at bounding box center [468, 221] width 24 height 24
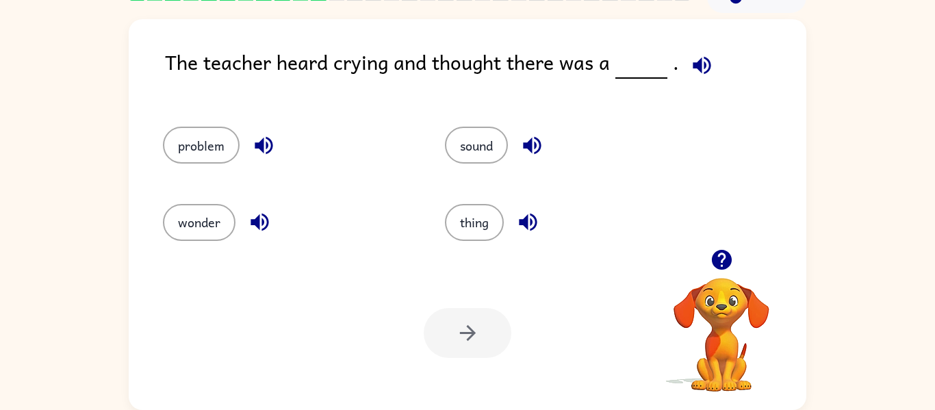
click at [700, 71] on icon "button" at bounding box center [702, 65] width 18 height 18
click at [194, 147] on button "problem" at bounding box center [201, 145] width 77 height 37
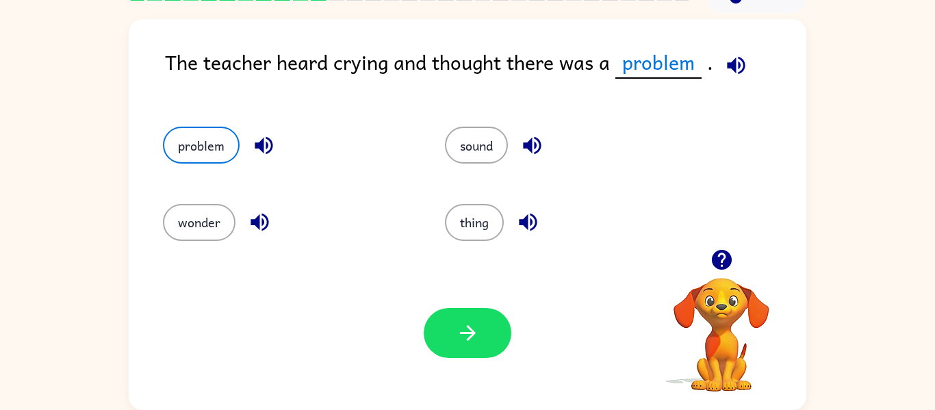
click at [733, 64] on icon "button" at bounding box center [736, 65] width 24 height 24
click at [438, 336] on button "button" at bounding box center [468, 333] width 88 height 50
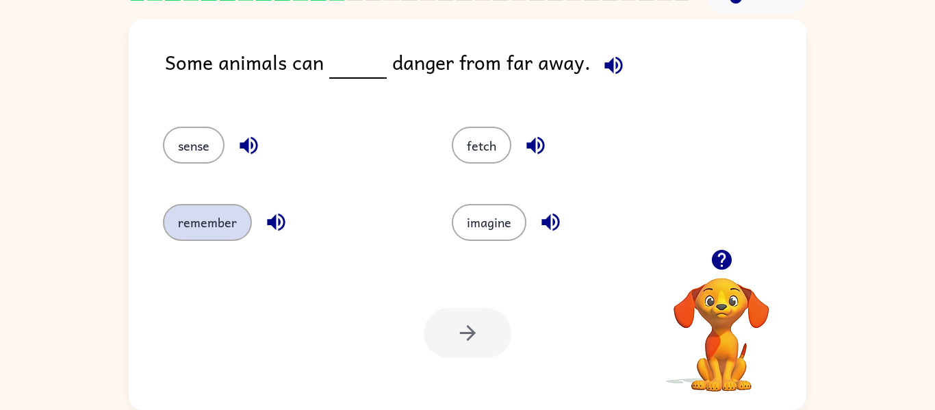
click at [218, 238] on button "remember" at bounding box center [207, 222] width 89 height 37
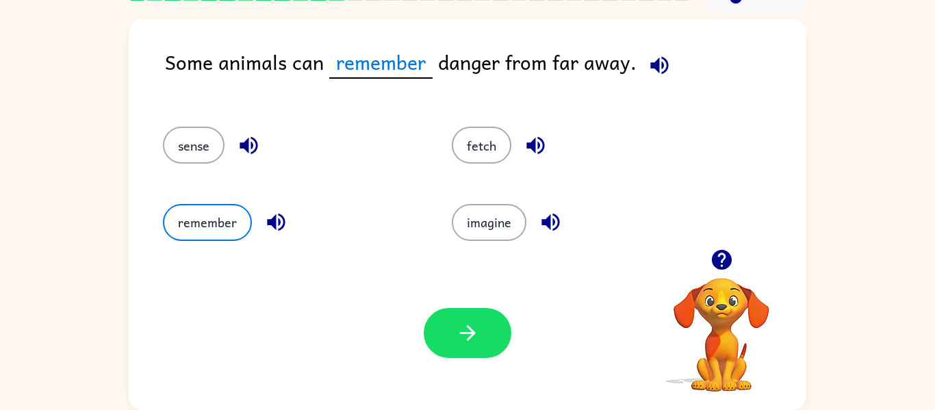
click at [653, 68] on icon "button" at bounding box center [659, 65] width 18 height 18
click at [474, 334] on icon "button" at bounding box center [468, 333] width 24 height 24
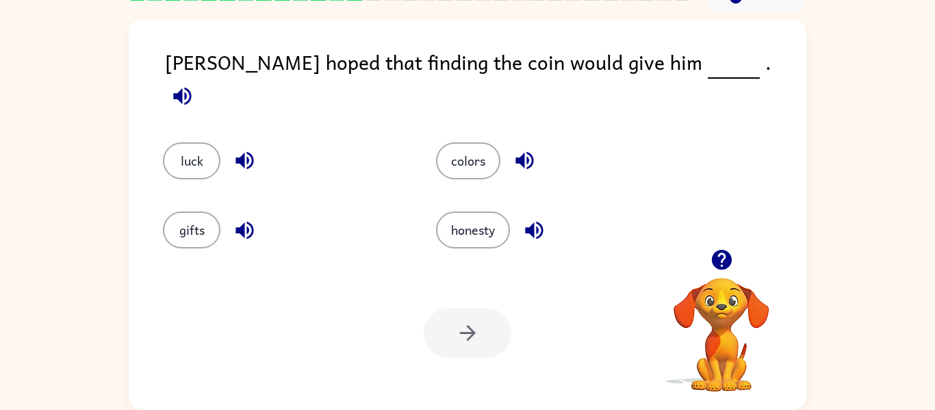
click at [194, 84] on icon "button" at bounding box center [182, 96] width 24 height 24
click at [194, 145] on button "luck" at bounding box center [191, 160] width 57 height 37
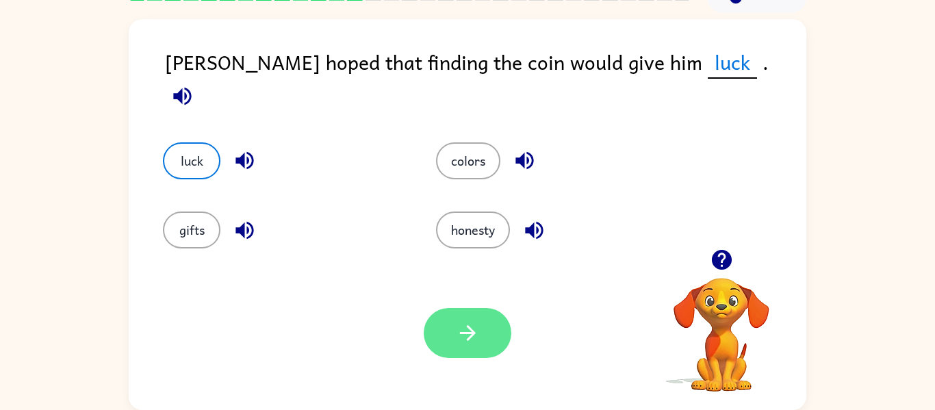
click at [474, 342] on icon "button" at bounding box center [468, 333] width 24 height 24
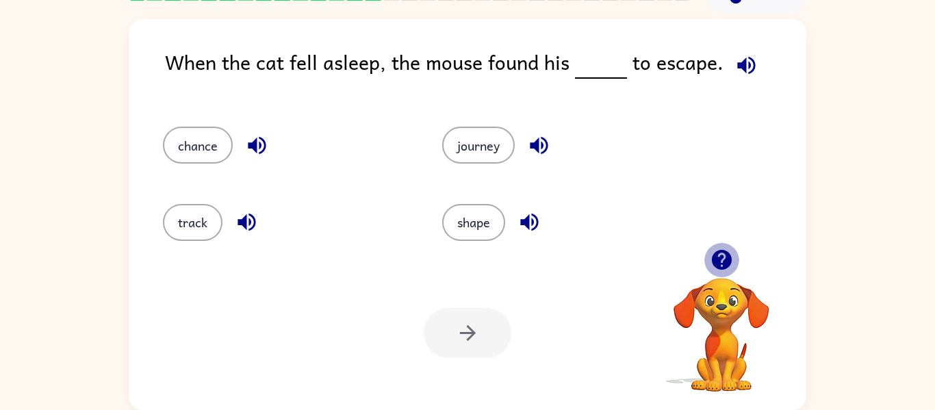
click at [724, 248] on icon "button" at bounding box center [722, 260] width 24 height 24
click at [724, 248] on div "chance journey track shape" at bounding box center [467, 177] width 650 height 143
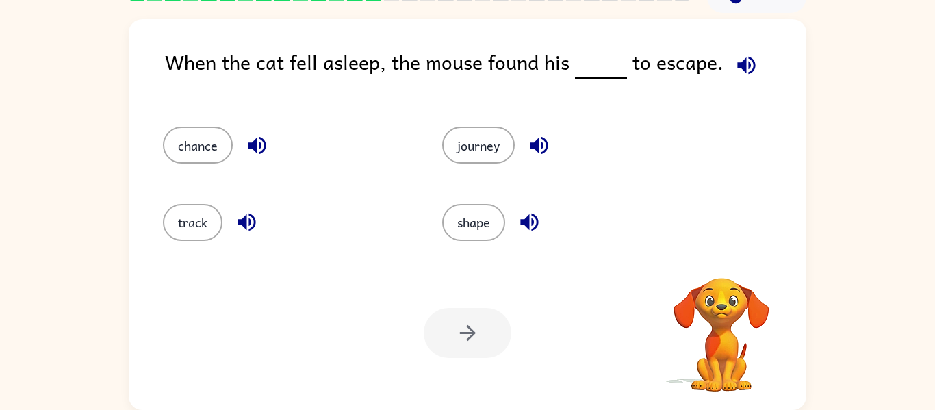
click at [724, 248] on div "chance journey track shape" at bounding box center [467, 177] width 650 height 143
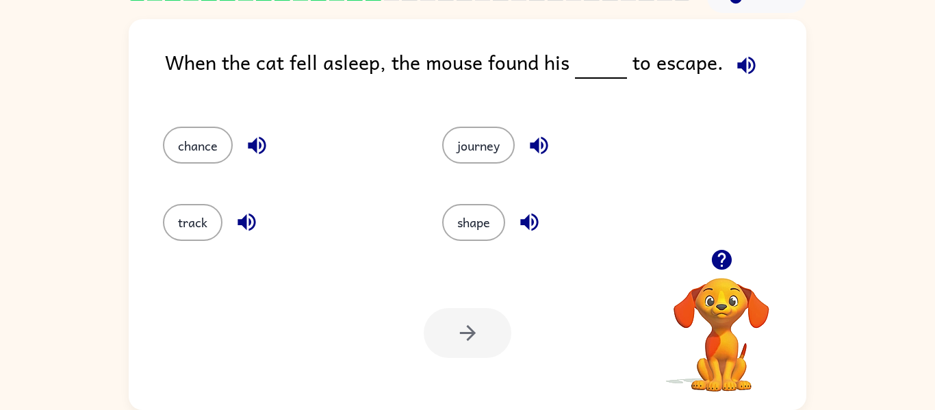
click at [734, 57] on icon "button" at bounding box center [746, 65] width 24 height 24
click at [480, 241] on div "shape" at bounding box center [555, 216] width 279 height 77
click at [176, 218] on button "track" at bounding box center [193, 222] width 60 height 37
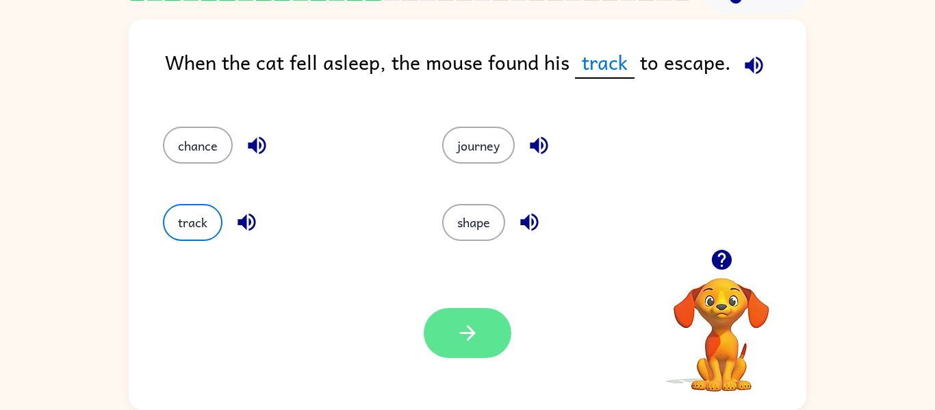
click at [454, 335] on button "button" at bounding box center [468, 333] width 88 height 50
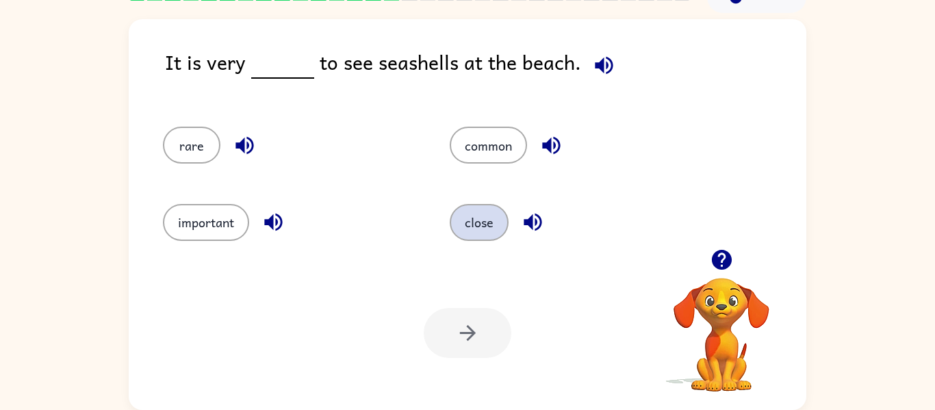
click at [463, 227] on button "close" at bounding box center [479, 222] width 59 height 37
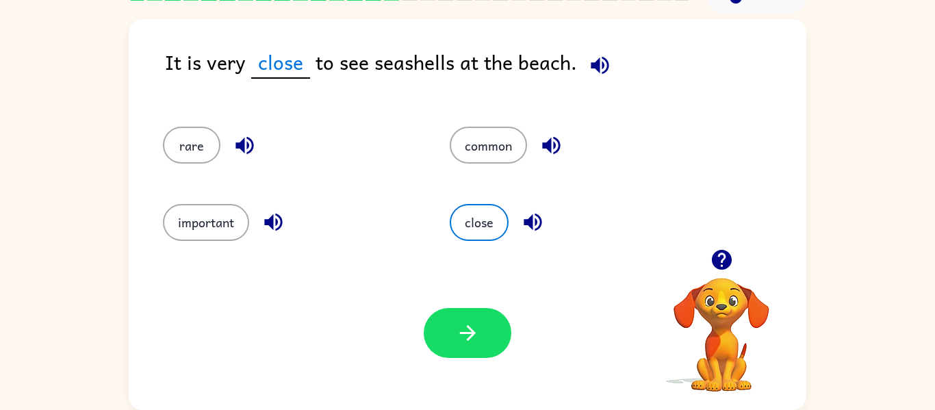
click at [583, 68] on button "button" at bounding box center [600, 65] width 35 height 35
click at [478, 338] on icon "button" at bounding box center [468, 333] width 24 height 24
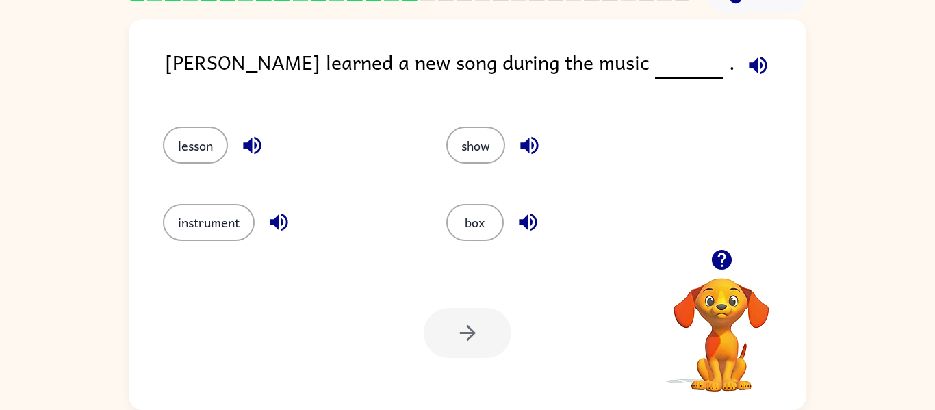
click at [746, 68] on icon "button" at bounding box center [758, 65] width 24 height 24
click at [472, 143] on button "show" at bounding box center [475, 145] width 59 height 37
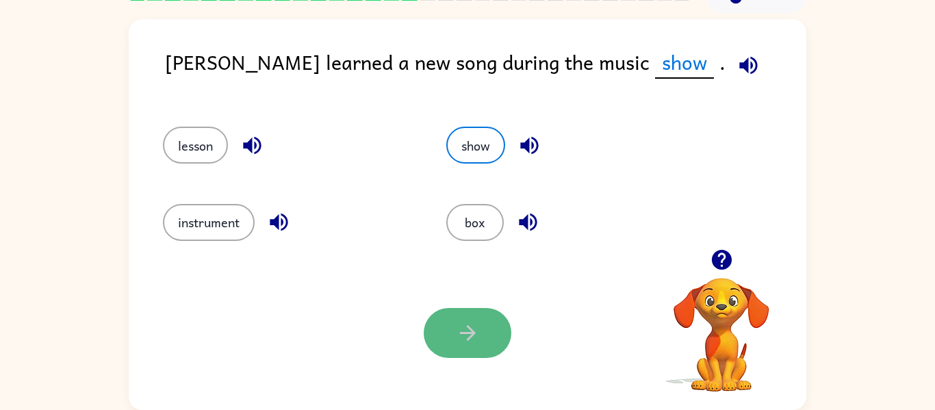
click at [478, 326] on icon "button" at bounding box center [468, 333] width 24 height 24
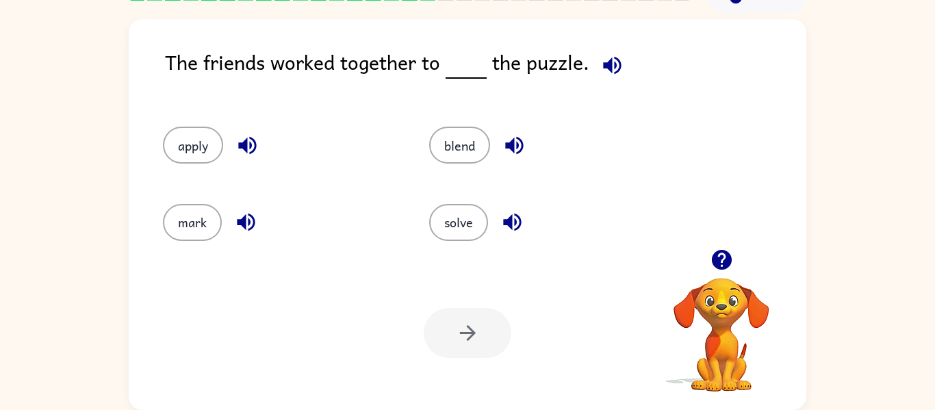
click at [602, 69] on icon "button" at bounding box center [612, 65] width 24 height 24
click at [465, 131] on button "blend" at bounding box center [459, 145] width 61 height 37
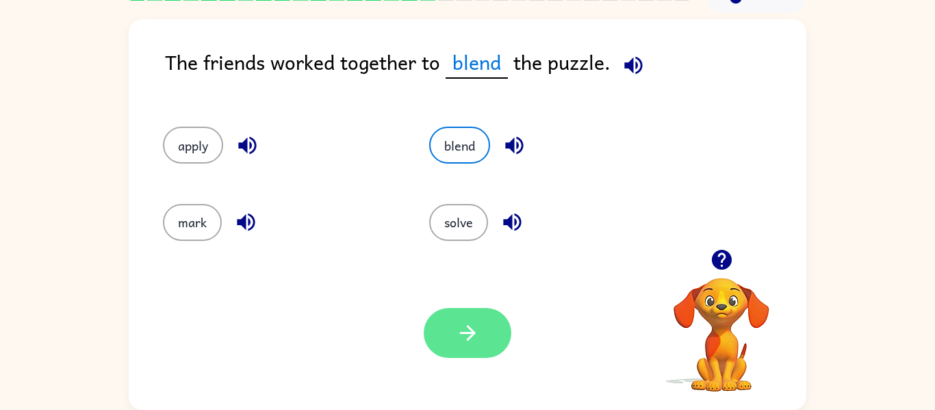
click at [443, 331] on button "button" at bounding box center [468, 333] width 88 height 50
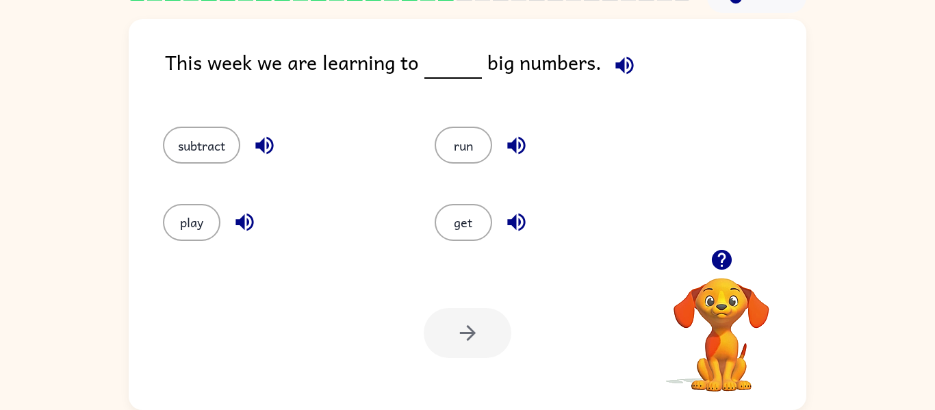
click at [714, 255] on icon "button" at bounding box center [721, 260] width 20 height 20
click at [620, 56] on icon "button" at bounding box center [625, 65] width 24 height 24
click at [193, 146] on button "subtract" at bounding box center [201, 145] width 77 height 37
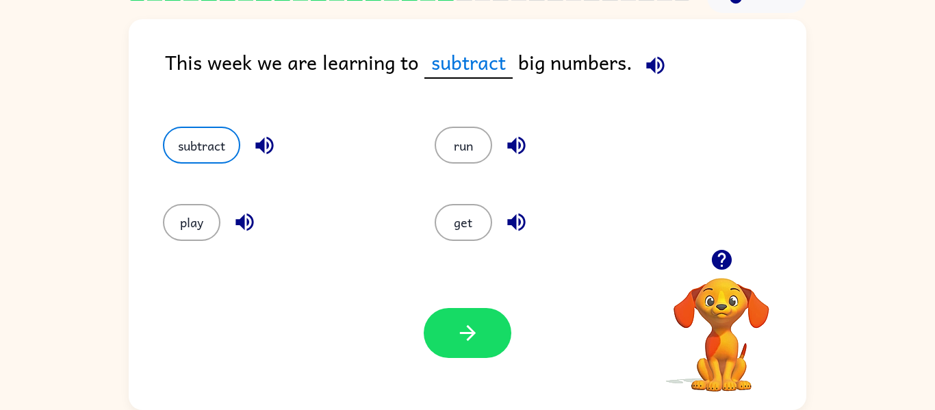
click at [644, 58] on icon "button" at bounding box center [655, 65] width 24 height 24
click at [481, 320] on button "button" at bounding box center [468, 333] width 88 height 50
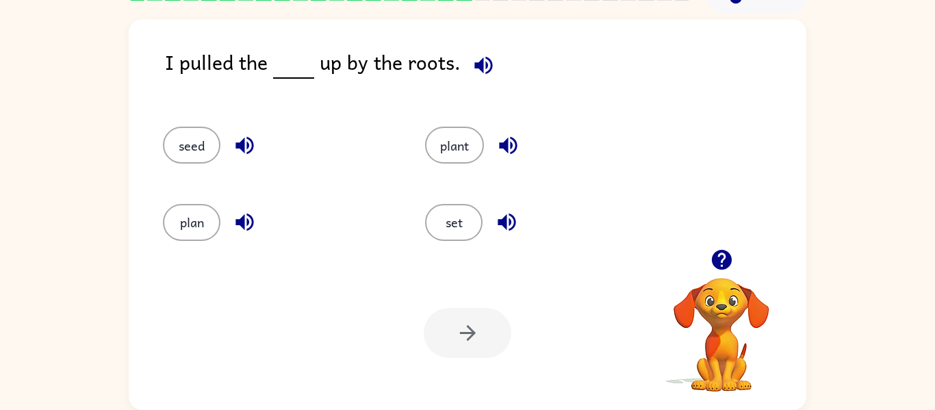
click at [472, 62] on icon "button" at bounding box center [484, 65] width 24 height 24
click at [452, 145] on button "plant" at bounding box center [454, 145] width 59 height 37
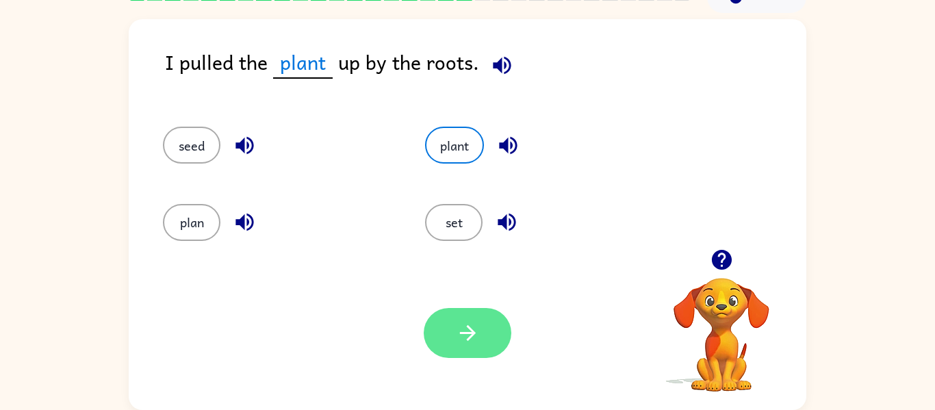
click at [451, 321] on button "button" at bounding box center [468, 333] width 88 height 50
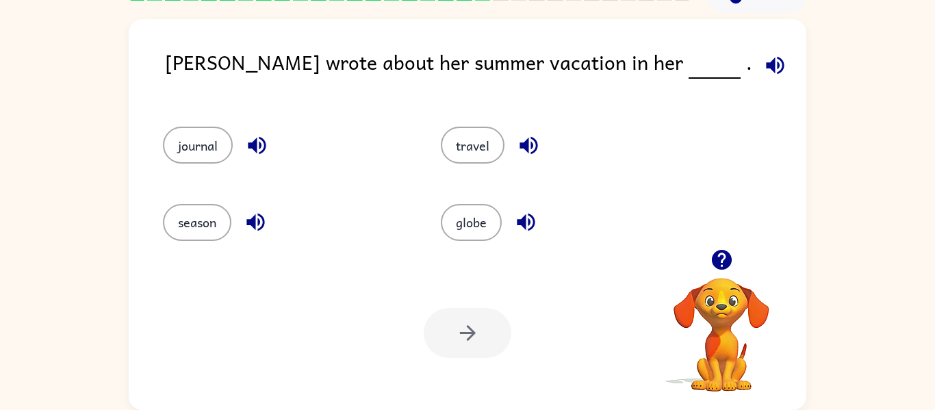
click at [766, 64] on icon "button" at bounding box center [775, 65] width 18 height 18
click at [183, 90] on div "[PERSON_NAME] wrote about her summer vacation in her ." at bounding box center [485, 73] width 641 height 53
click at [188, 140] on button "journal" at bounding box center [198, 145] width 70 height 37
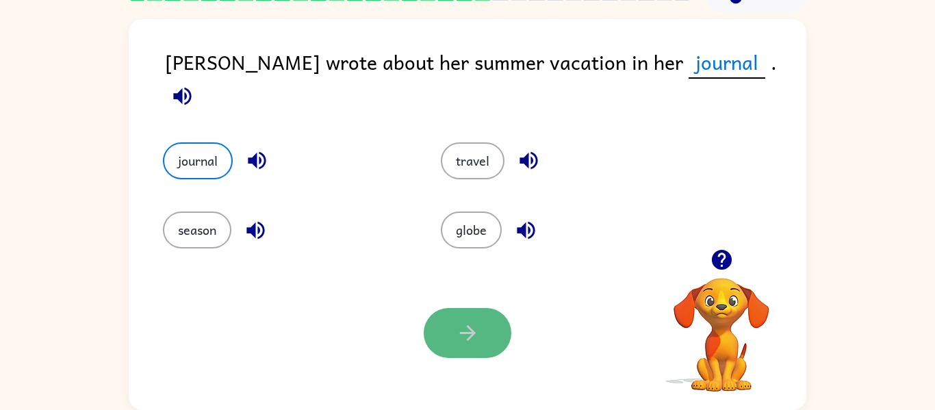
click at [458, 315] on button "button" at bounding box center [468, 333] width 88 height 50
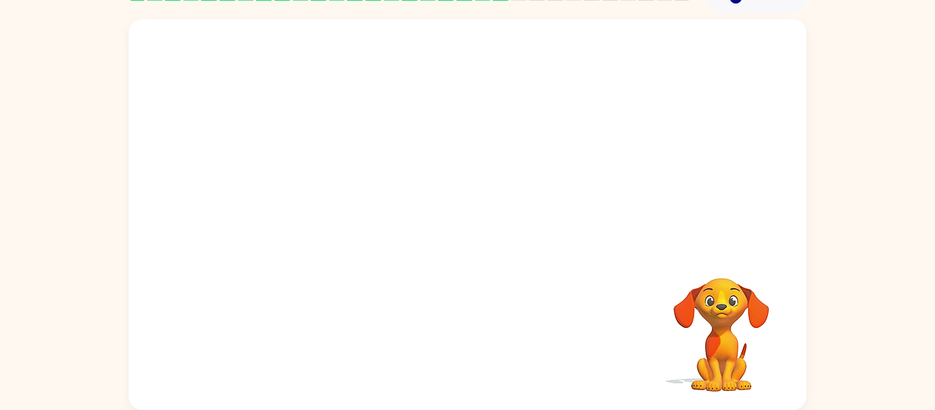
click at [601, 257] on div "Your browser must support playing .mp4 files to use Literably. Please try using…" at bounding box center [468, 214] width 678 height 391
click at [459, 222] on icon "button" at bounding box center [468, 221] width 24 height 24
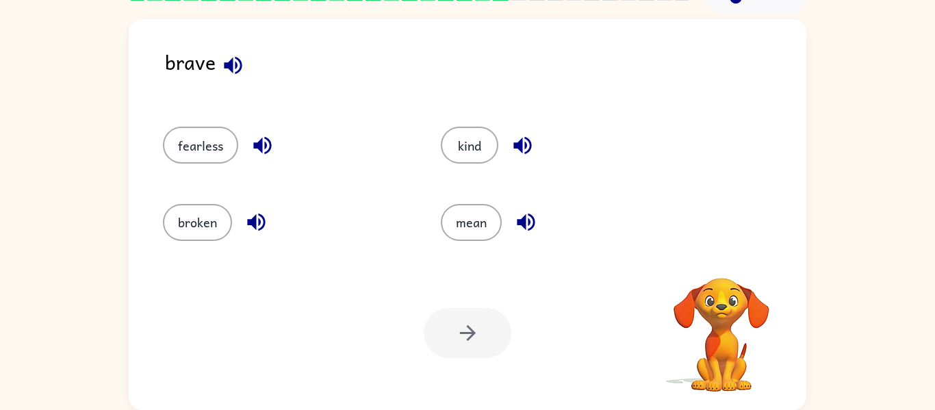
click at [239, 68] on icon "button" at bounding box center [233, 65] width 18 height 18
click at [239, 69] on icon "button" at bounding box center [233, 65] width 18 height 18
click at [453, 136] on button "kind" at bounding box center [469, 145] width 57 height 37
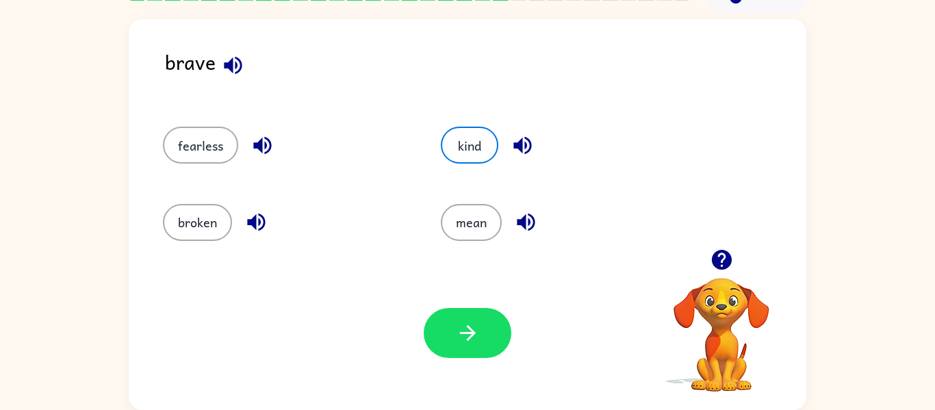
click at [231, 64] on icon "button" at bounding box center [233, 65] width 18 height 18
click at [484, 342] on button "button" at bounding box center [468, 333] width 88 height 50
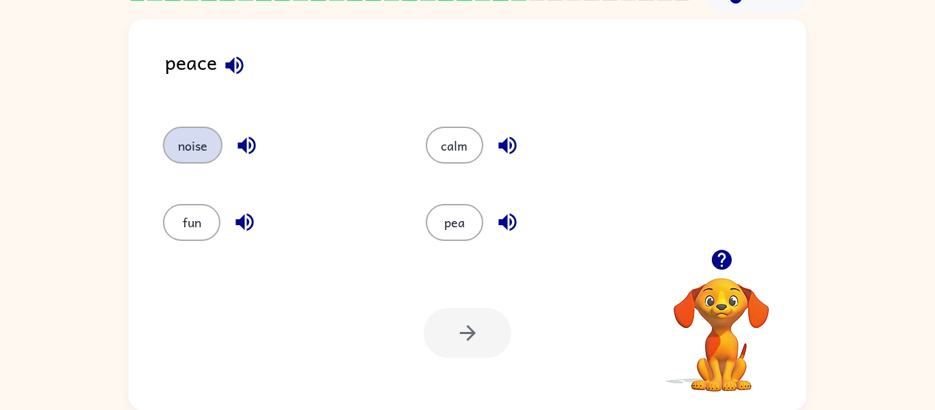
click at [188, 137] on button "noise" at bounding box center [193, 145] width 60 height 37
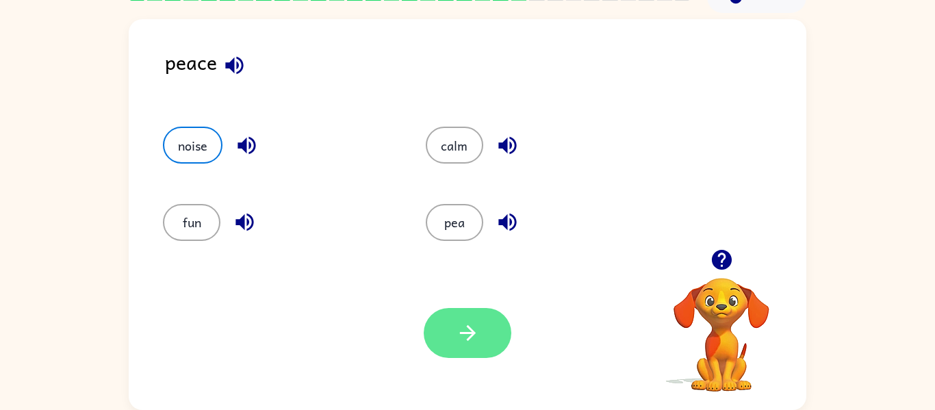
click at [474, 342] on icon "button" at bounding box center [468, 333] width 24 height 24
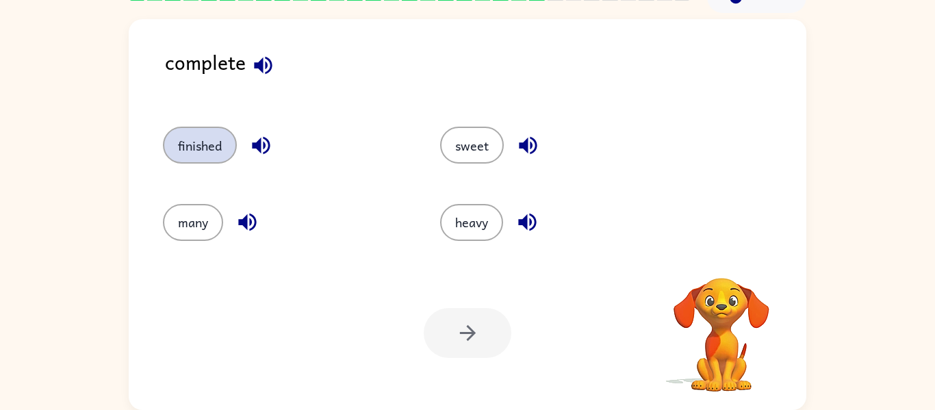
click at [194, 151] on button "finished" at bounding box center [200, 145] width 74 height 37
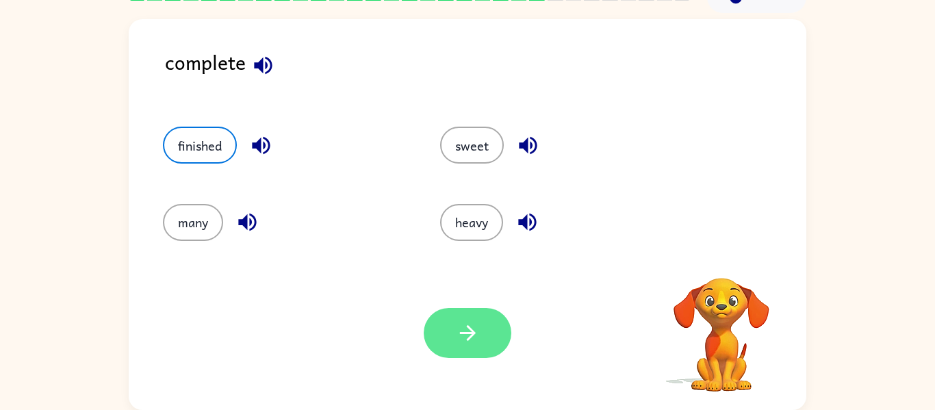
click at [451, 322] on button "button" at bounding box center [468, 333] width 88 height 50
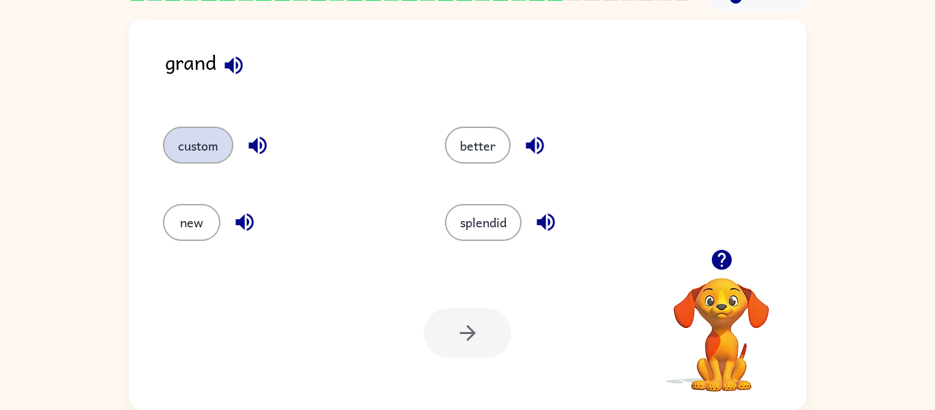
click at [204, 149] on button "custom" at bounding box center [198, 145] width 71 height 37
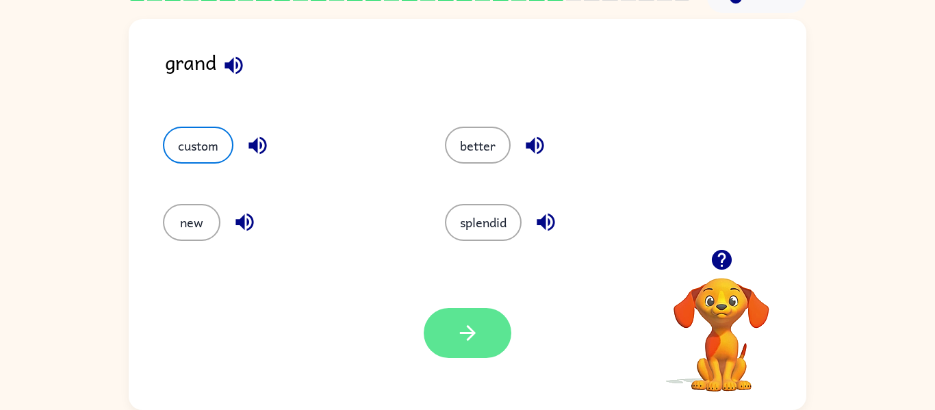
click at [472, 320] on button "button" at bounding box center [468, 333] width 88 height 50
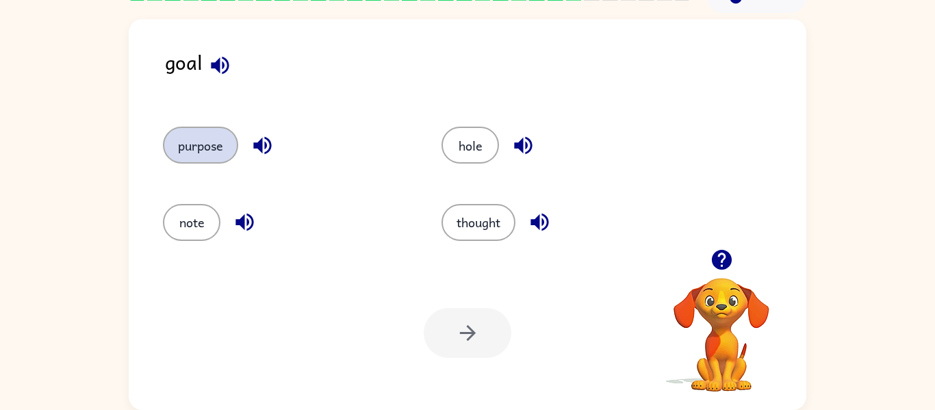
click at [203, 140] on button "purpose" at bounding box center [200, 145] width 75 height 37
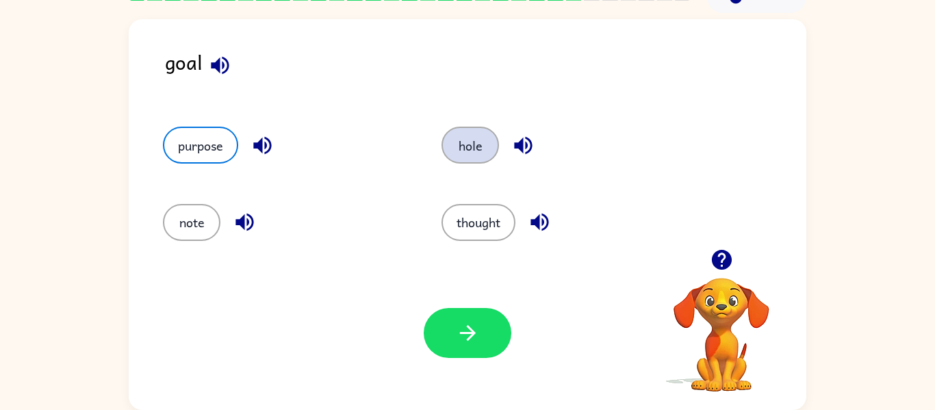
click at [472, 137] on button "hole" at bounding box center [470, 145] width 57 height 37
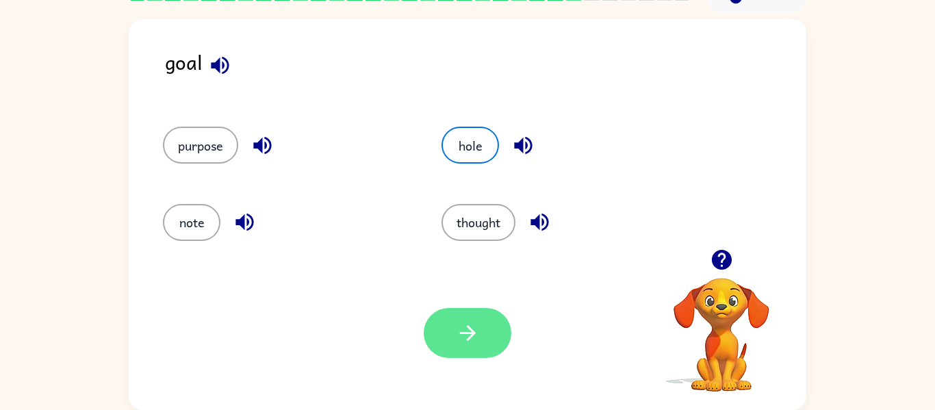
click at [474, 333] on icon "button" at bounding box center [467, 333] width 16 height 16
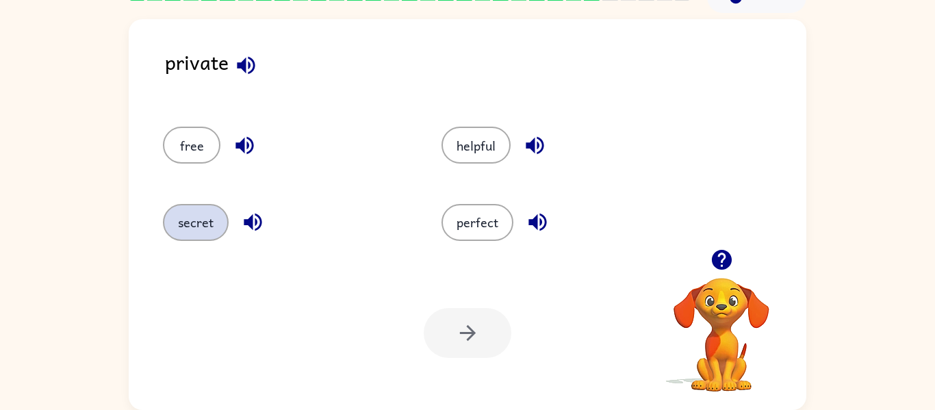
click at [204, 219] on button "secret" at bounding box center [196, 222] width 66 height 37
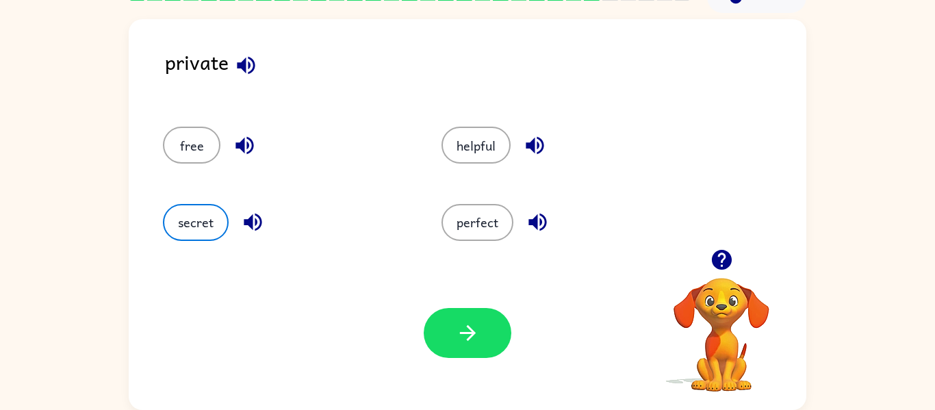
click at [418, 322] on div "Your browser must support playing .mp4 files to use Literably. Please try using…" at bounding box center [468, 333] width 678 height 154
click at [426, 324] on button "button" at bounding box center [468, 333] width 88 height 50
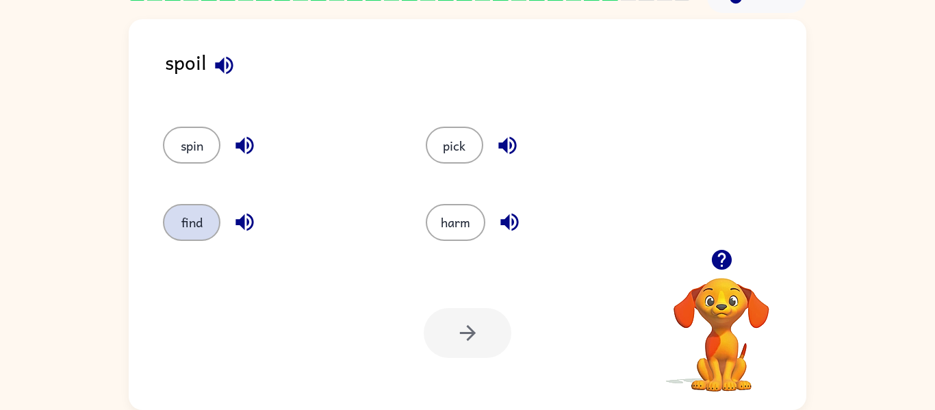
click at [205, 212] on button "find" at bounding box center [191, 222] width 57 height 37
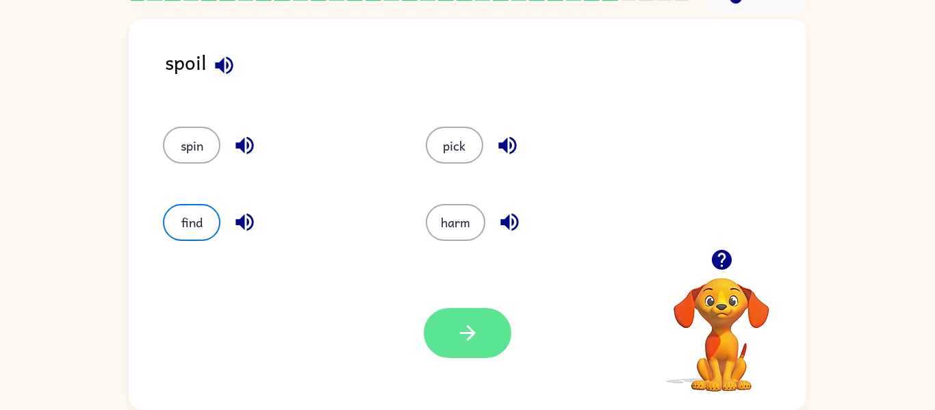
click at [482, 346] on button "button" at bounding box center [468, 333] width 88 height 50
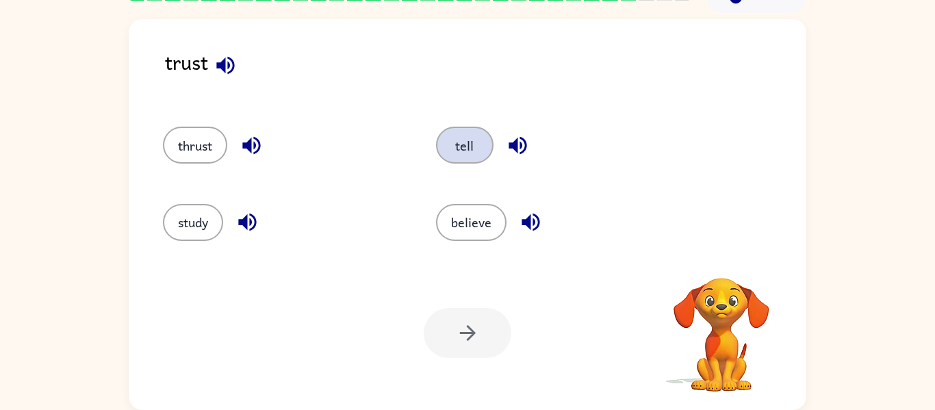
click at [473, 141] on button "tell" at bounding box center [464, 145] width 57 height 37
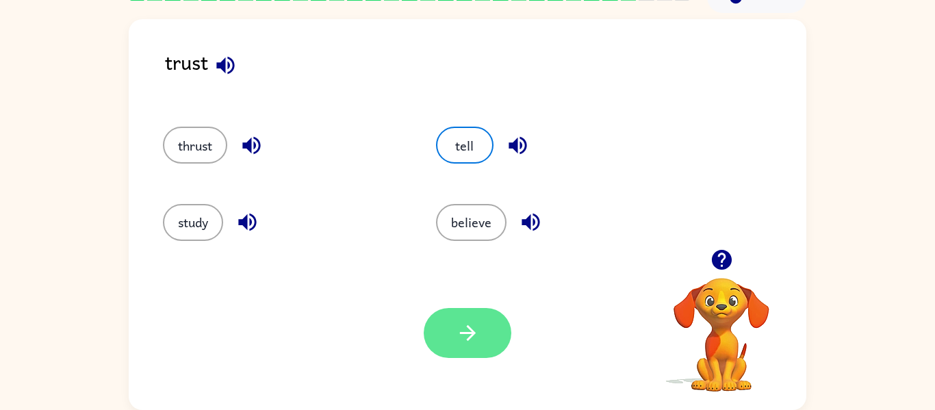
click at [498, 325] on button "button" at bounding box center [468, 333] width 88 height 50
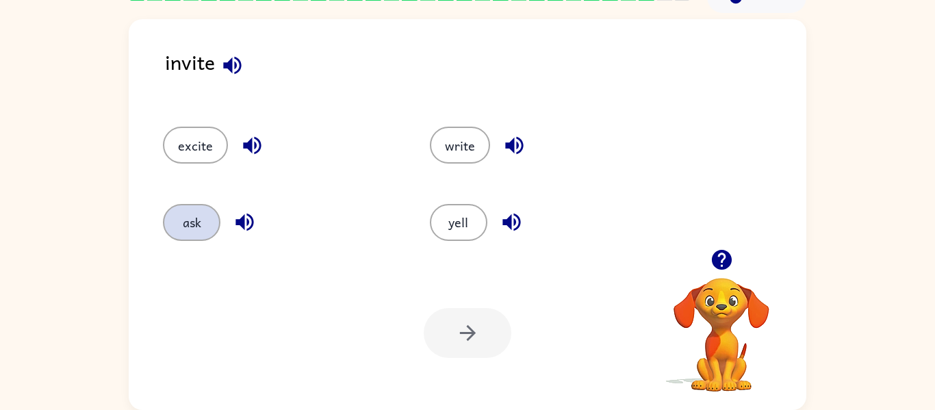
click at [192, 218] on button "ask" at bounding box center [191, 222] width 57 height 37
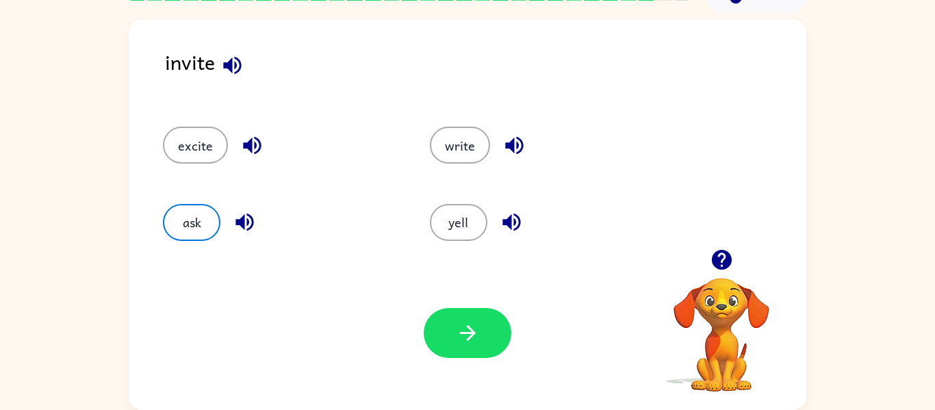
click at [490, 359] on div "Your browser must support playing .mp4 files to use Literably. Please try using…" at bounding box center [468, 333] width 678 height 154
click at [189, 149] on button "excite" at bounding box center [195, 145] width 65 height 37
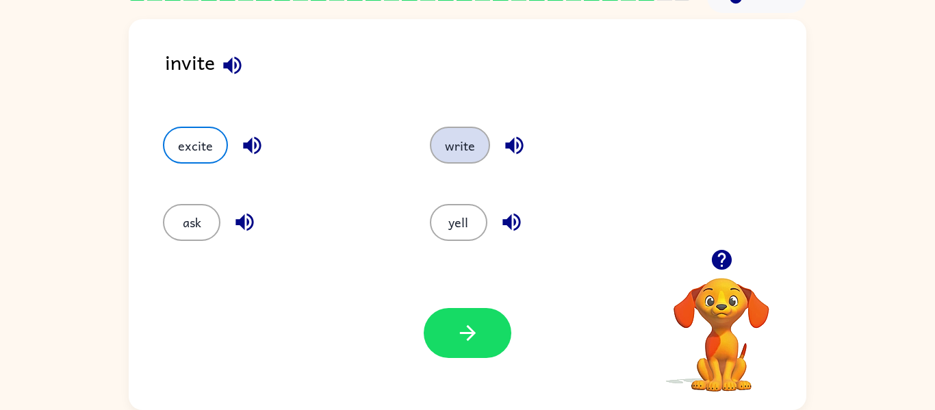
click at [462, 133] on button "write" at bounding box center [460, 145] width 60 height 37
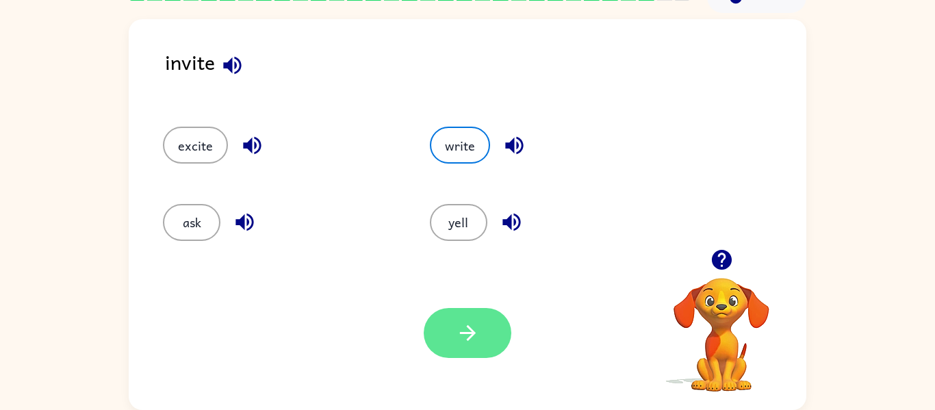
click at [482, 334] on button "button" at bounding box center [468, 333] width 88 height 50
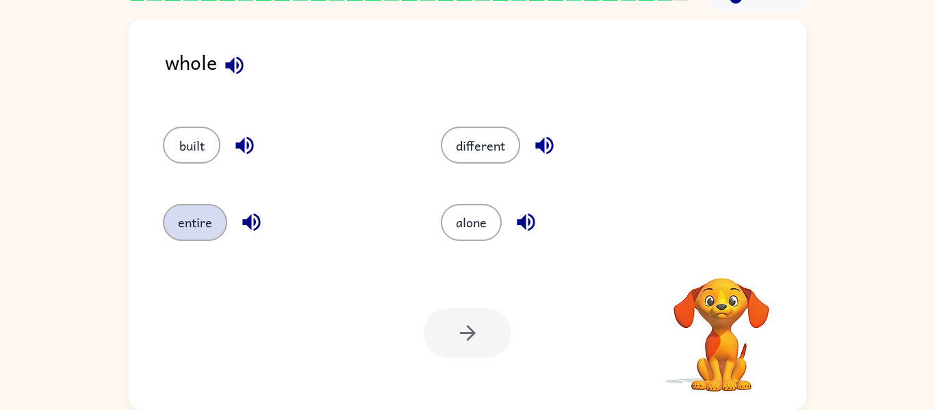
click at [212, 227] on button "entire" at bounding box center [195, 222] width 64 height 37
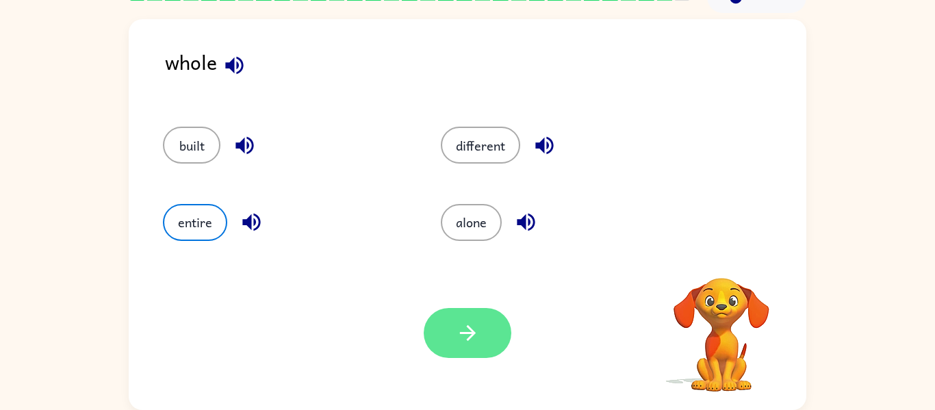
click at [472, 349] on button "button" at bounding box center [468, 333] width 88 height 50
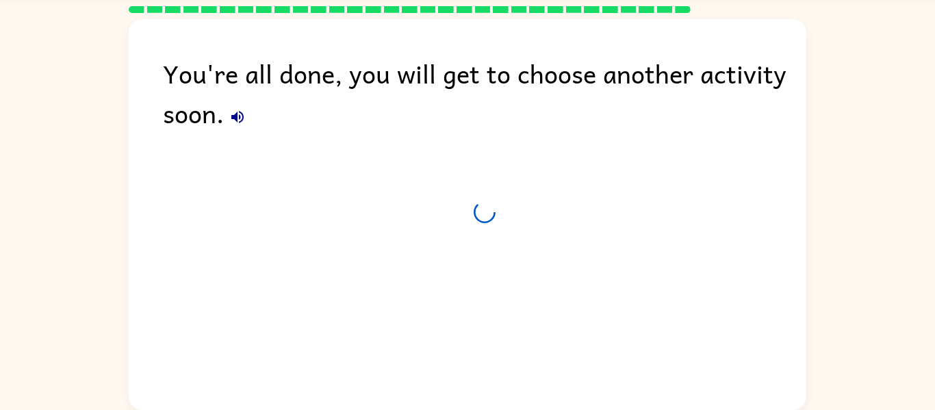
scroll to position [47, 0]
